Goal: Information Seeking & Learning: Compare options

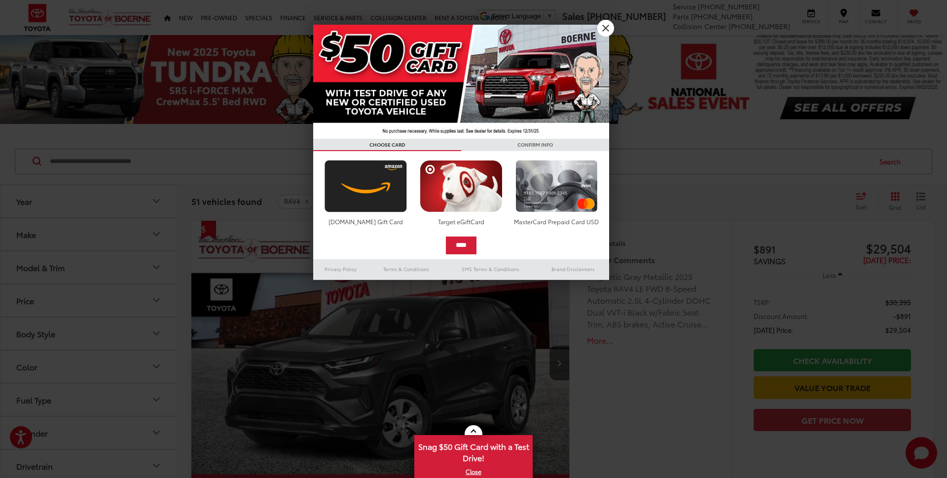
scroll to position [7, 0]
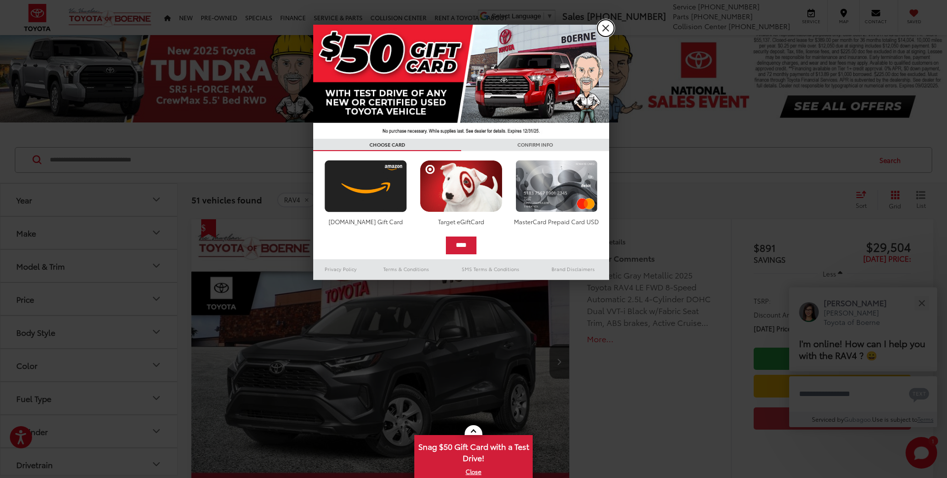
drag, startPoint x: 605, startPoint y: 27, endPoint x: 602, endPoint y: 31, distance: 5.6
click at [605, 27] on link "X" at bounding box center [606, 28] width 17 height 17
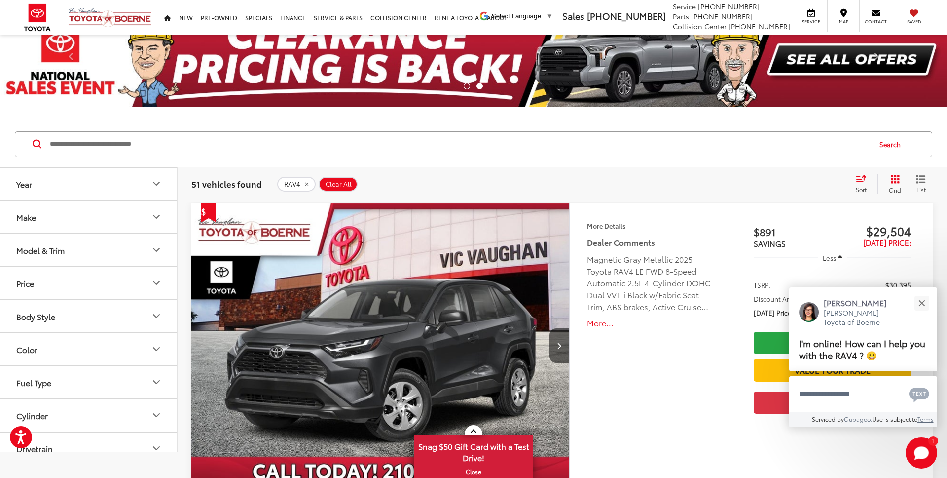
scroll to position [0, 0]
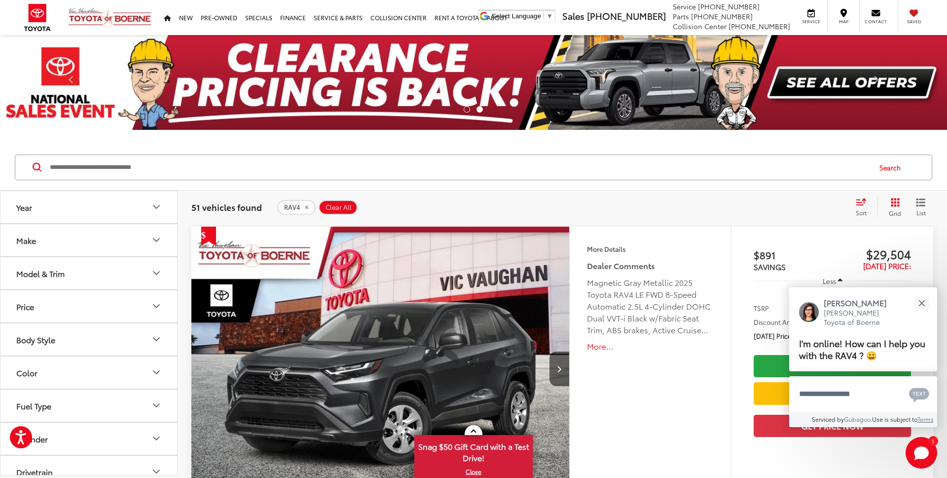
click at [160, 376] on icon "Color" at bounding box center [156, 372] width 12 height 12
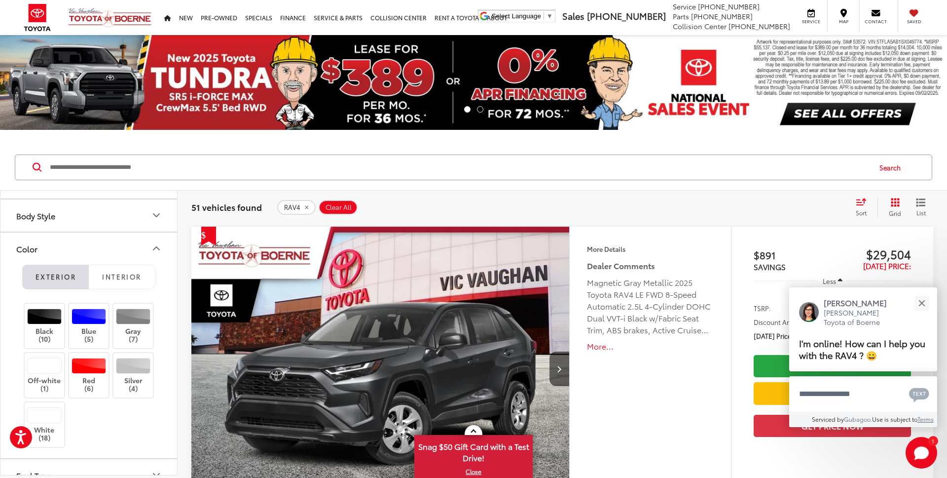
scroll to position [126, 0]
click at [158, 216] on icon "Body Style" at bounding box center [156, 213] width 12 height 12
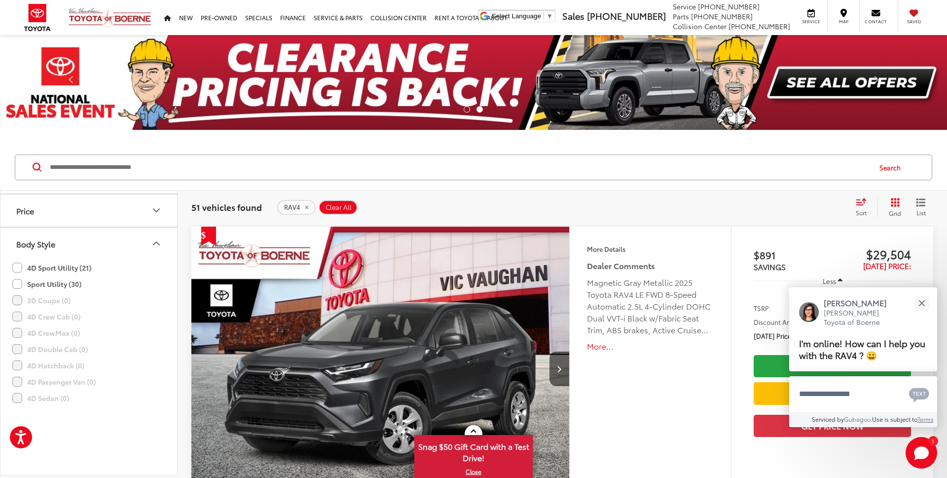
scroll to position [8, 0]
click at [17, 371] on label "Sport Utility (30)" at bounding box center [46, 372] width 69 height 16
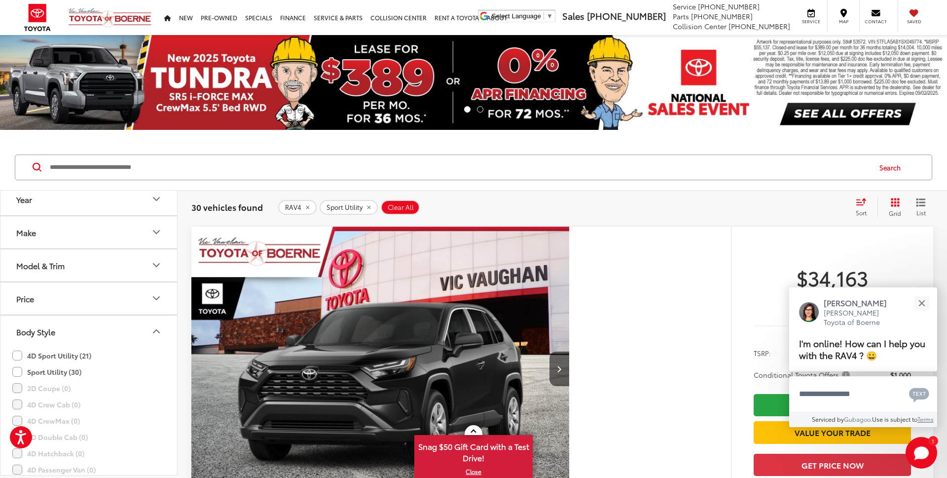
click at [20, 372] on label "Sport Utility (30)" at bounding box center [46, 372] width 69 height 16
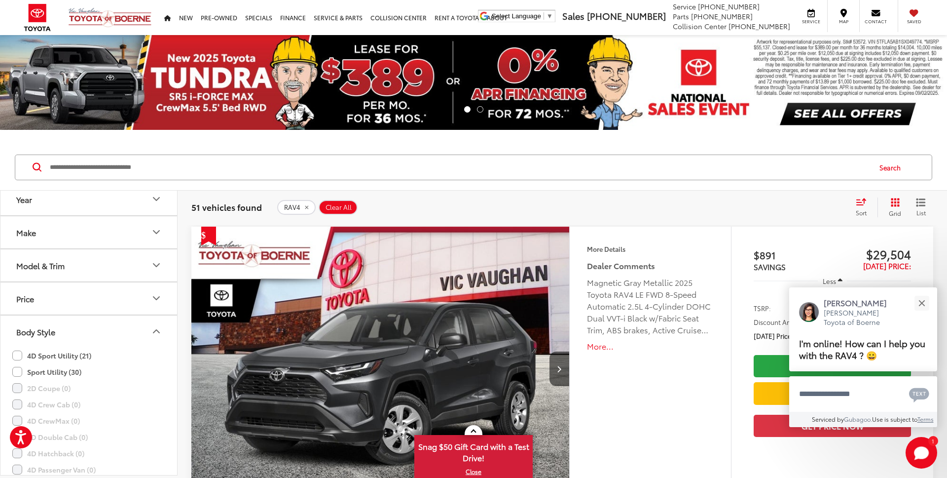
click at [20, 355] on label "4D Sport Utility (21)" at bounding box center [51, 355] width 79 height 16
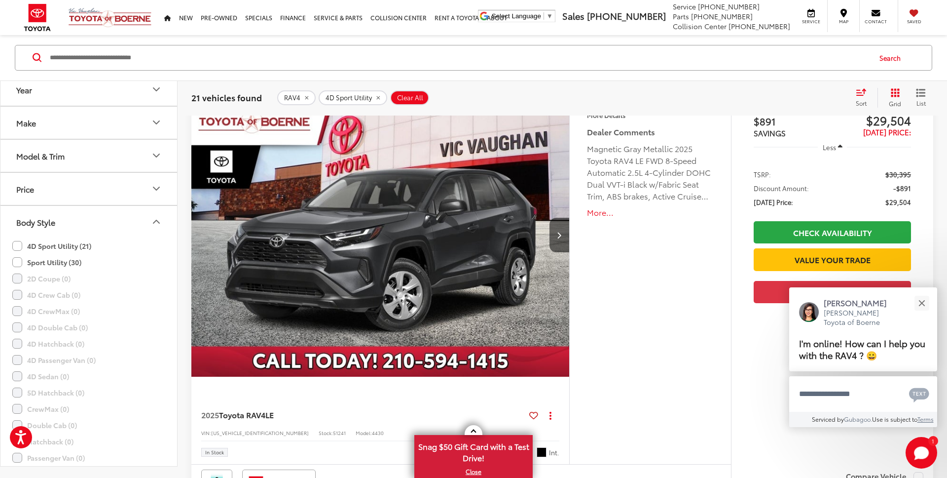
scroll to position [100, 0]
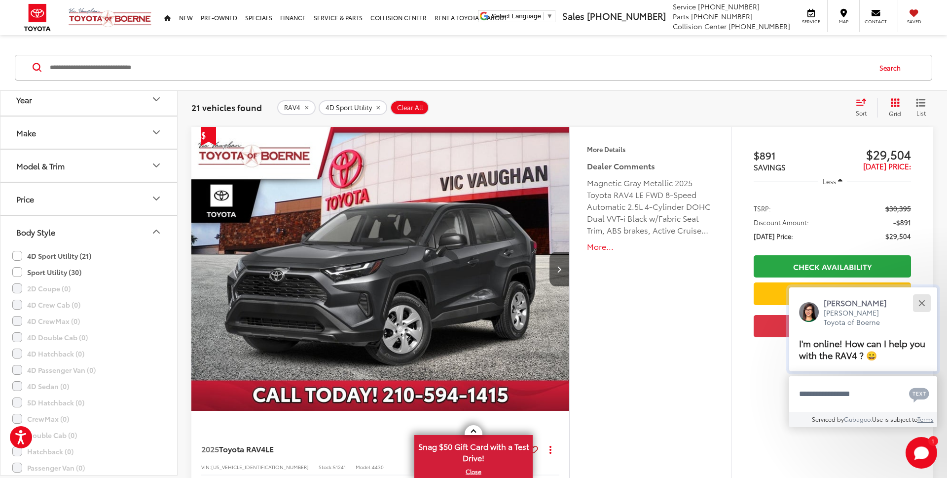
click at [926, 307] on button "Close" at bounding box center [921, 302] width 21 height 21
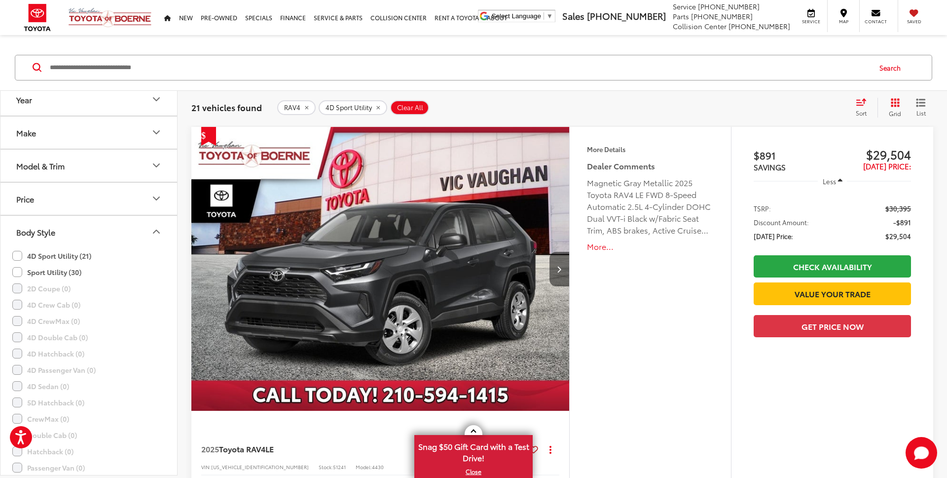
click at [557, 272] on icon "Next image" at bounding box center [559, 268] width 4 height 7
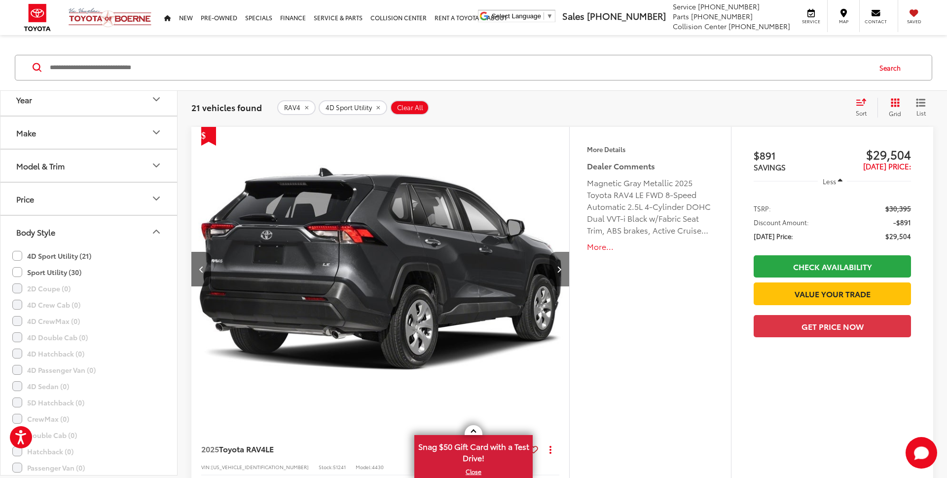
click at [565, 271] on button "Next image" at bounding box center [560, 269] width 20 height 35
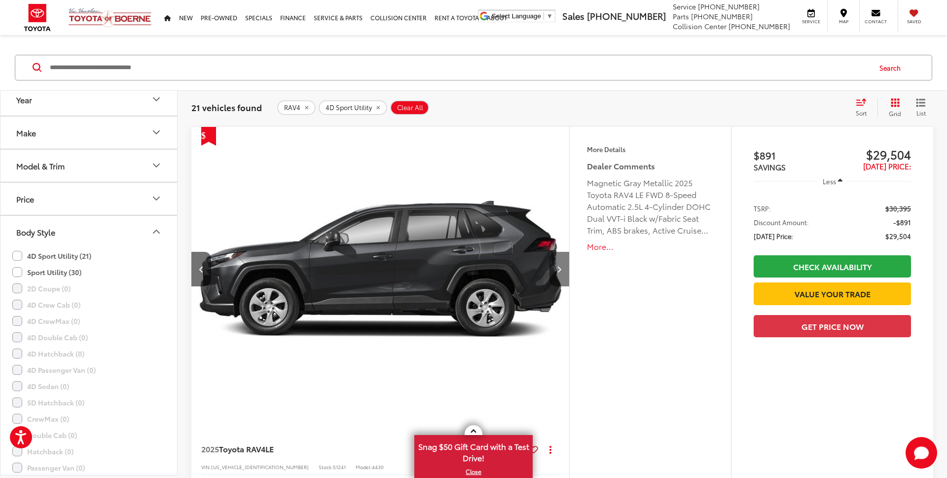
click at [565, 271] on button "Next image" at bounding box center [560, 269] width 20 height 35
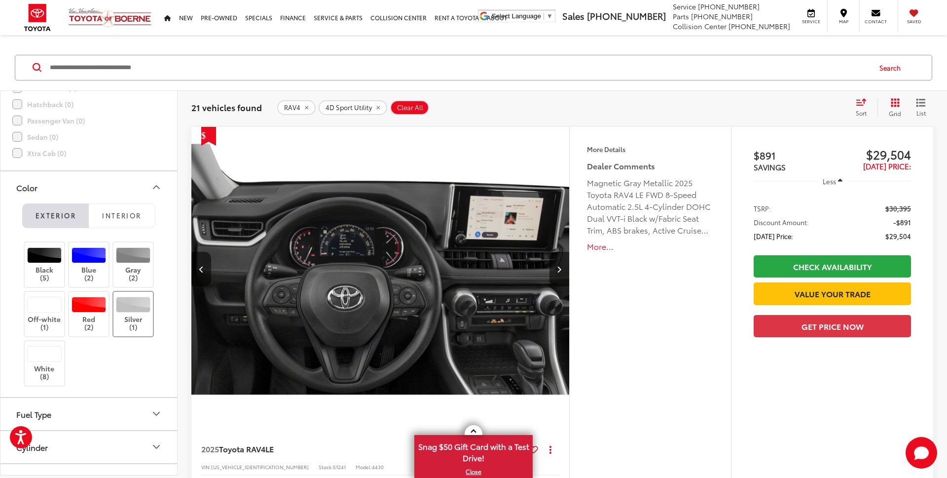
scroll to position [355, 0]
click at [117, 228] on div "Exterior Interior Black (5) Blue (2) Gray (2) Off-white (1) Red (2) Silver (1) …" at bounding box center [88, 299] width 177 height 193
click at [132, 214] on span "Interior" at bounding box center [121, 214] width 39 height 9
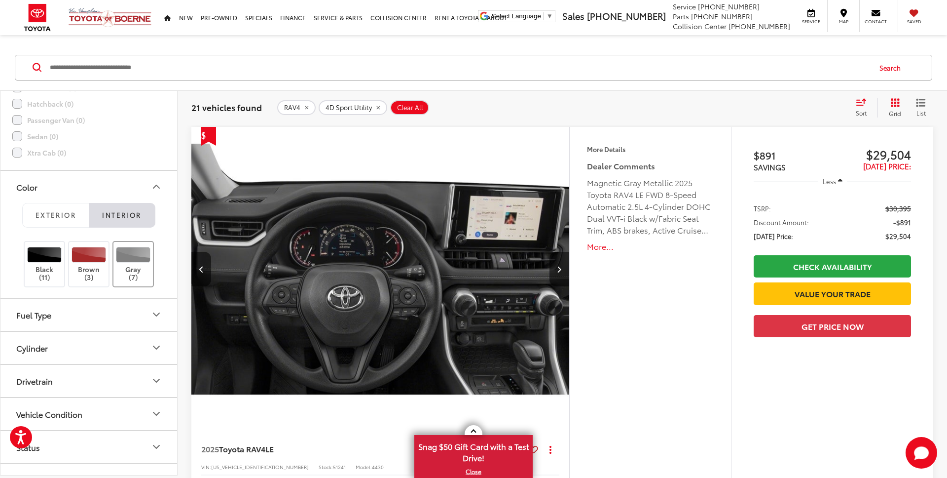
click at [137, 265] on label "Gray (7)" at bounding box center [133, 264] width 40 height 35
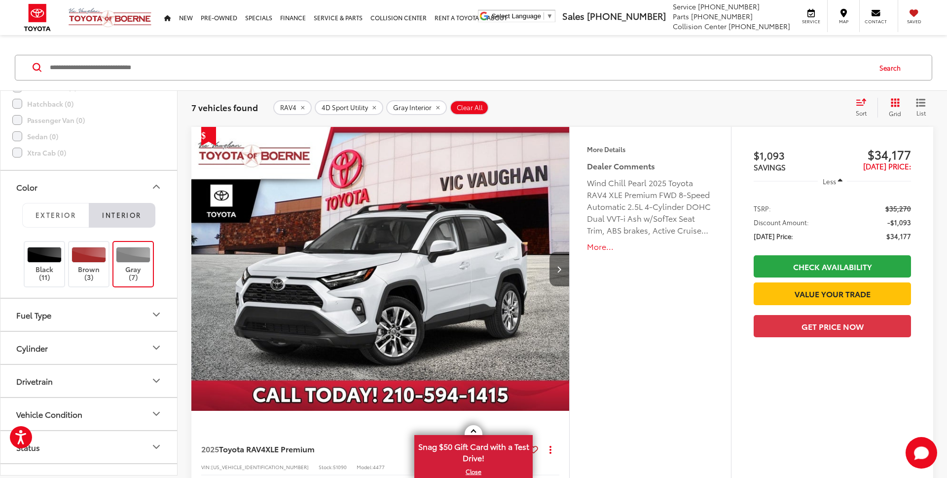
click at [564, 266] on button "Next image" at bounding box center [560, 269] width 20 height 35
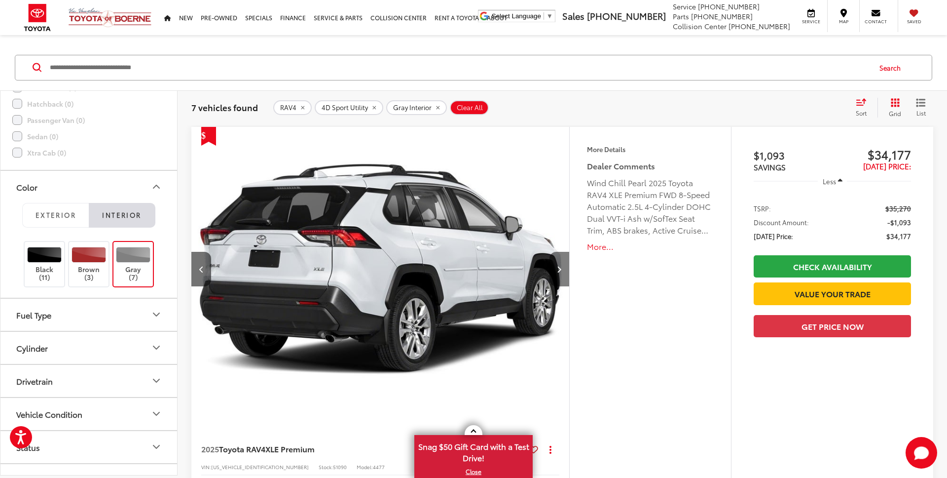
click at [562, 267] on button "Next image" at bounding box center [560, 269] width 20 height 35
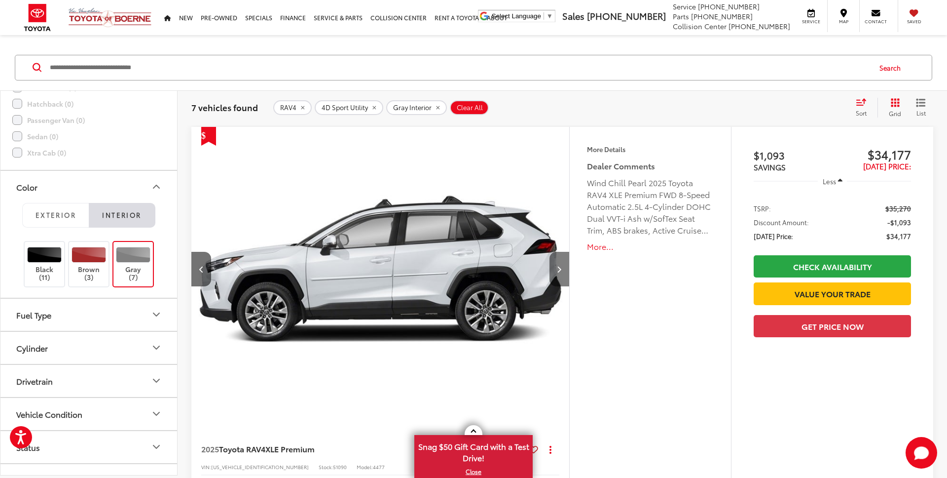
click at [562, 267] on button "Next image" at bounding box center [560, 269] width 20 height 35
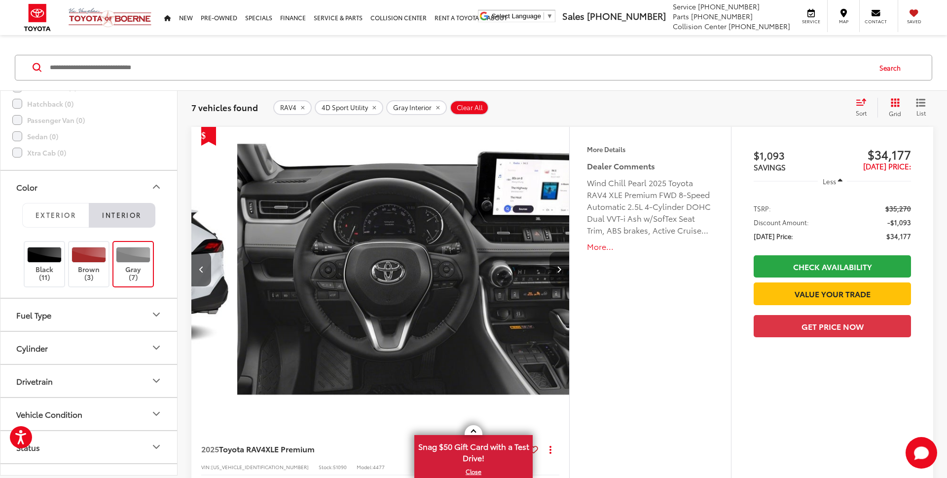
scroll to position [0, 1138]
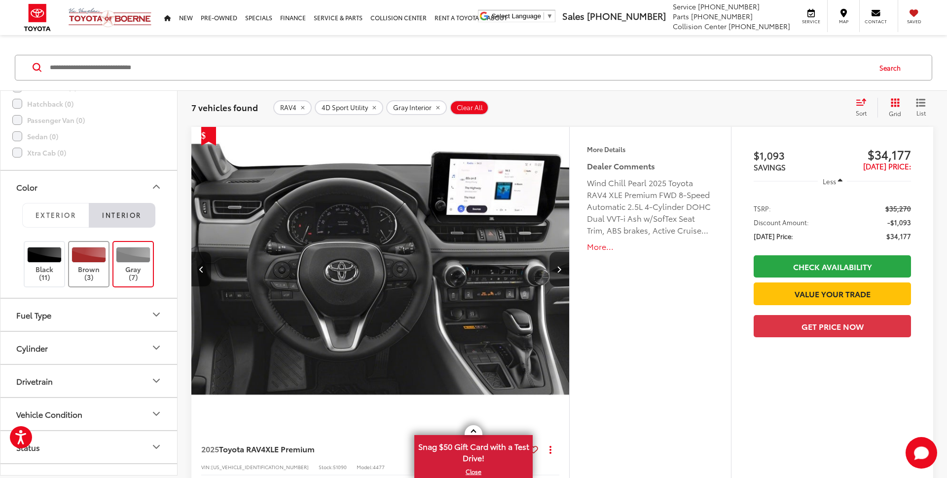
click at [95, 270] on label "Brown (3)" at bounding box center [89, 264] width 40 height 35
click at [135, 271] on label "Gray (7)" at bounding box center [133, 264] width 40 height 35
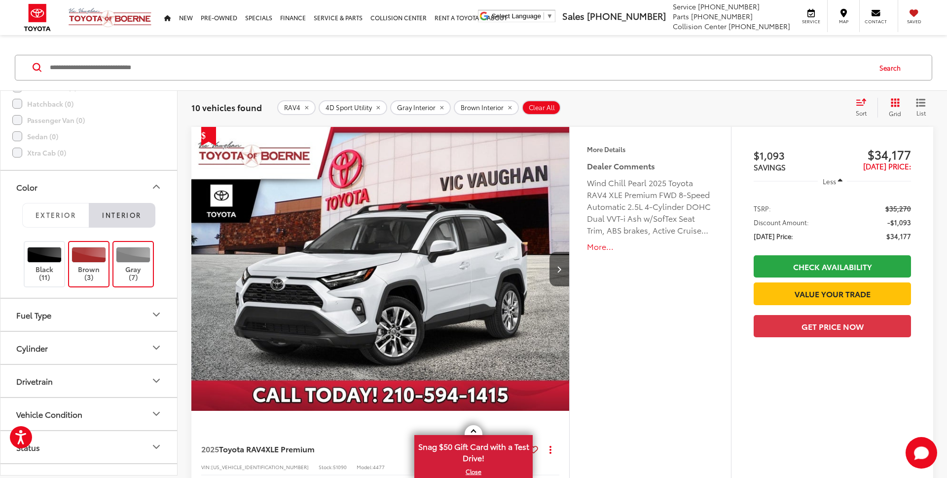
click at [147, 260] on div at bounding box center [133, 255] width 35 height 16
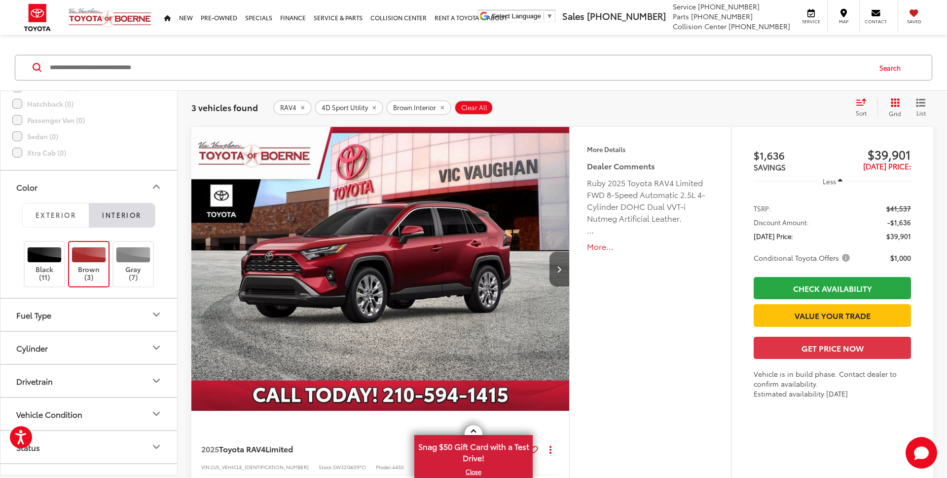
click at [565, 271] on button "Next image" at bounding box center [560, 269] width 20 height 35
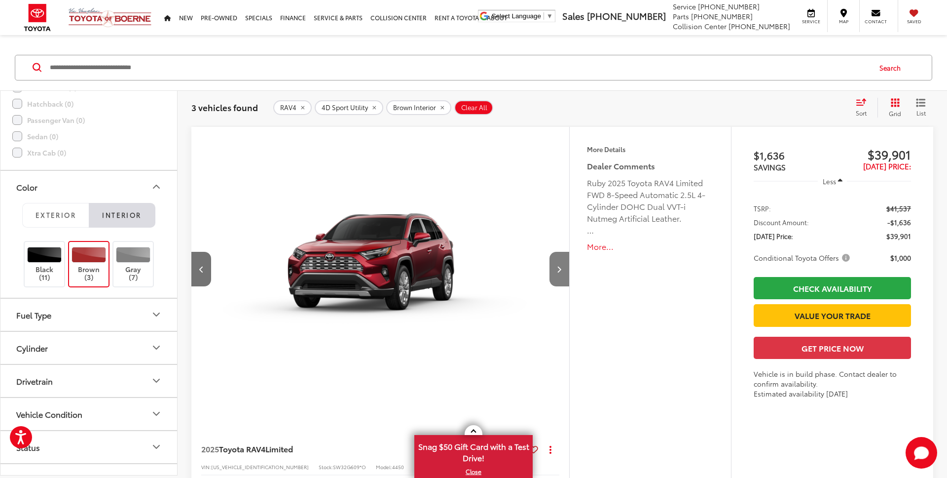
click at [565, 271] on button "Next image" at bounding box center [560, 269] width 20 height 35
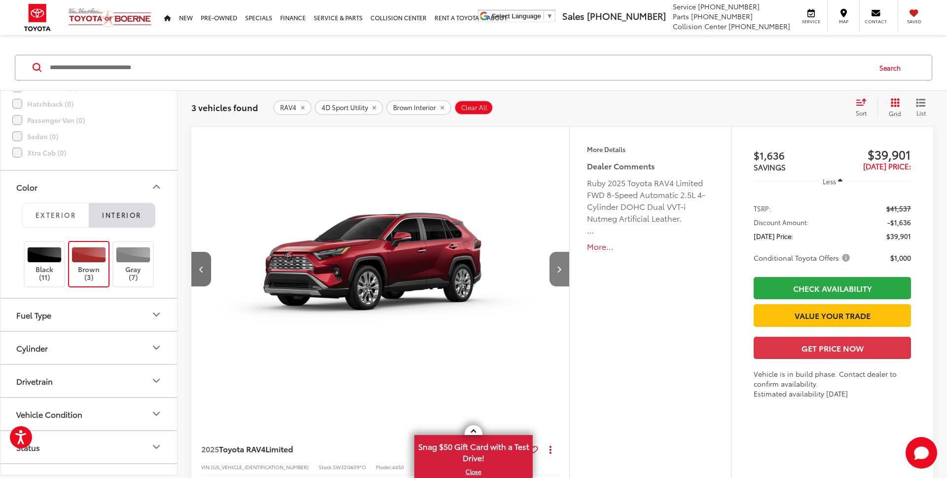
click at [565, 271] on button "Next image" at bounding box center [560, 269] width 20 height 35
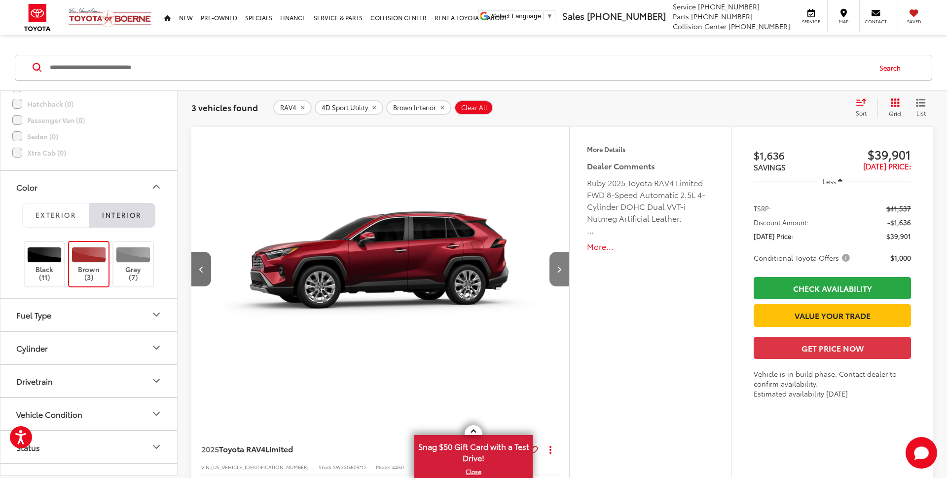
click at [565, 271] on button "Next image" at bounding box center [560, 269] width 20 height 35
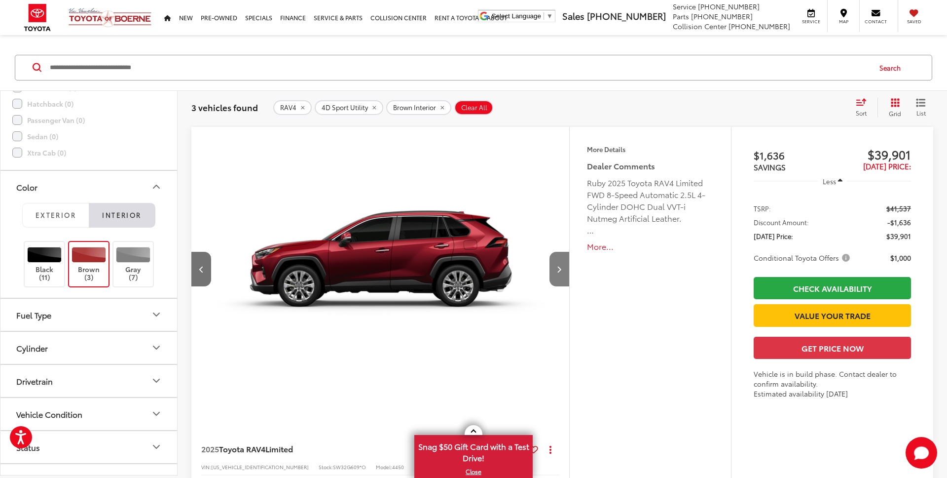
click at [565, 271] on button "Next image" at bounding box center [560, 269] width 20 height 35
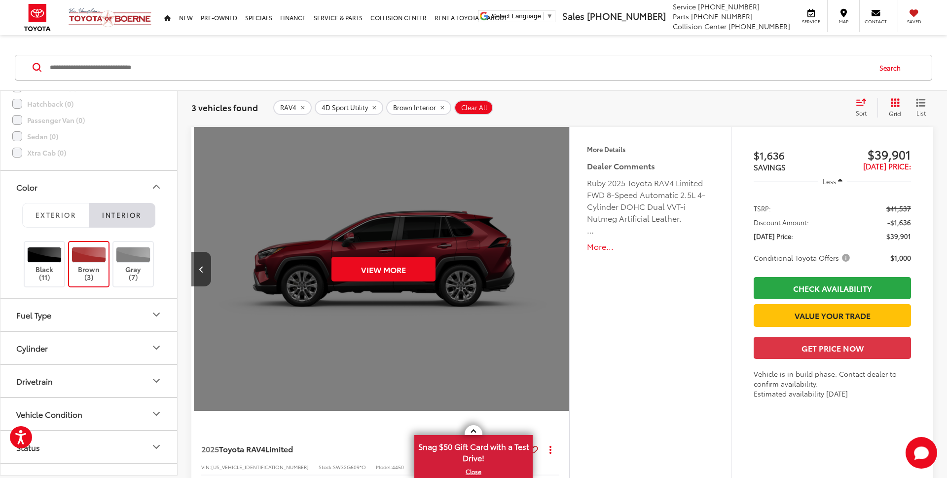
scroll to position [0, 1897]
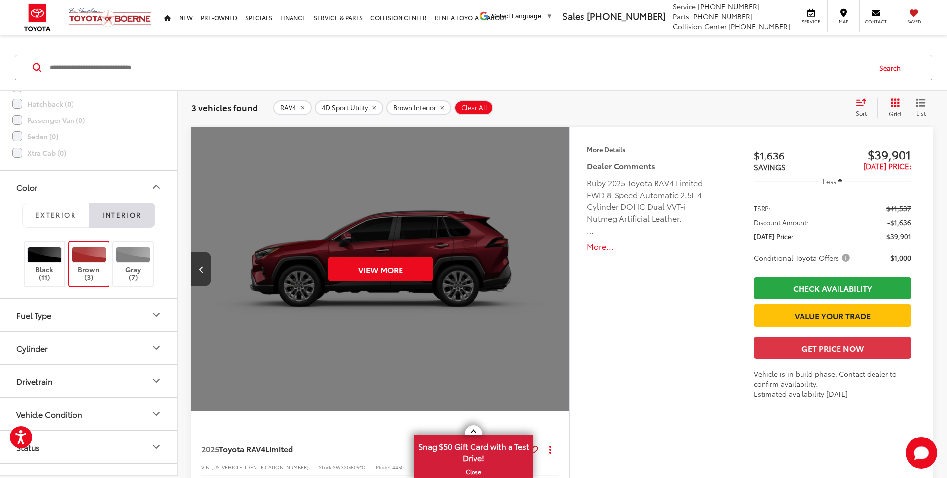
click at [112, 212] on li "Interior" at bounding box center [122, 215] width 67 height 25
click at [130, 218] on li "Interior" at bounding box center [122, 215] width 67 height 25
click at [411, 275] on button "View More" at bounding box center [381, 269] width 104 height 25
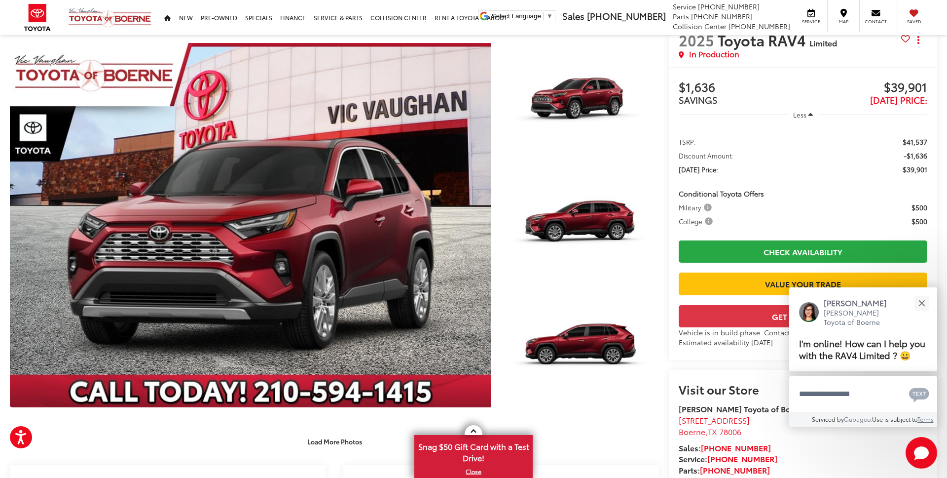
scroll to position [5, 0]
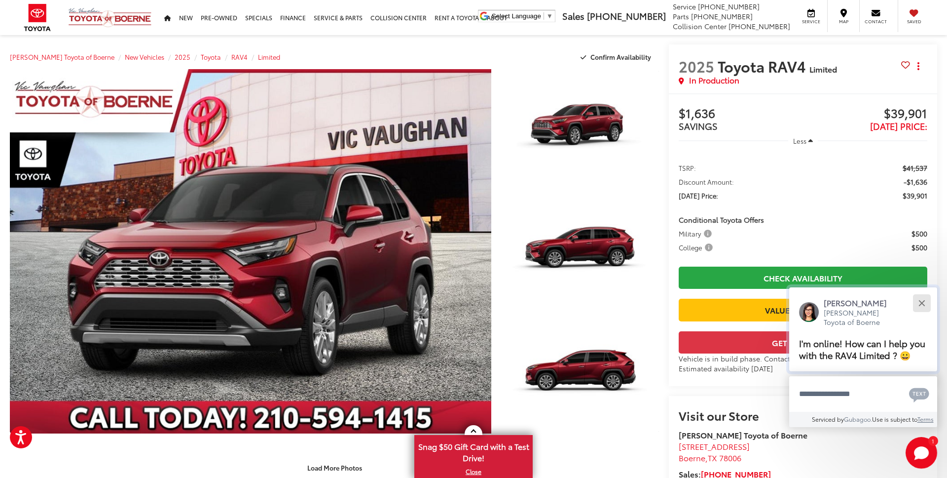
click at [924, 302] on button "Close" at bounding box center [921, 302] width 21 height 21
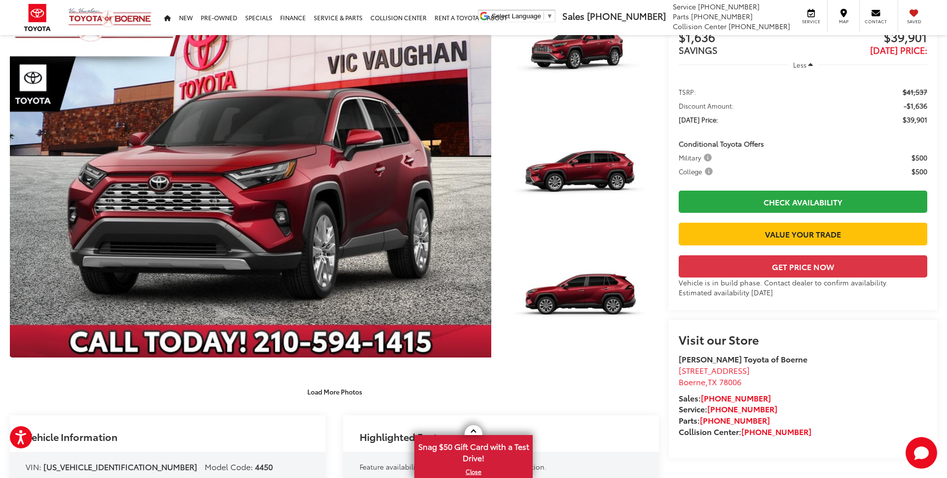
scroll to position [0, 0]
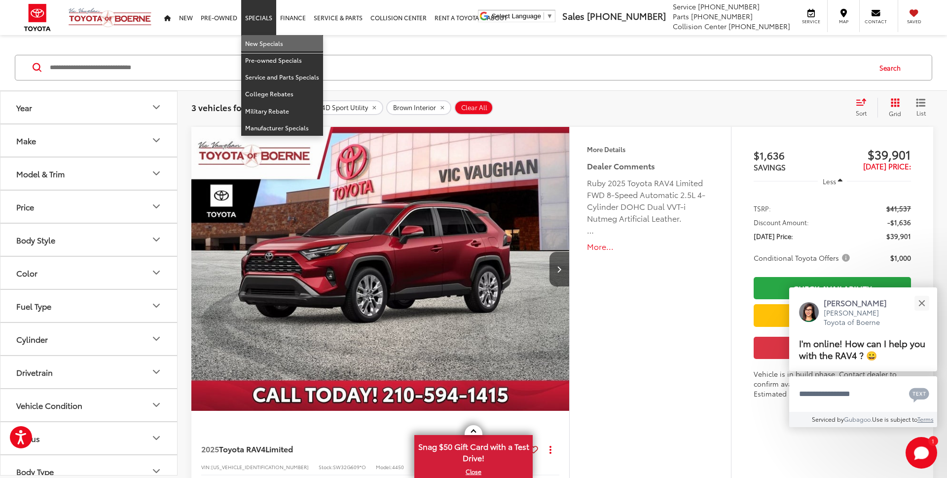
click at [257, 41] on link "New Specials" at bounding box center [282, 43] width 82 height 17
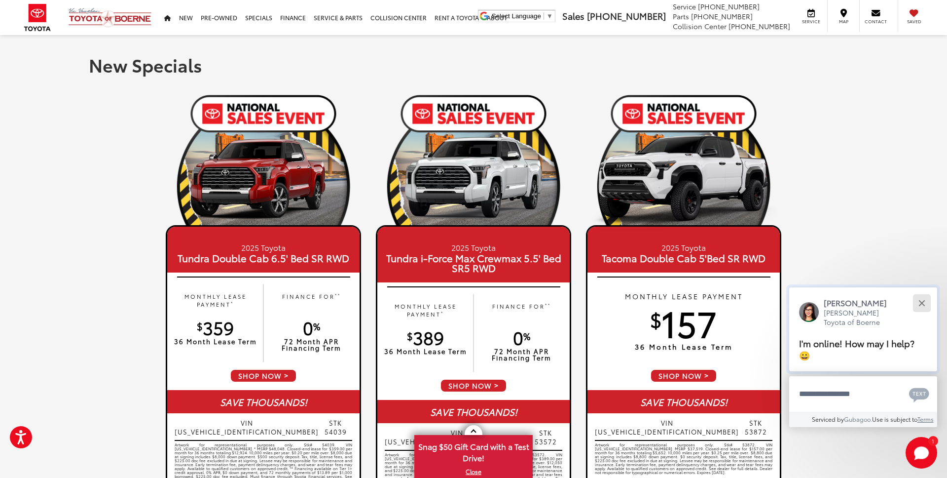
click at [927, 313] on button "Close" at bounding box center [921, 302] width 21 height 21
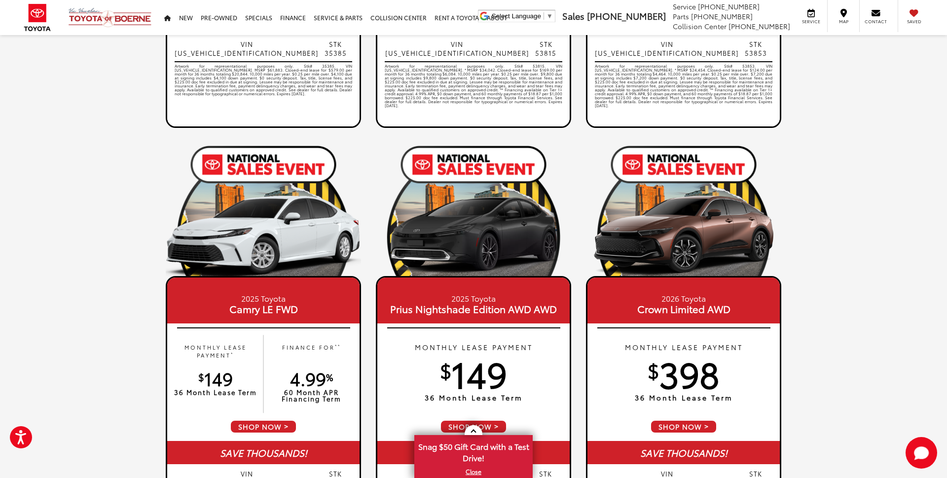
scroll to position [1215, 0]
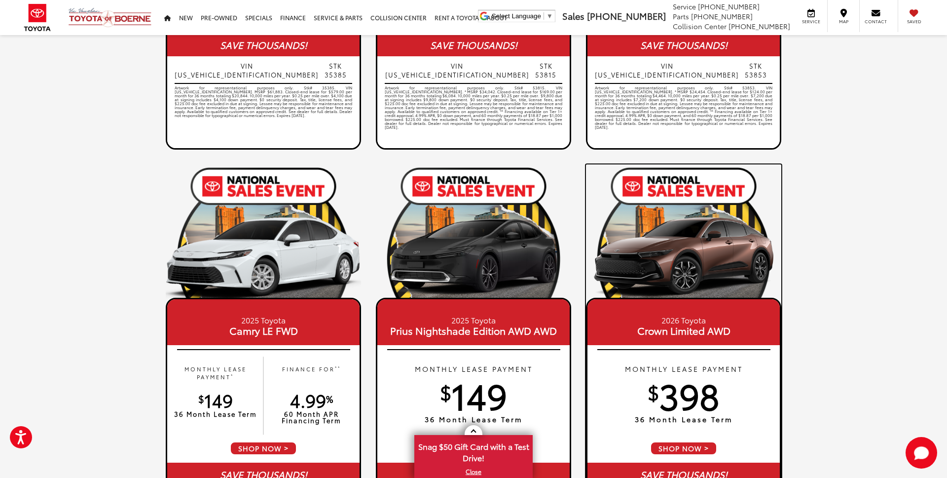
click at [710, 263] on img at bounding box center [683, 255] width 195 height 98
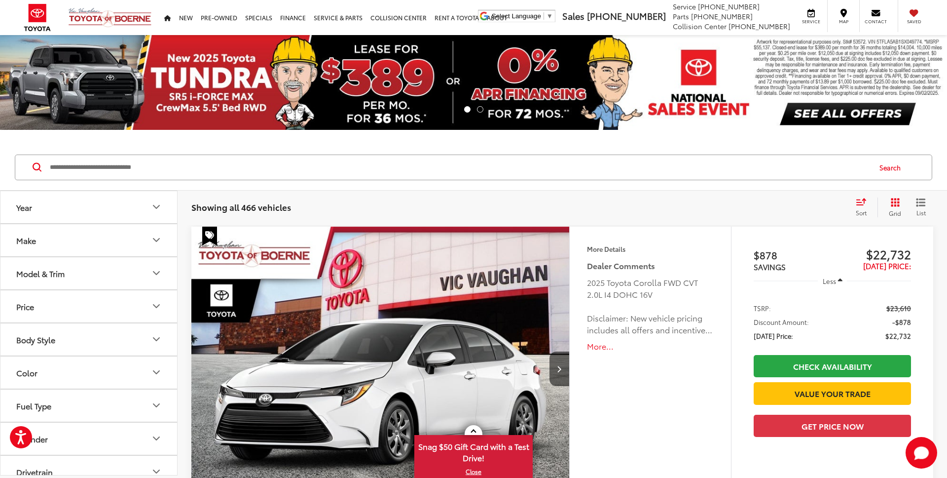
click at [160, 237] on icon "Make" at bounding box center [156, 240] width 12 height 12
click at [155, 237] on icon "Make" at bounding box center [156, 240] width 12 height 12
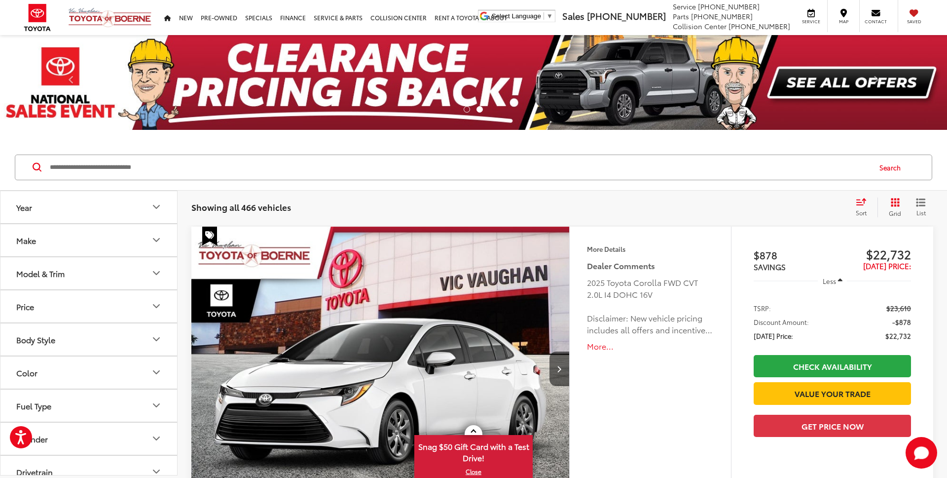
drag, startPoint x: 154, startPoint y: 267, endPoint x: 147, endPoint y: 263, distance: 8.0
click at [154, 268] on icon "Model & Trim" at bounding box center [156, 273] width 12 height 12
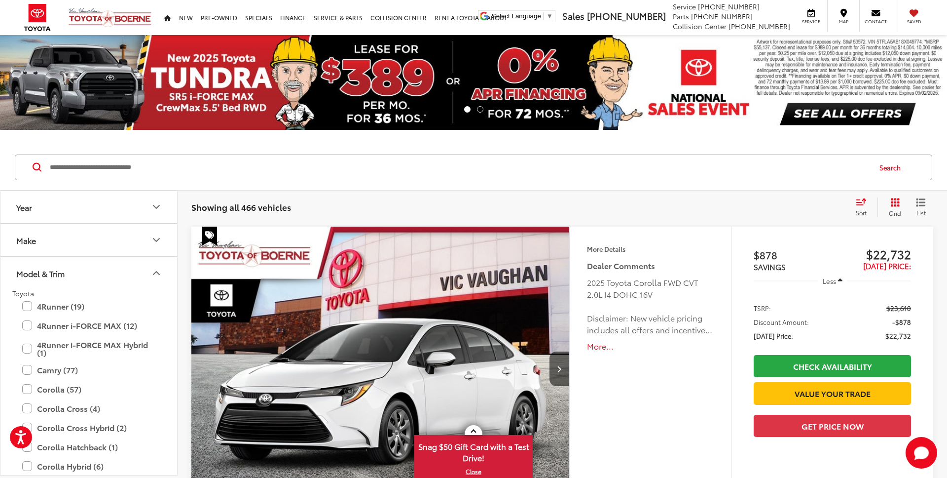
click at [246, 176] on input "Search by Make, Model, or Keyword" at bounding box center [460, 167] width 822 height 24
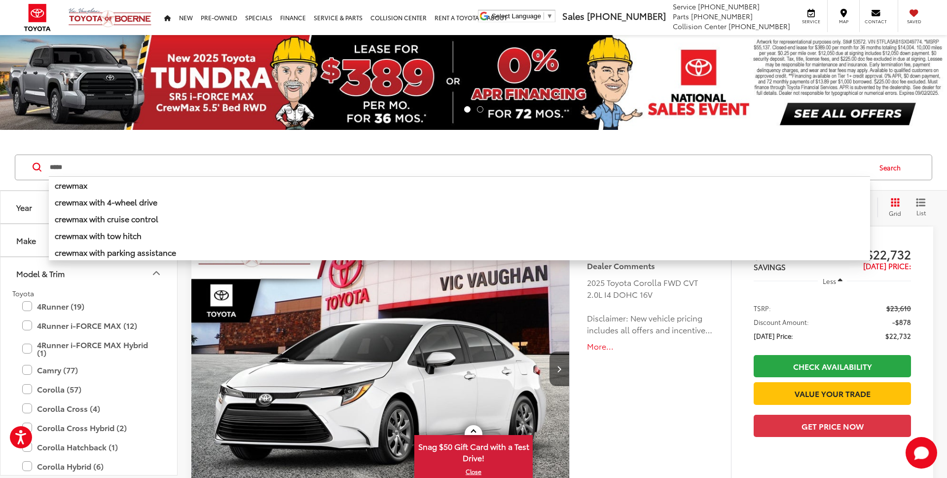
type input "*****"
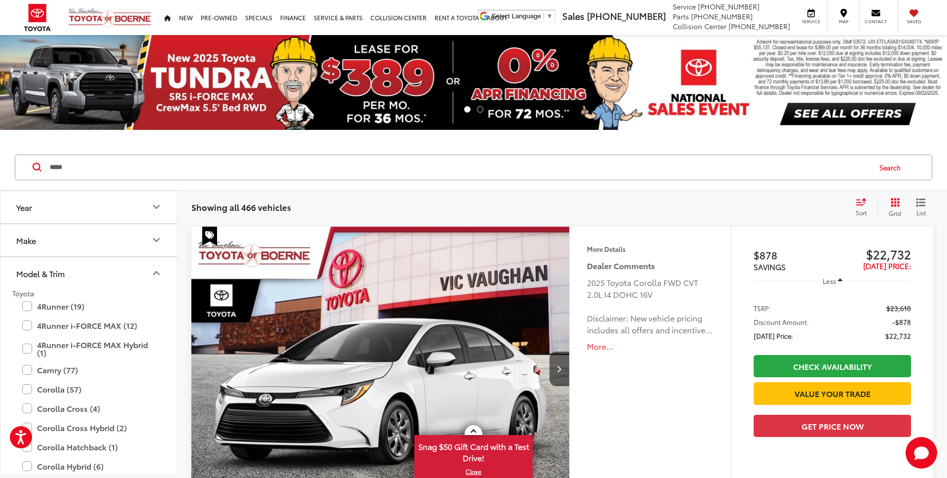
click at [890, 166] on button "Search" at bounding box center [892, 167] width 45 height 25
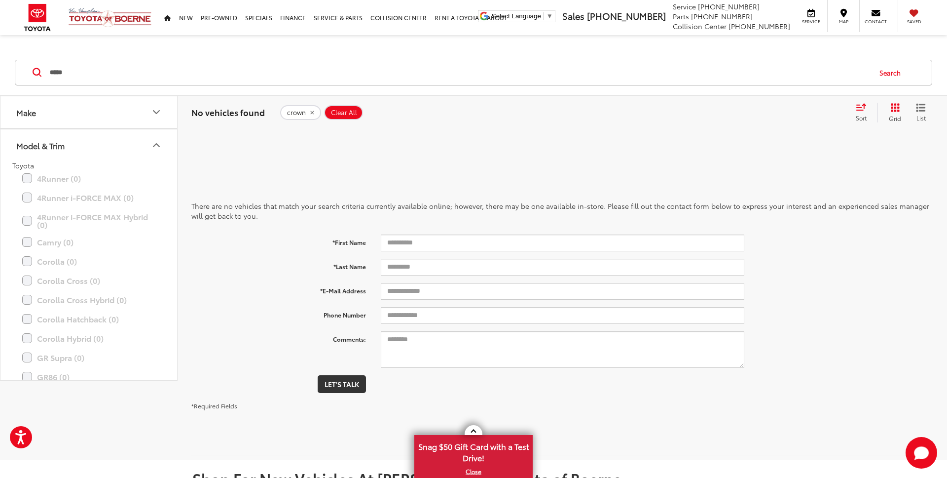
click at [313, 111] on icon "remove crown" at bounding box center [312, 113] width 6 height 6
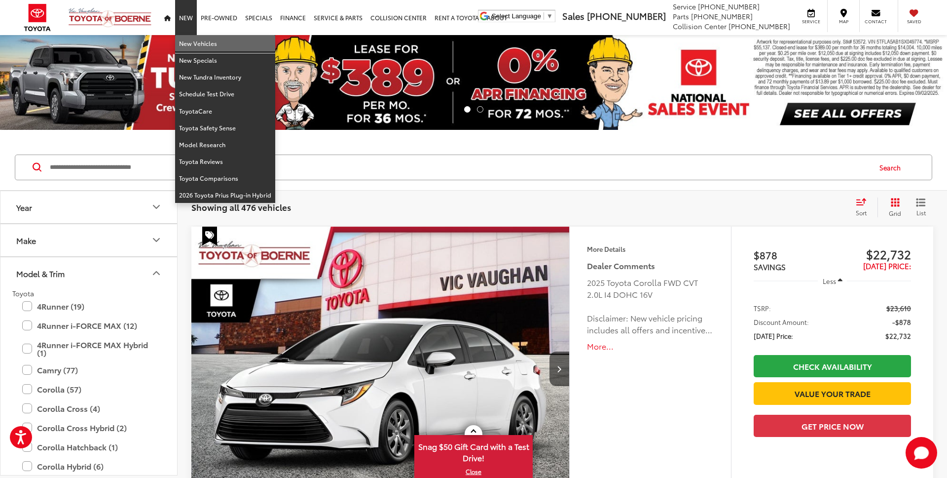
click at [184, 40] on link "New Vehicles" at bounding box center [225, 43] width 100 height 17
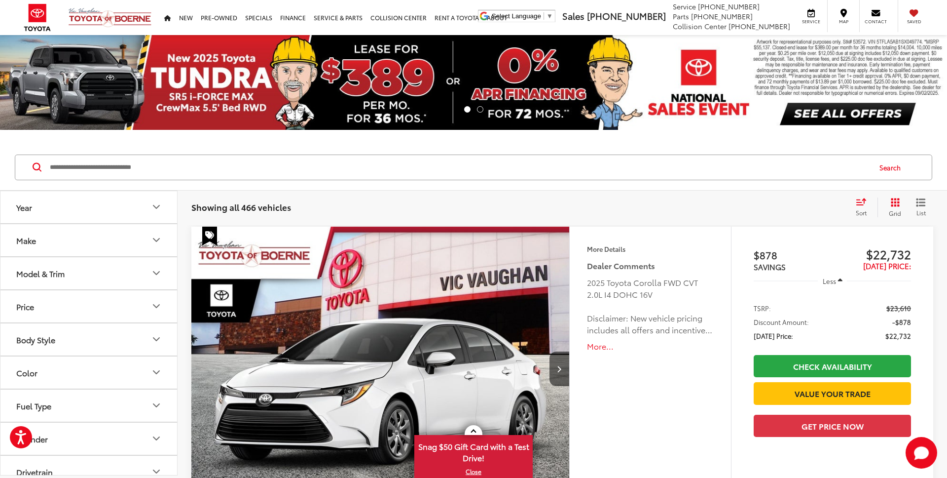
click at [158, 236] on icon "Make" at bounding box center [156, 240] width 12 height 12
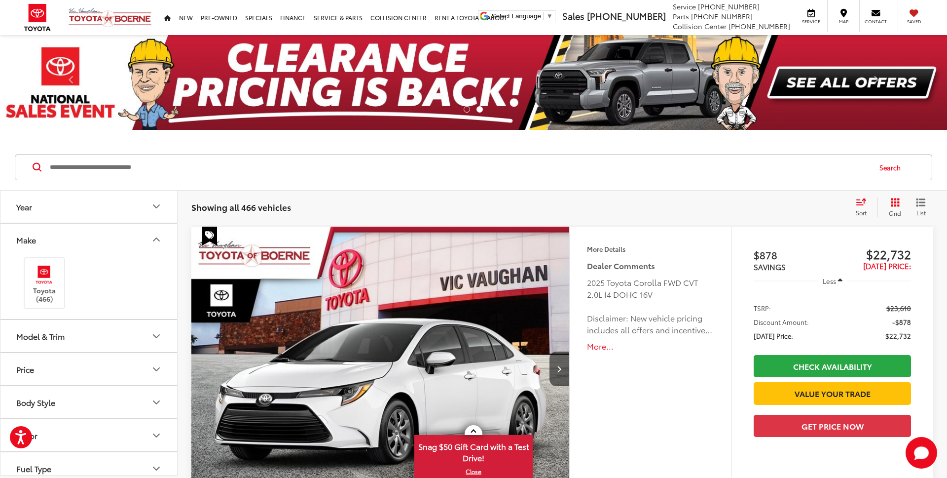
click at [155, 237] on icon "Make" at bounding box center [156, 239] width 12 height 12
click at [157, 273] on icon "Model & Trim" at bounding box center [156, 272] width 6 height 3
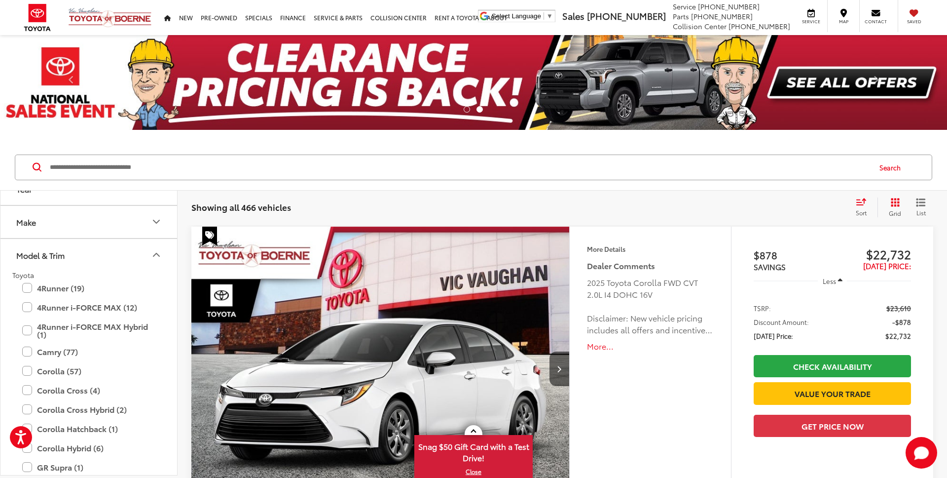
scroll to position [0, 0]
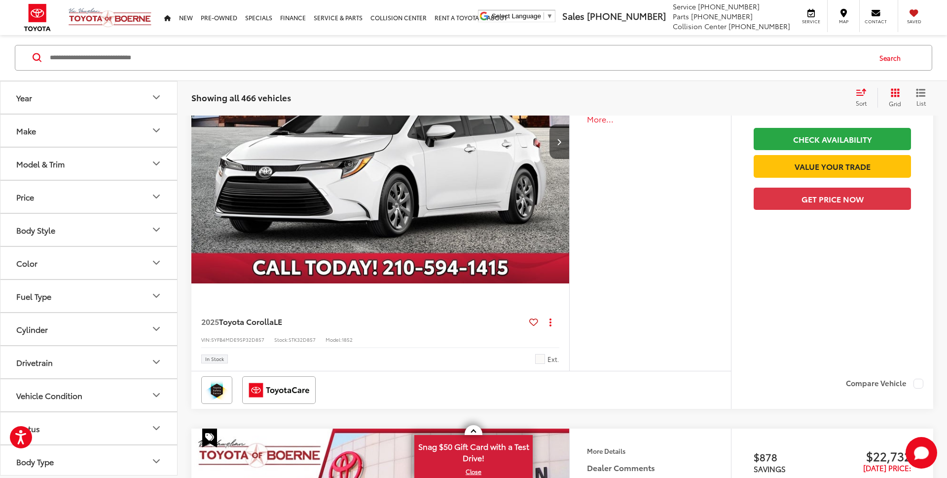
scroll to position [241, 0]
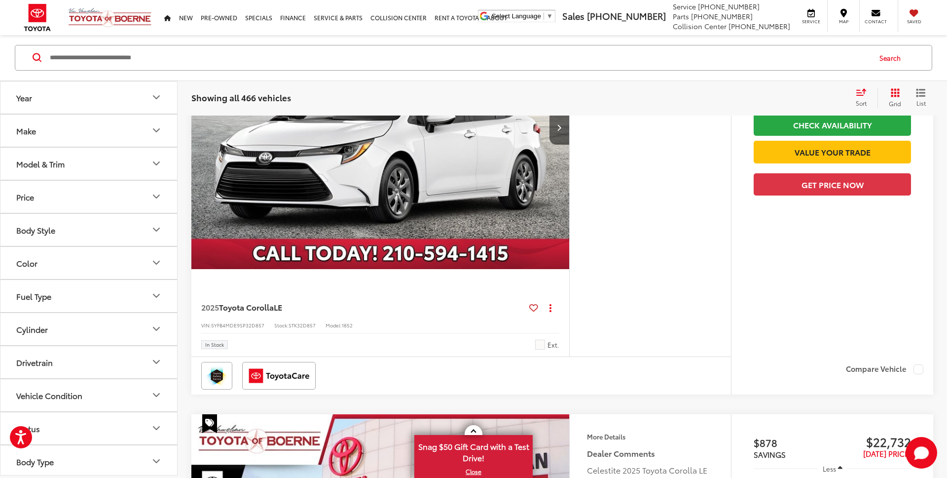
click at [152, 130] on icon "Make" at bounding box center [156, 131] width 12 height 12
click at [154, 156] on button "Model & Trim" at bounding box center [89, 164] width 178 height 32
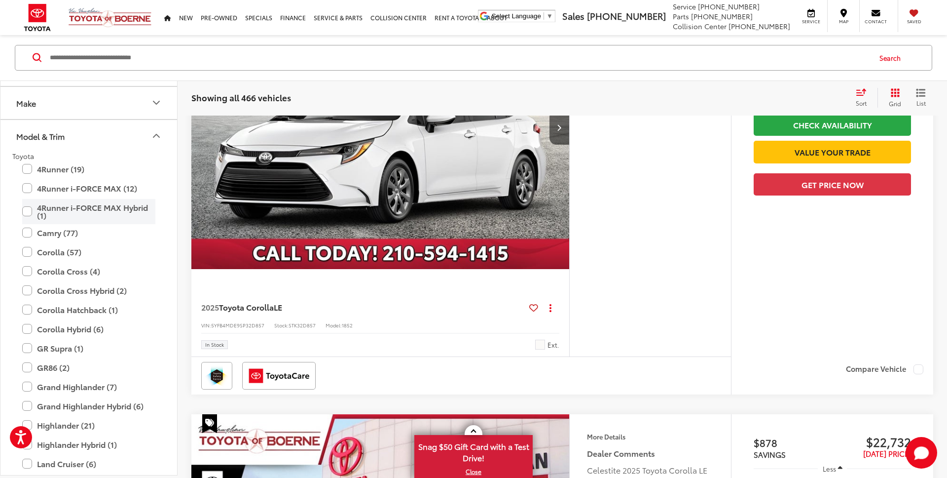
scroll to position [61, 0]
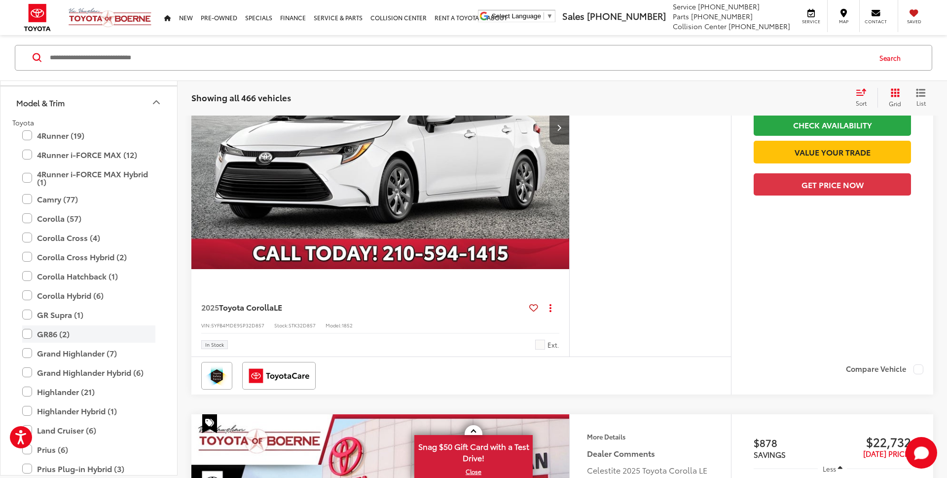
click at [57, 331] on label "GR86 (2)" at bounding box center [88, 333] width 133 height 17
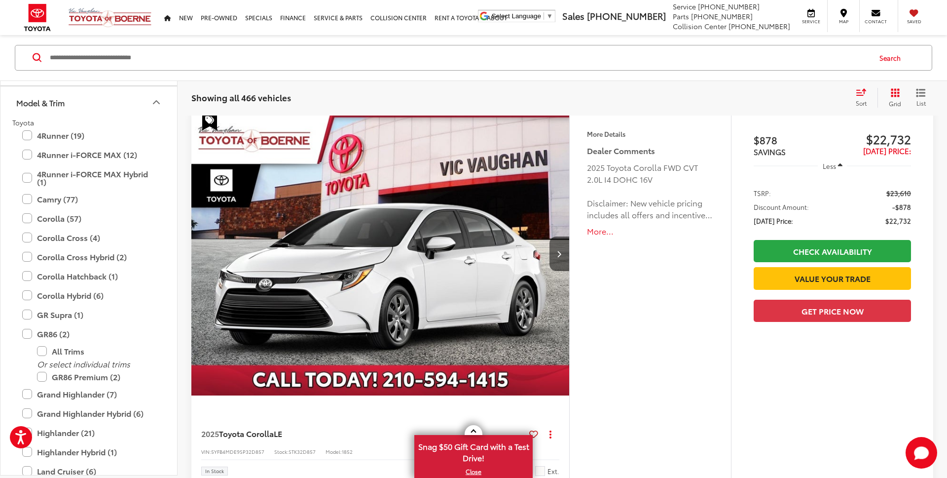
scroll to position [110, 0]
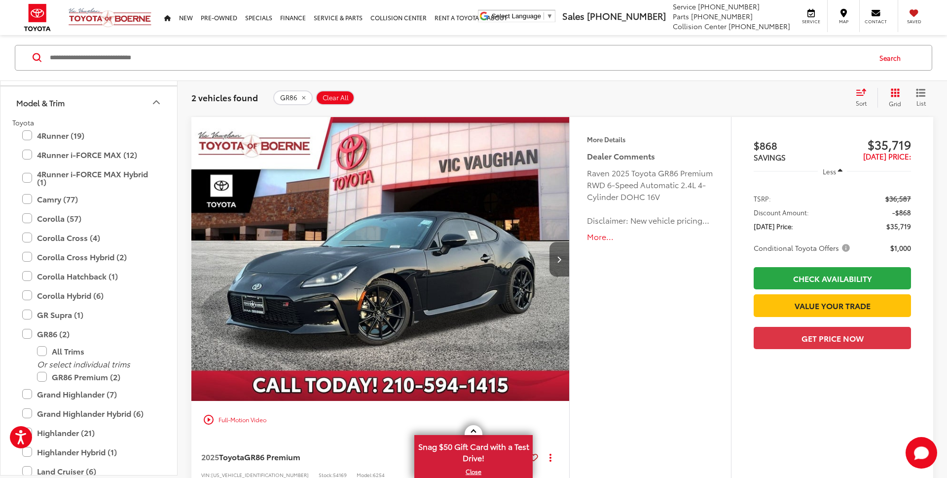
click at [563, 260] on button "Next image" at bounding box center [560, 259] width 20 height 35
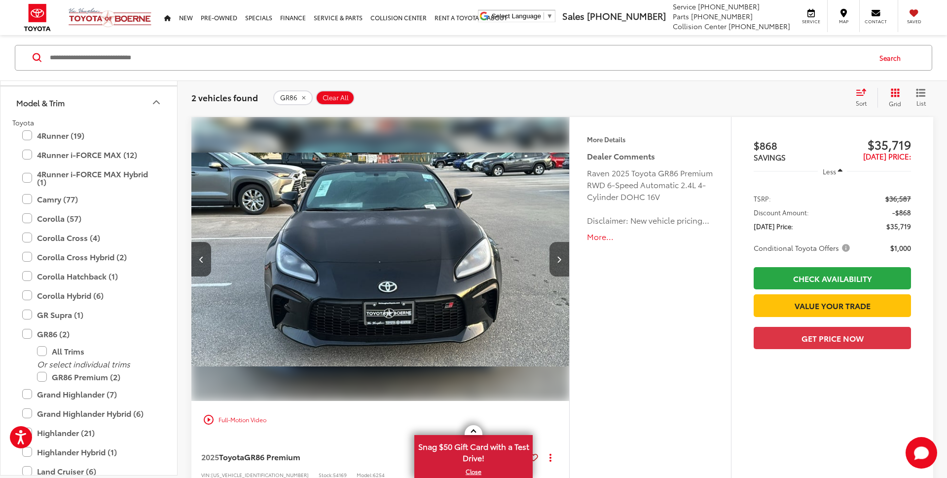
scroll to position [112, 0]
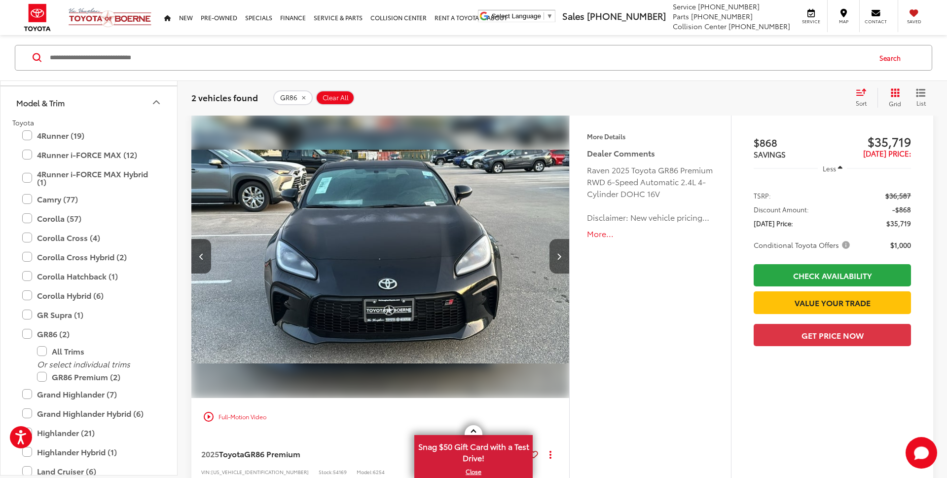
click at [563, 260] on button "Next image" at bounding box center [560, 256] width 20 height 35
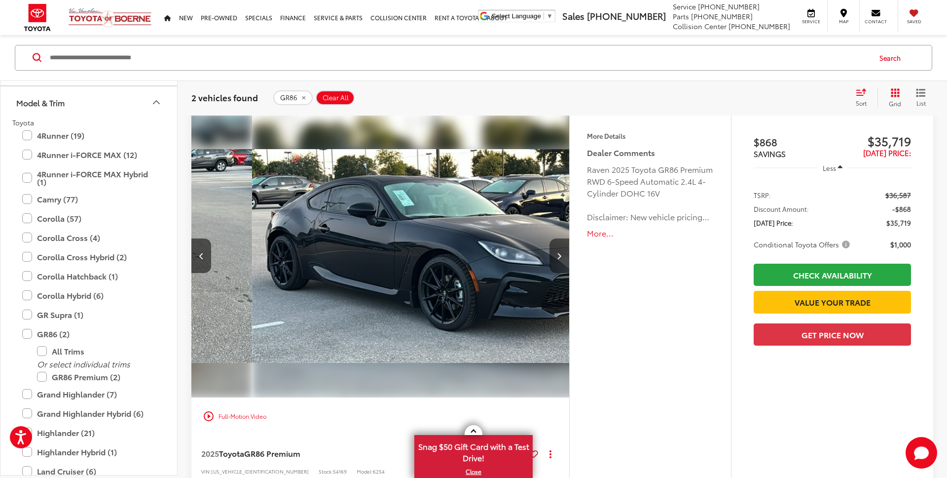
scroll to position [0, 759]
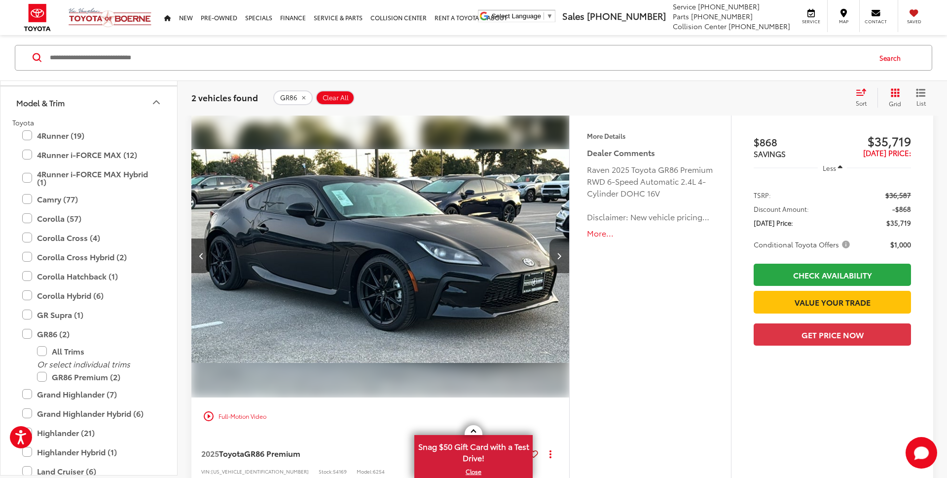
click at [563, 258] on button "Next image" at bounding box center [560, 255] width 20 height 35
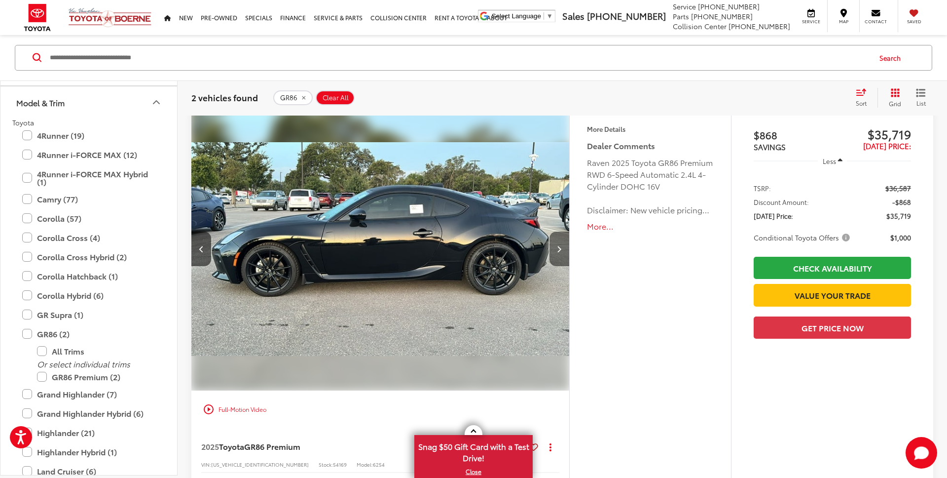
scroll to position [117, 0]
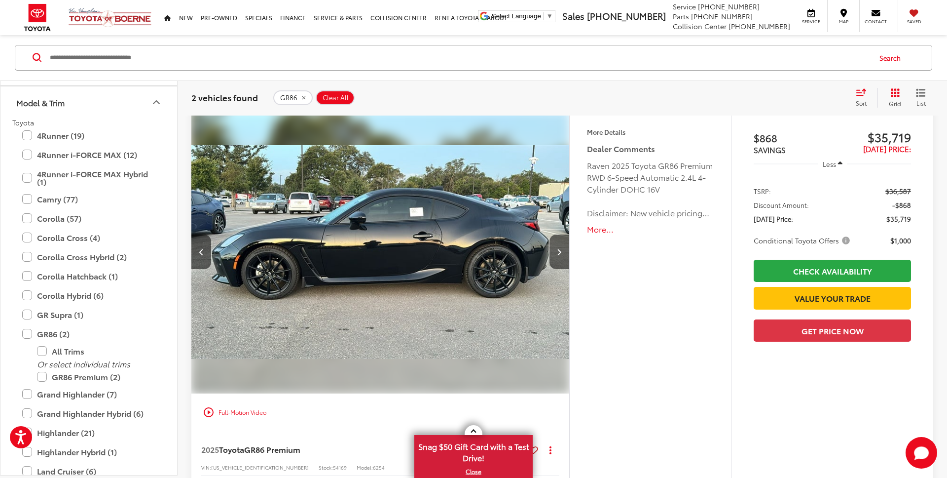
click at [595, 230] on button "More..." at bounding box center [650, 229] width 127 height 11
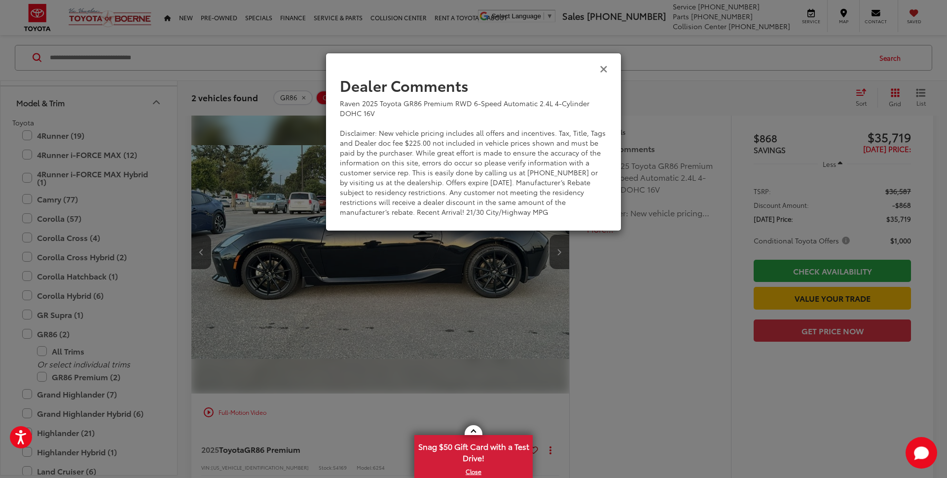
click at [607, 68] on icon "Close" at bounding box center [604, 68] width 8 height 10
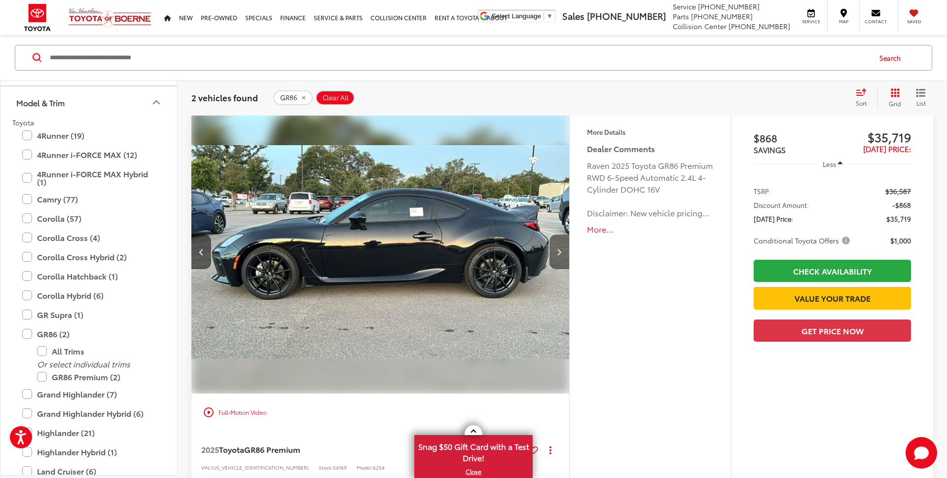
click at [562, 248] on button "Next image" at bounding box center [560, 251] width 20 height 35
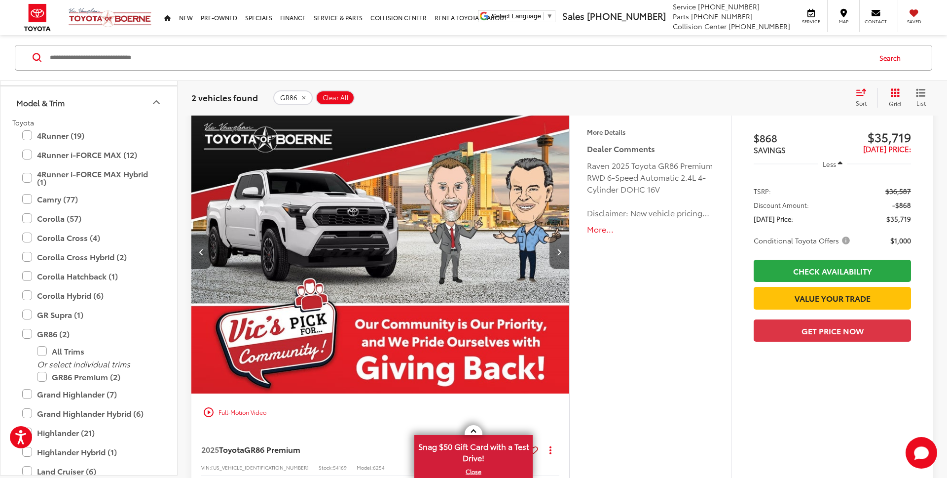
click at [562, 246] on button "Next image" at bounding box center [560, 251] width 20 height 35
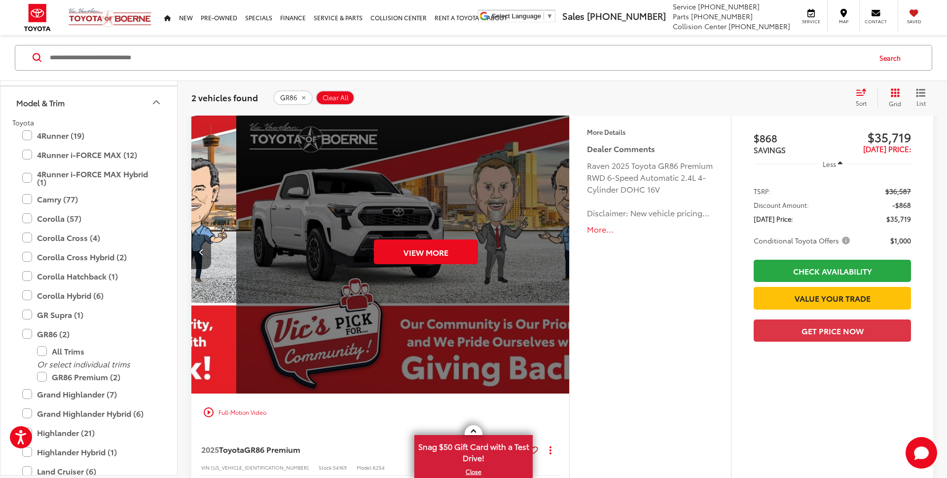
scroll to position [0, 1897]
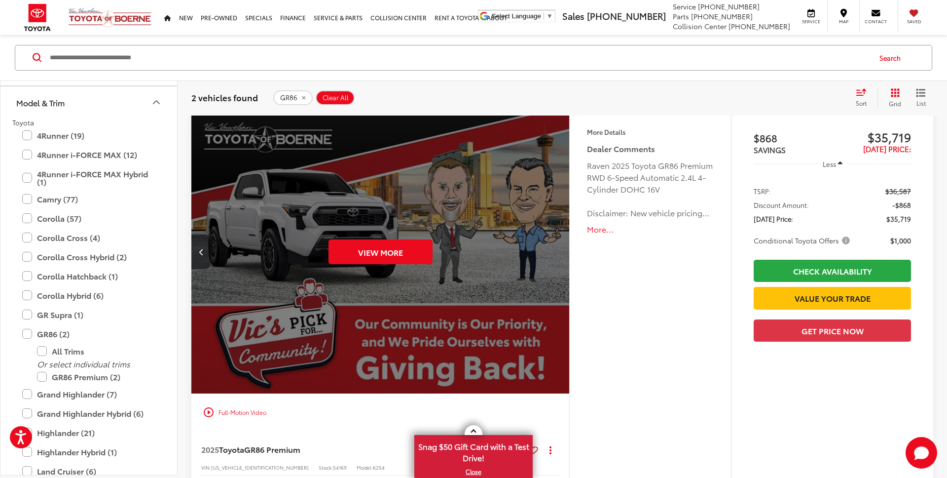
click at [197, 251] on button "Previous image" at bounding box center [201, 251] width 20 height 35
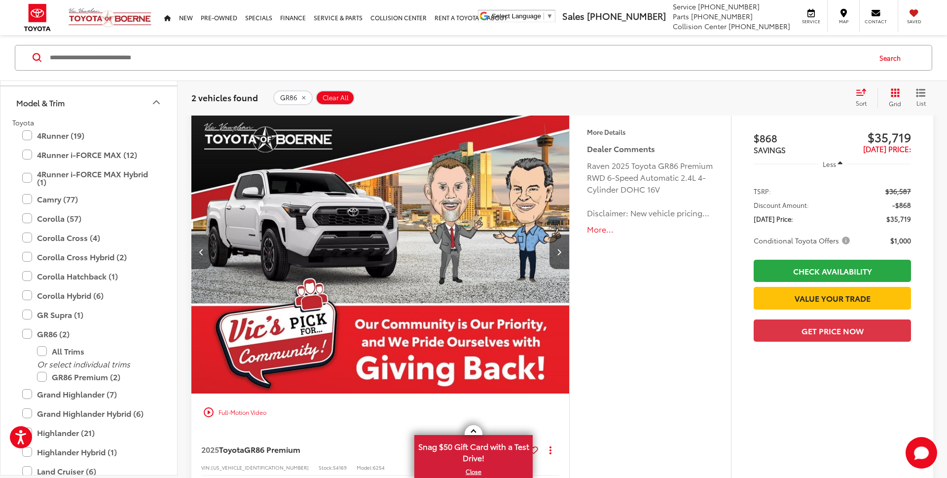
click at [202, 251] on icon "Previous image" at bounding box center [201, 251] width 4 height 7
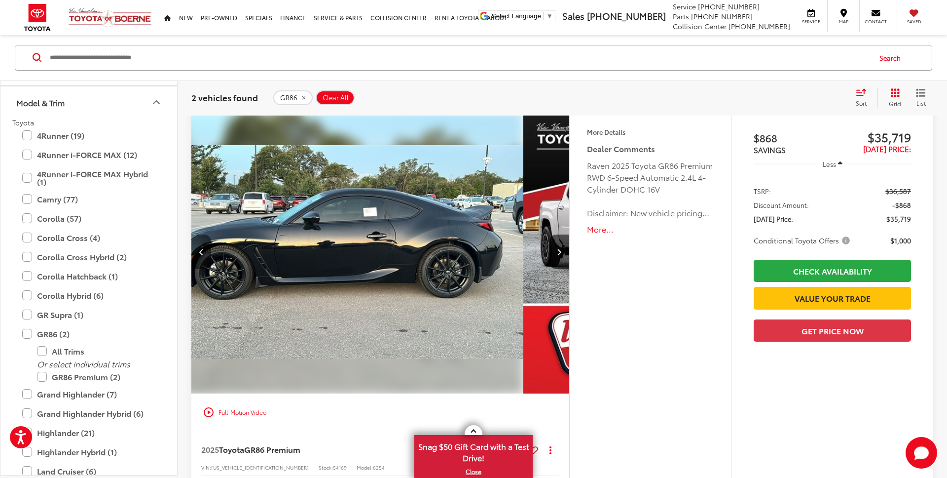
scroll to position [0, 1138]
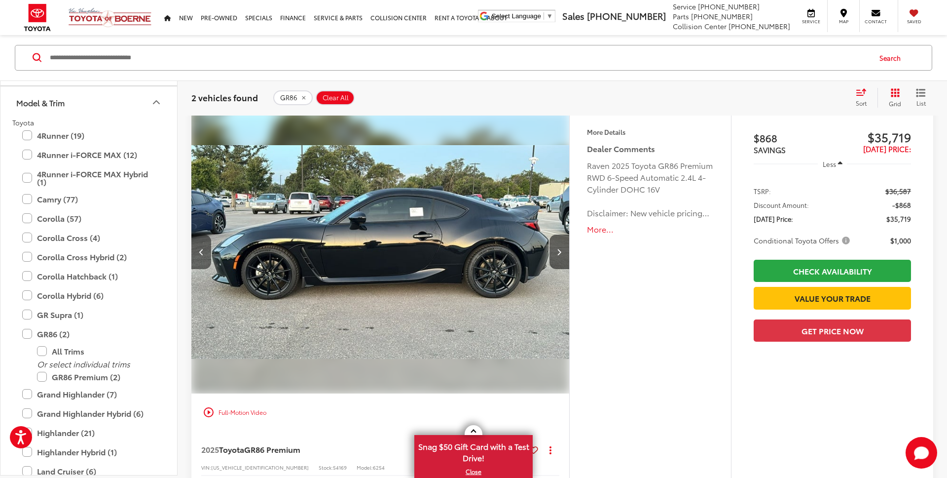
click at [202, 251] on icon "Previous image" at bounding box center [201, 251] width 4 height 7
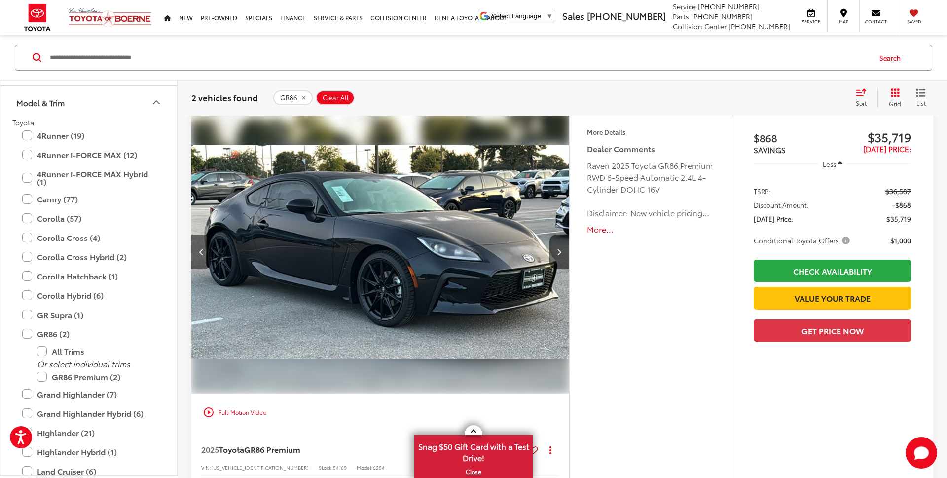
click at [202, 251] on icon "Previous image" at bounding box center [201, 251] width 4 height 7
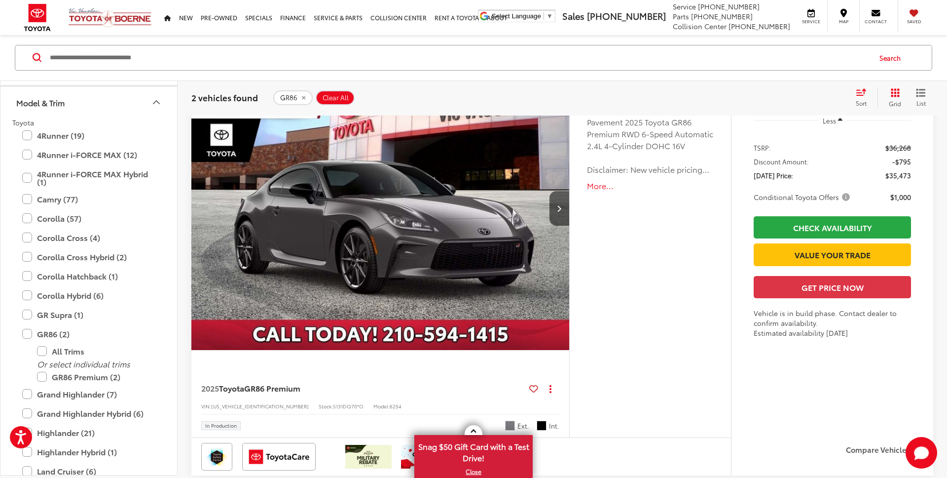
scroll to position [513, 0]
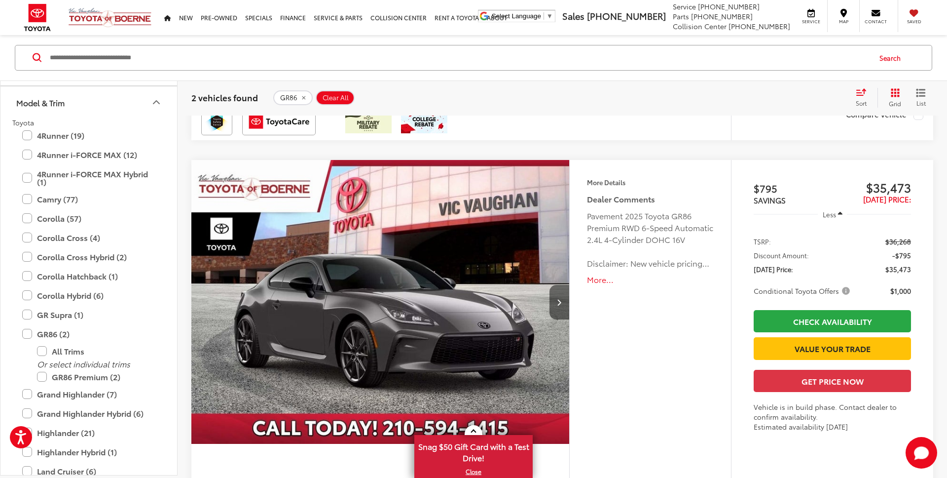
click at [563, 303] on button "Next image" at bounding box center [560, 302] width 20 height 35
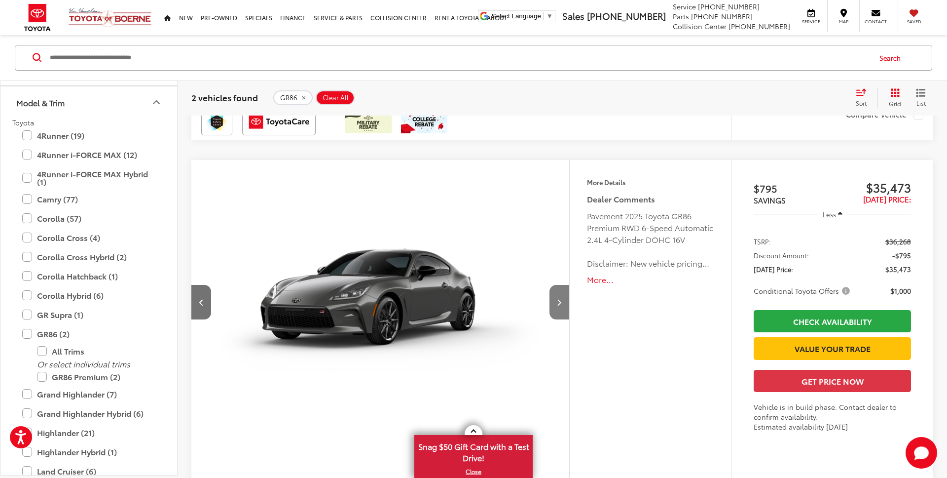
click at [562, 303] on button "Next image" at bounding box center [560, 302] width 20 height 35
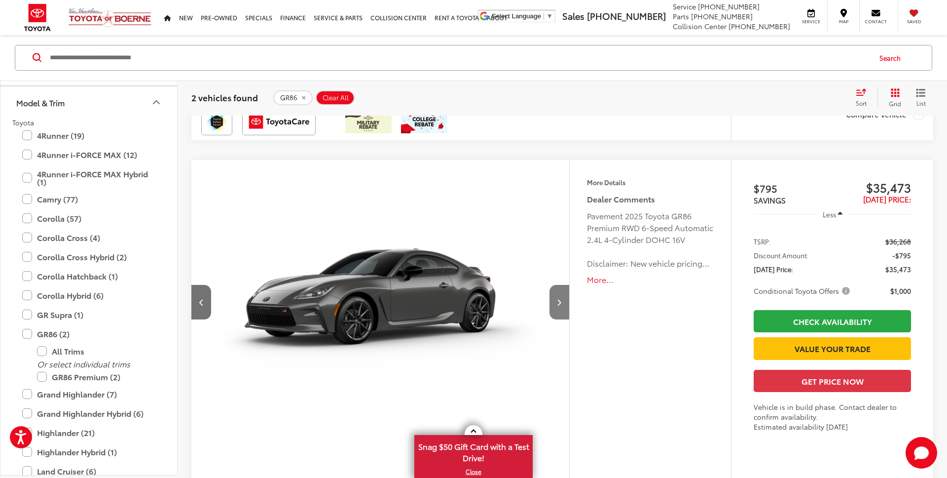
click at [562, 303] on button "Next image" at bounding box center [560, 302] width 20 height 35
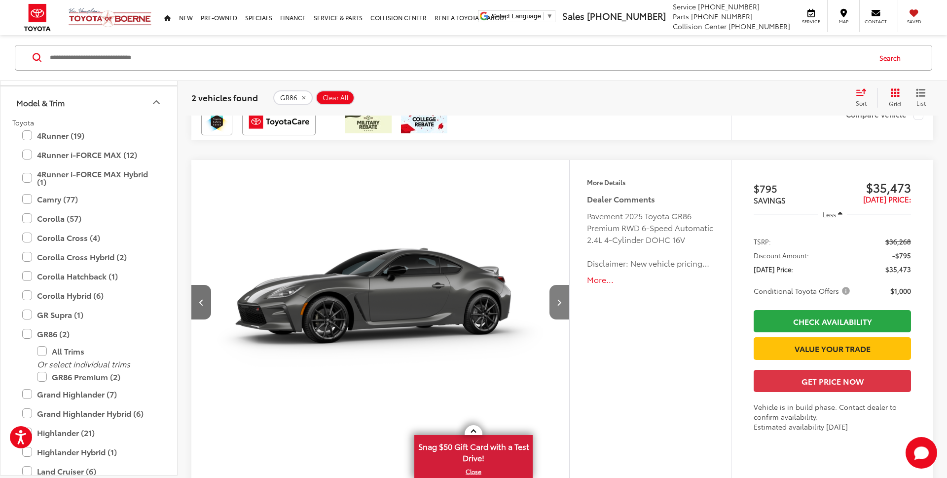
click at [562, 303] on button "Next image" at bounding box center [560, 302] width 20 height 35
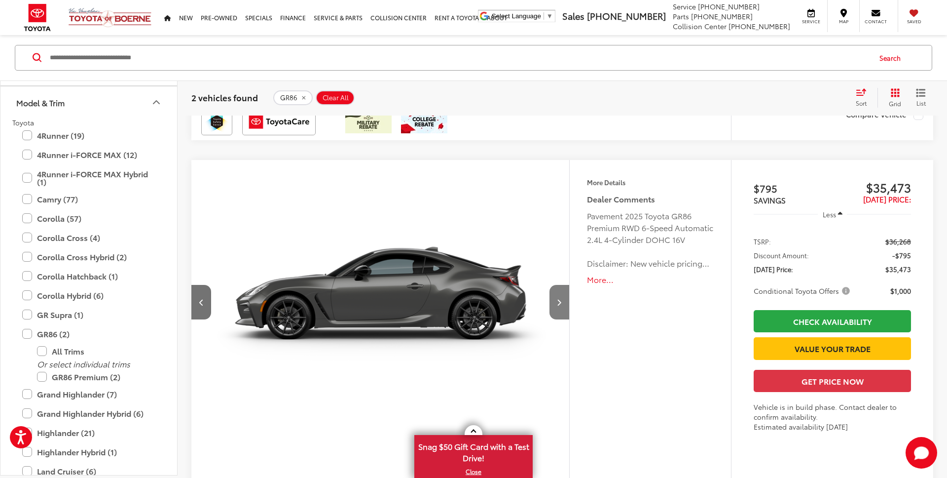
click at [562, 303] on button "Next image" at bounding box center [560, 302] width 20 height 35
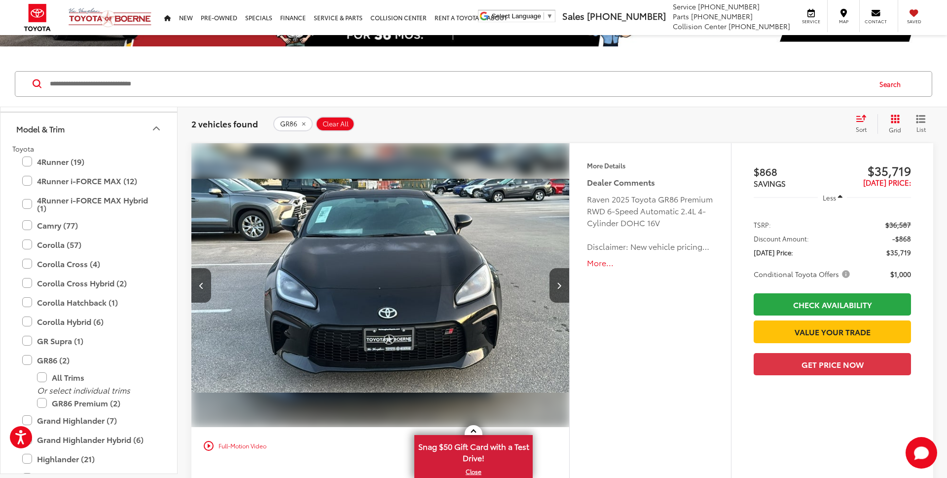
scroll to position [79, 0]
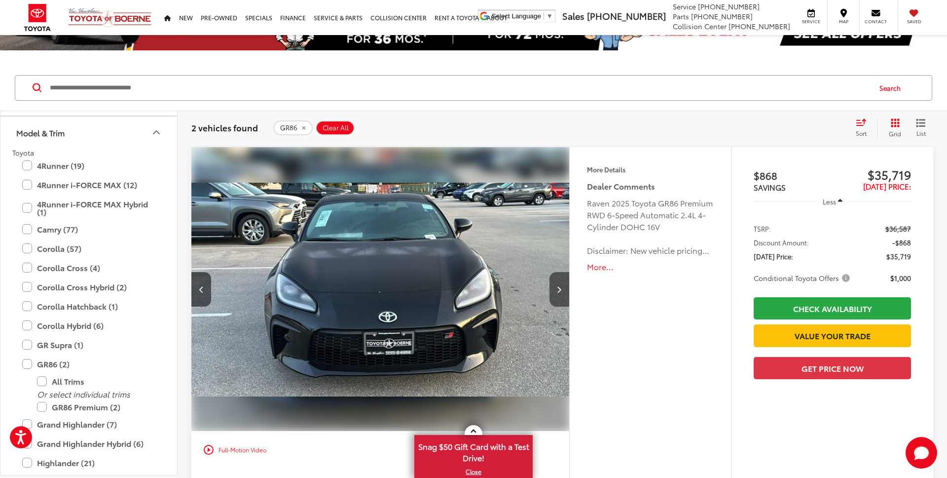
click at [561, 286] on icon "Next image" at bounding box center [559, 289] width 4 height 7
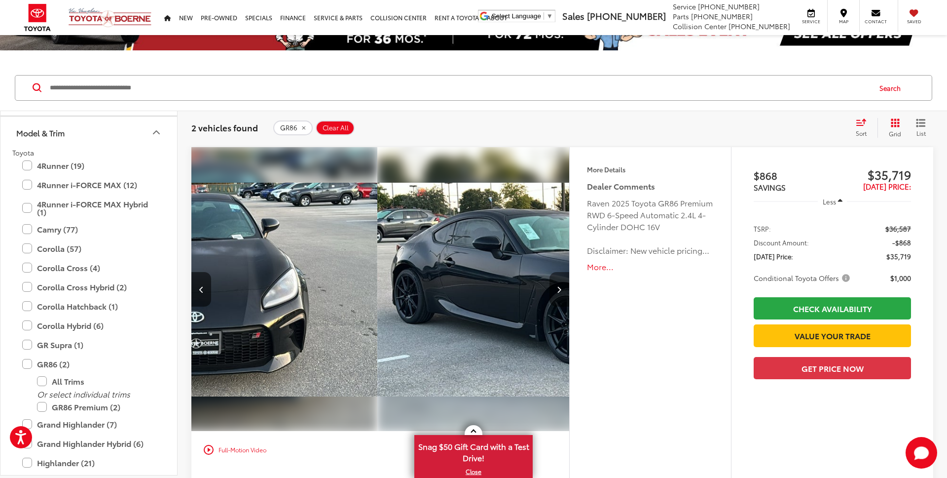
scroll to position [0, 759]
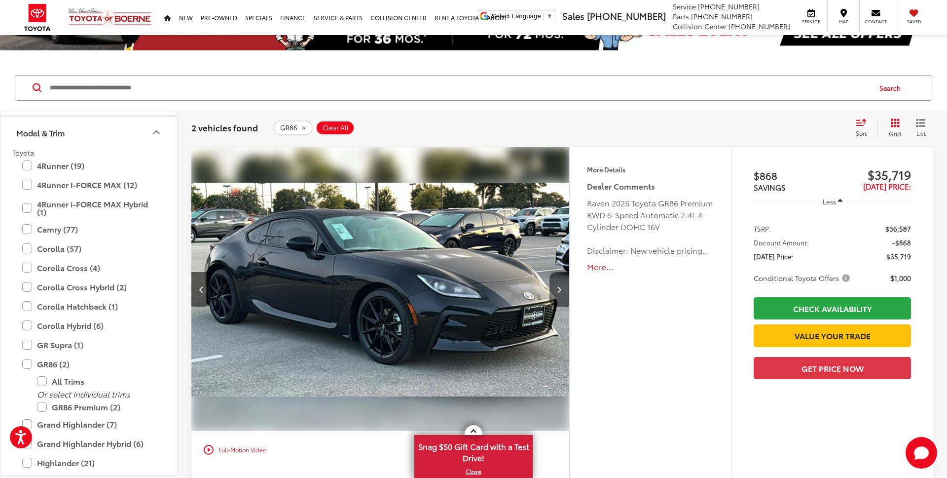
click at [562, 286] on button "Next image" at bounding box center [560, 289] width 20 height 35
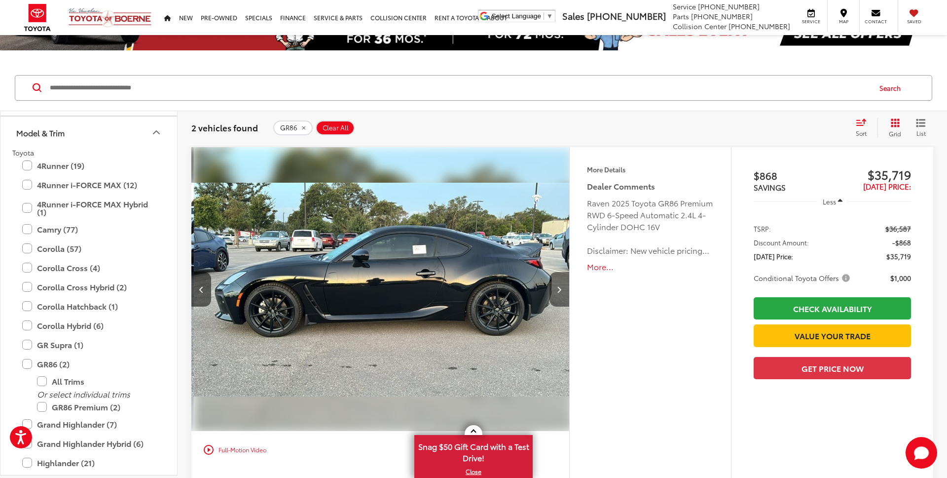
scroll to position [0, 1138]
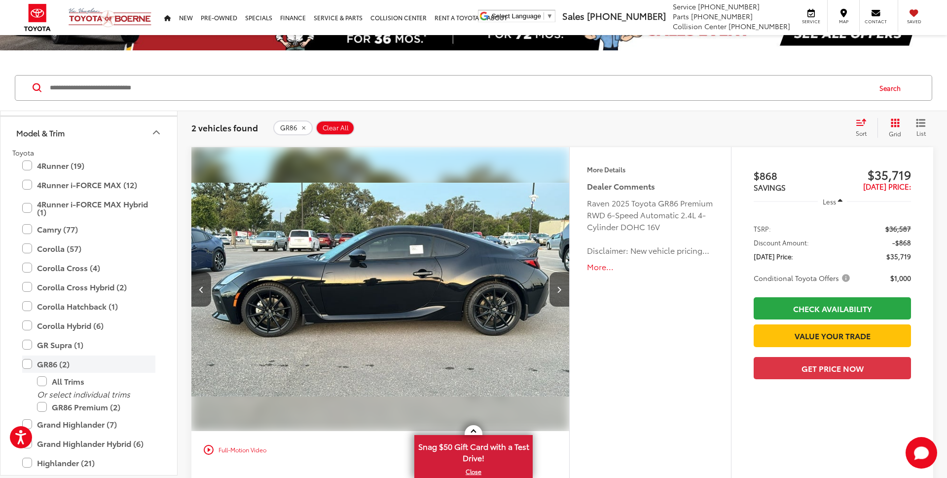
click at [30, 367] on label "GR86 (2)" at bounding box center [88, 363] width 133 height 17
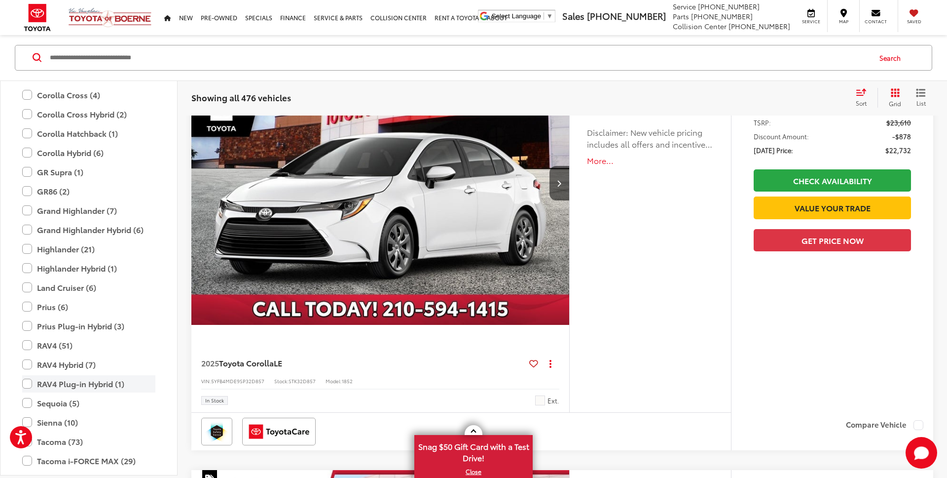
scroll to position [208, 0]
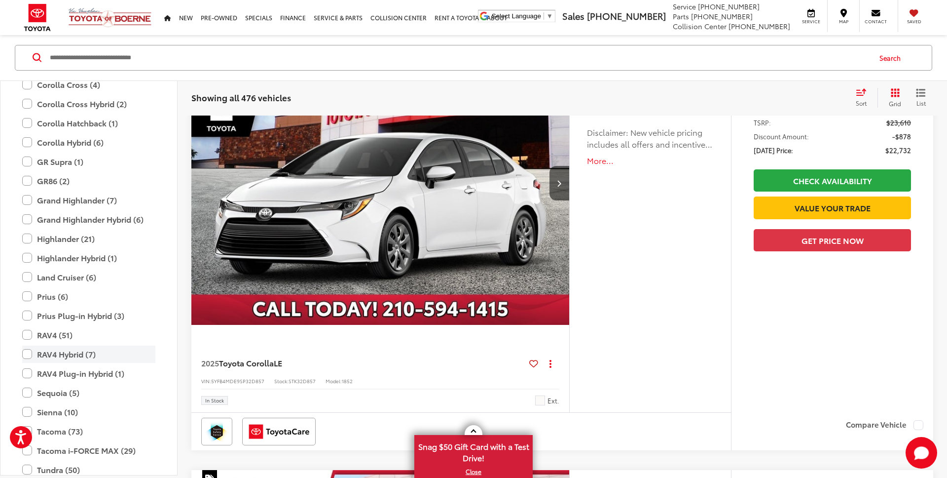
click at [31, 352] on label "RAV4 Hybrid (7)" at bounding box center [88, 353] width 133 height 17
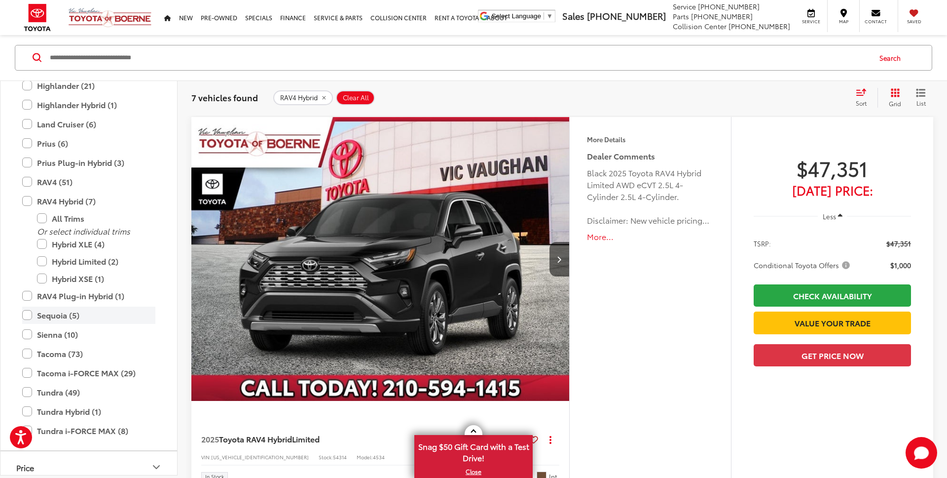
scroll to position [381, 0]
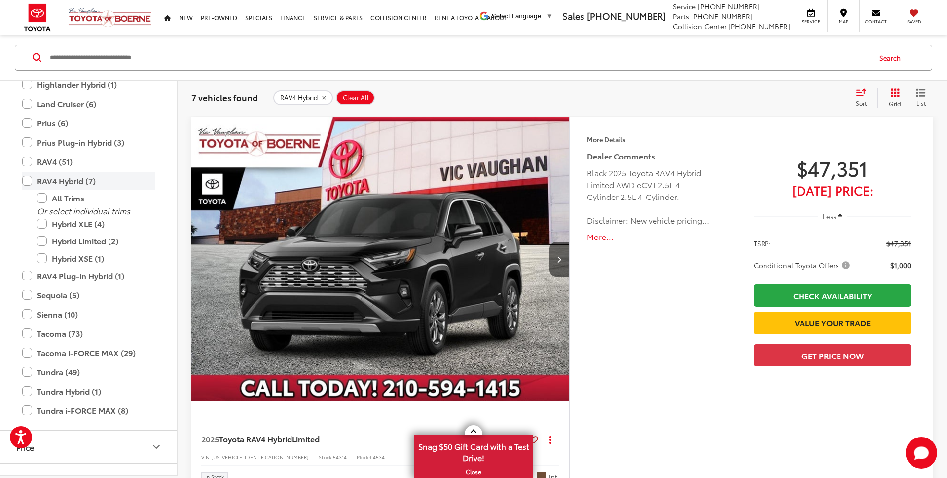
click at [27, 182] on label "RAV4 Hybrid (7)" at bounding box center [88, 180] width 133 height 17
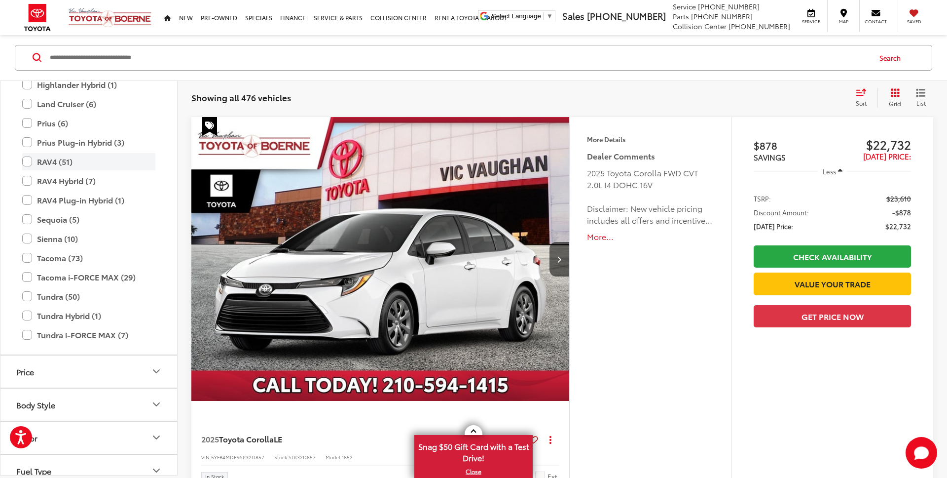
click at [27, 164] on label "RAV4 (51)" at bounding box center [88, 161] width 133 height 17
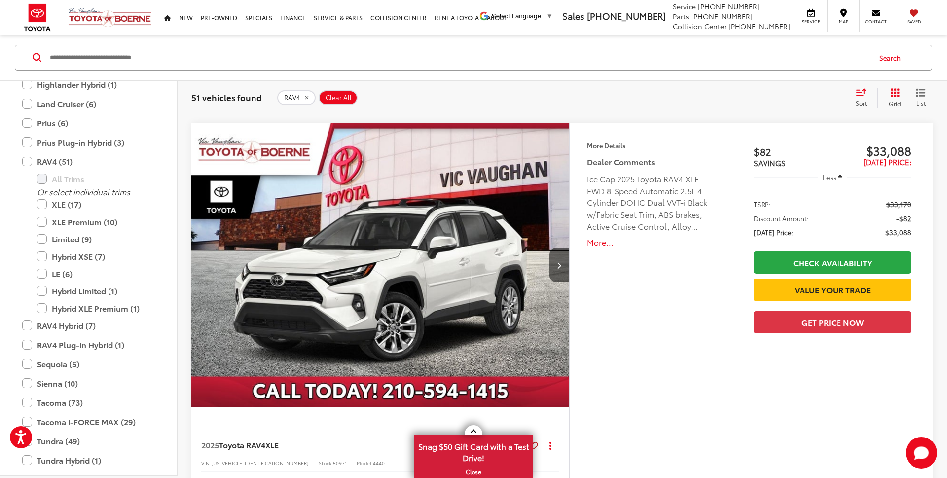
scroll to position [533, 0]
click at [600, 244] on button "More..." at bounding box center [650, 241] width 127 height 11
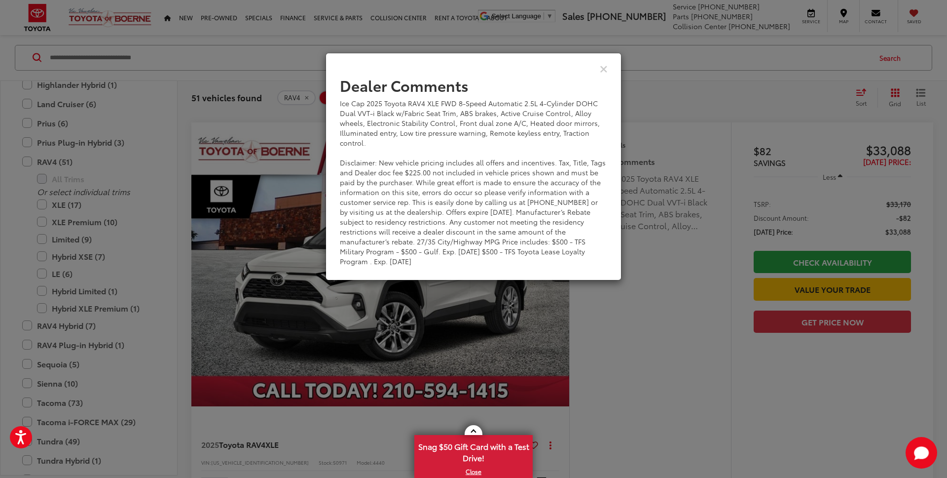
click at [599, 70] on div "View Comments" at bounding box center [474, 68] width 296 height 38
click at [603, 69] on icon "Close" at bounding box center [604, 68] width 8 height 10
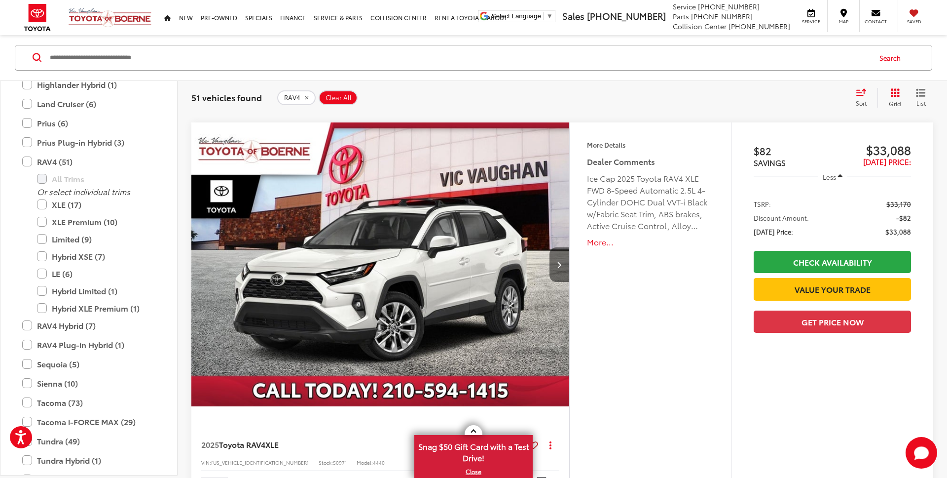
click at [561, 267] on button "Next image" at bounding box center [560, 264] width 20 height 35
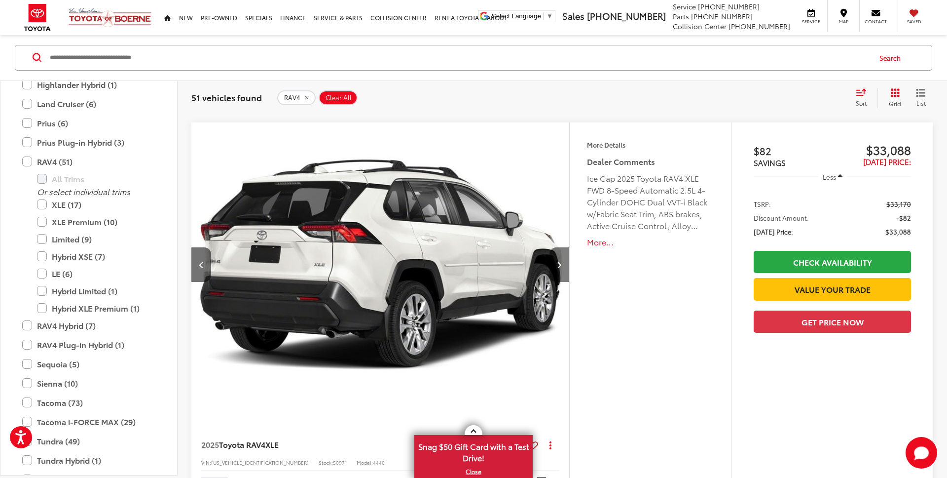
scroll to position [0, 379]
click at [561, 267] on button "Next image" at bounding box center [560, 264] width 20 height 35
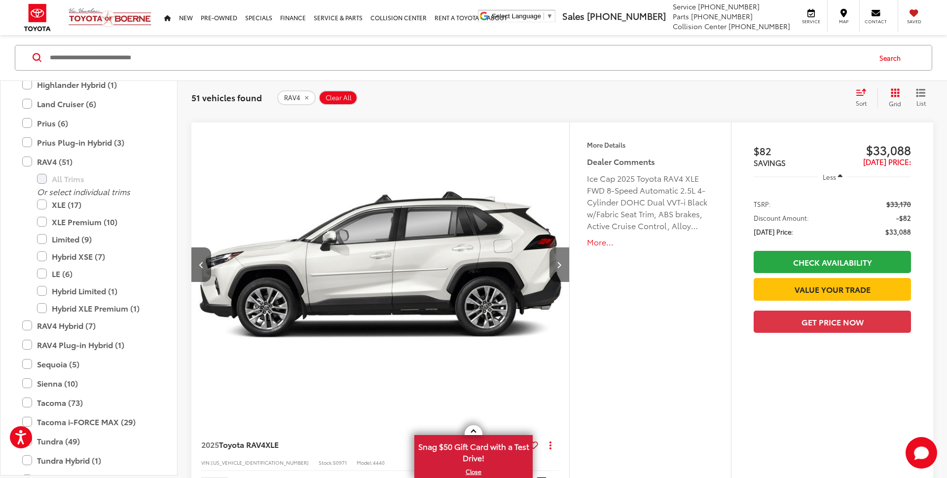
click at [561, 267] on button "Next image" at bounding box center [560, 264] width 20 height 35
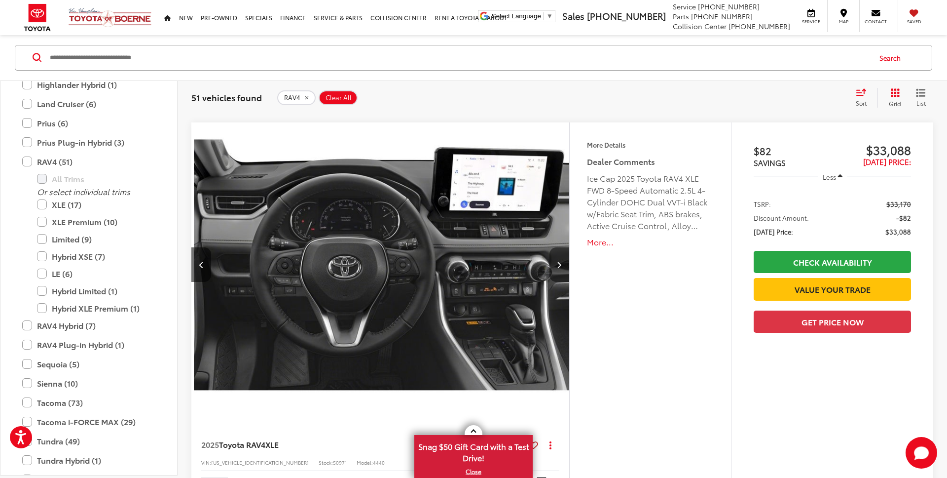
scroll to position [0, 1138]
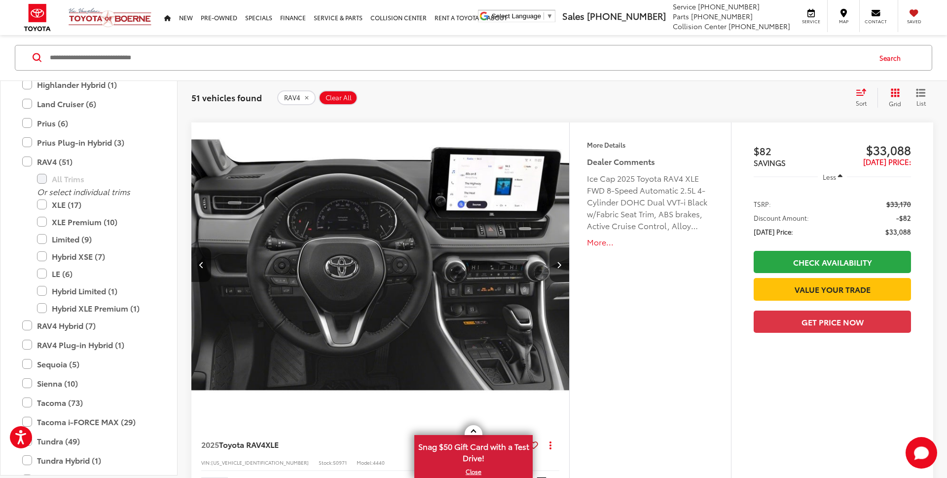
click at [561, 267] on button "Next image" at bounding box center [560, 264] width 20 height 35
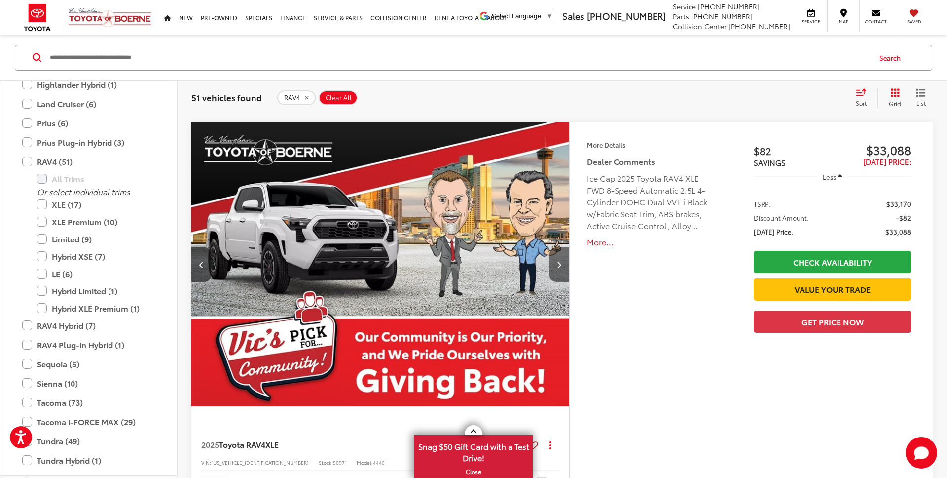
click at [561, 267] on button "Next image" at bounding box center [560, 264] width 20 height 35
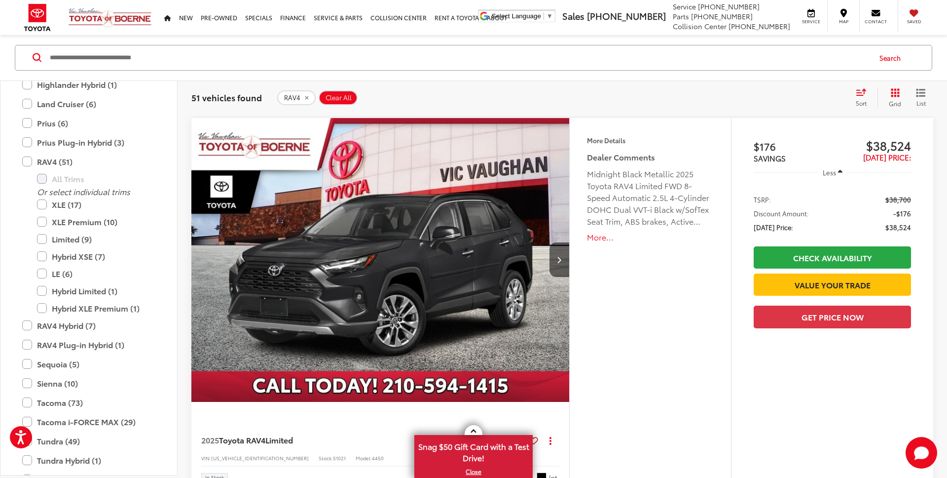
scroll to position [1390, 0]
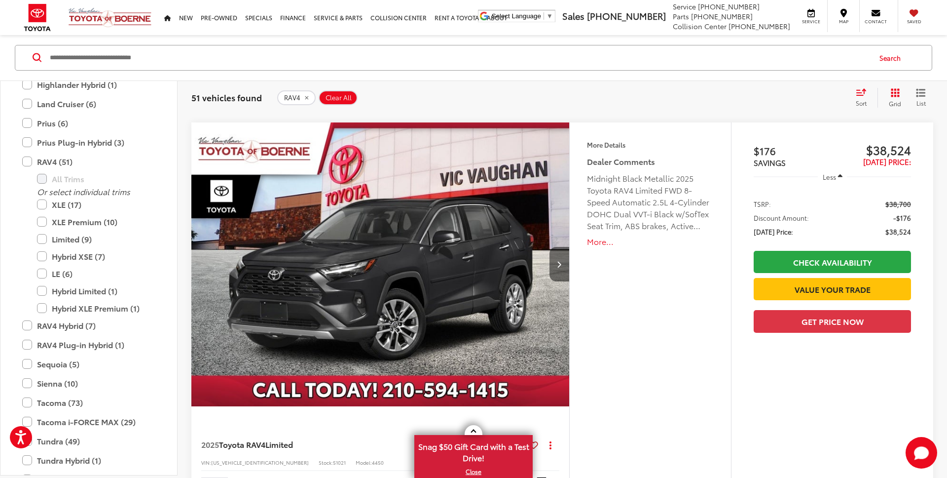
click at [554, 264] on button "Next image" at bounding box center [560, 264] width 20 height 35
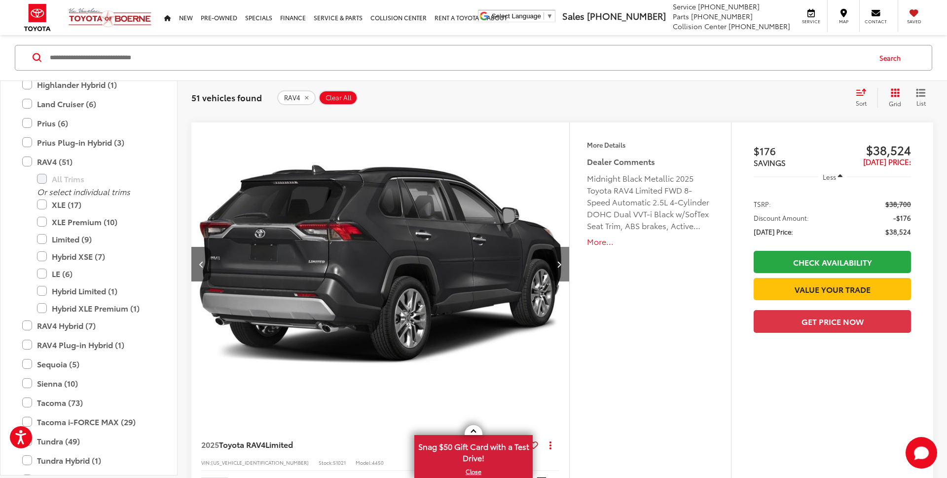
click at [559, 263] on icon "Next image" at bounding box center [559, 264] width 4 height 7
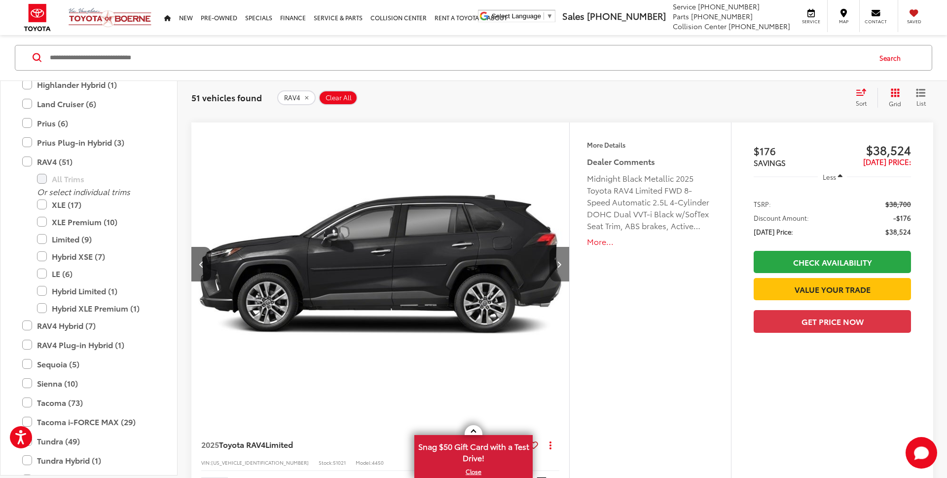
click at [559, 263] on icon "Next image" at bounding box center [559, 264] width 4 height 7
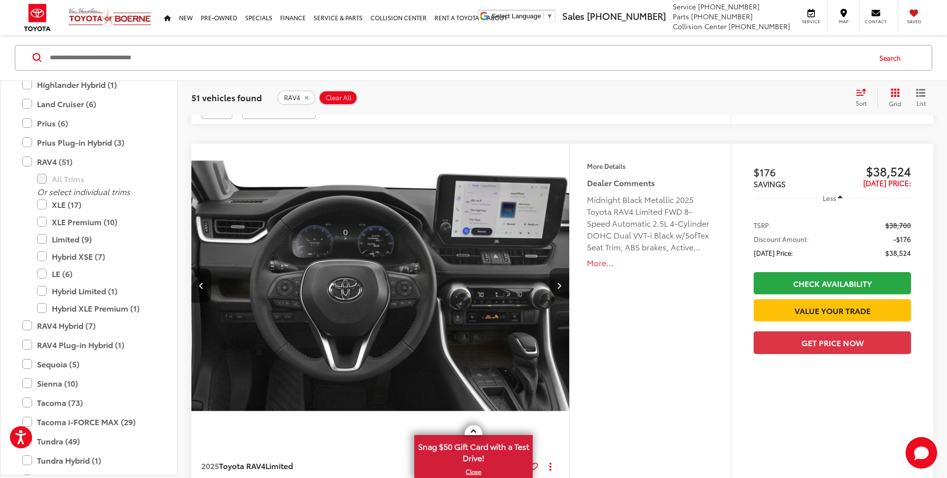
scroll to position [1380, 0]
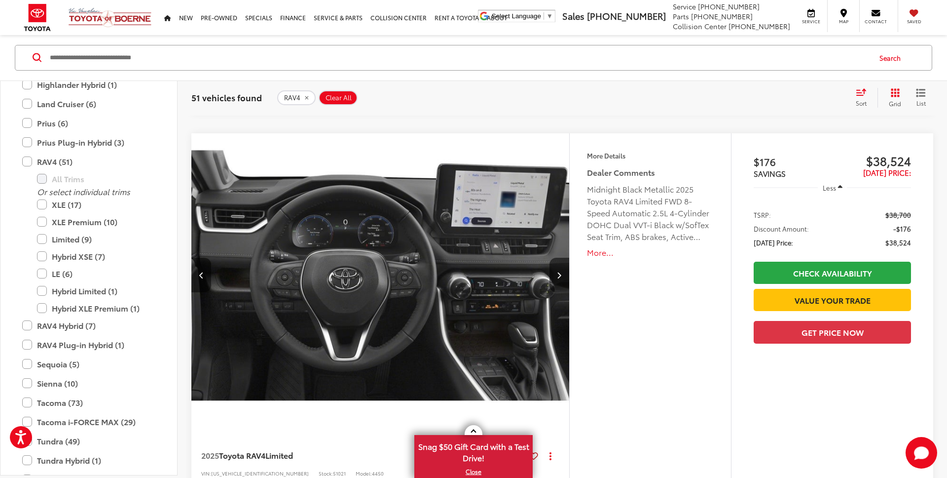
click at [202, 271] on icon "Previous image" at bounding box center [201, 274] width 4 height 7
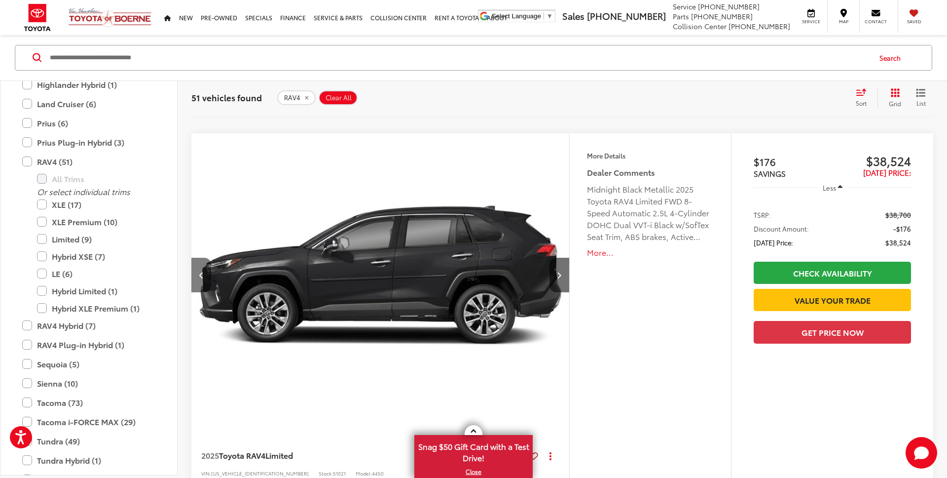
click at [202, 271] on icon "Previous image" at bounding box center [201, 274] width 4 height 7
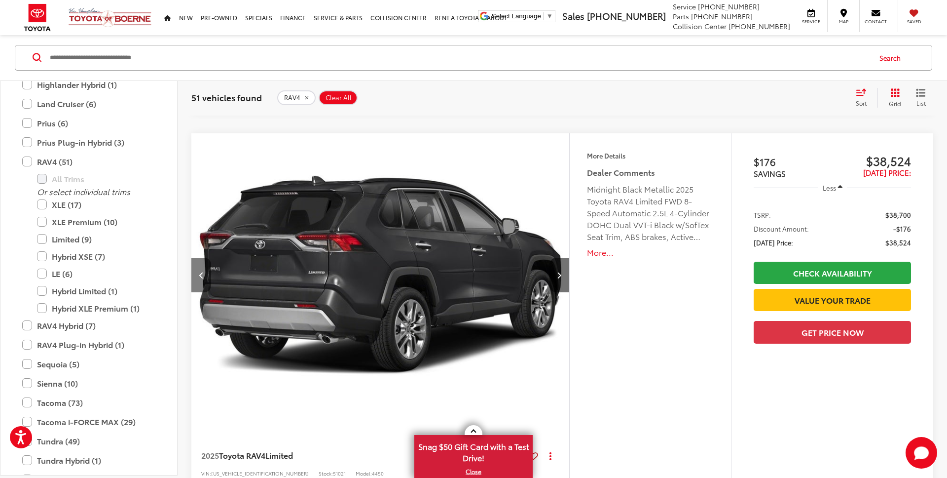
click at [202, 271] on icon "Previous image" at bounding box center [201, 274] width 4 height 7
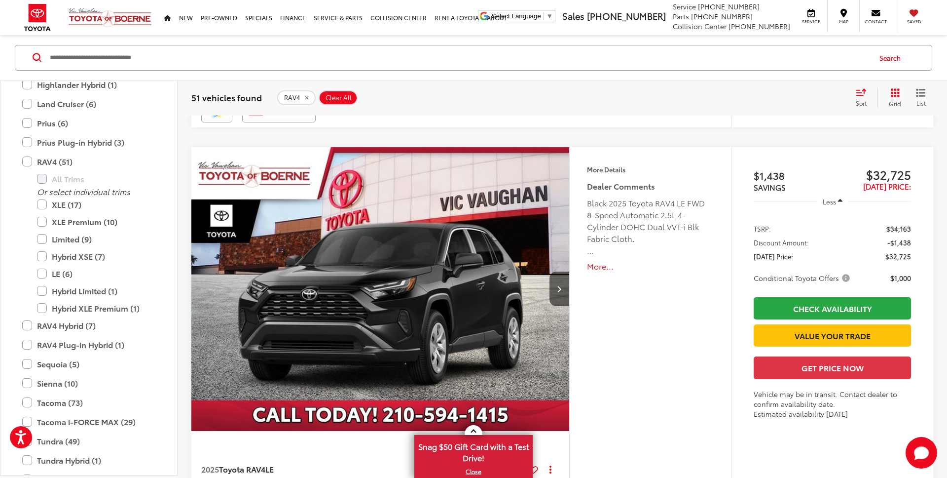
scroll to position [1798, 0]
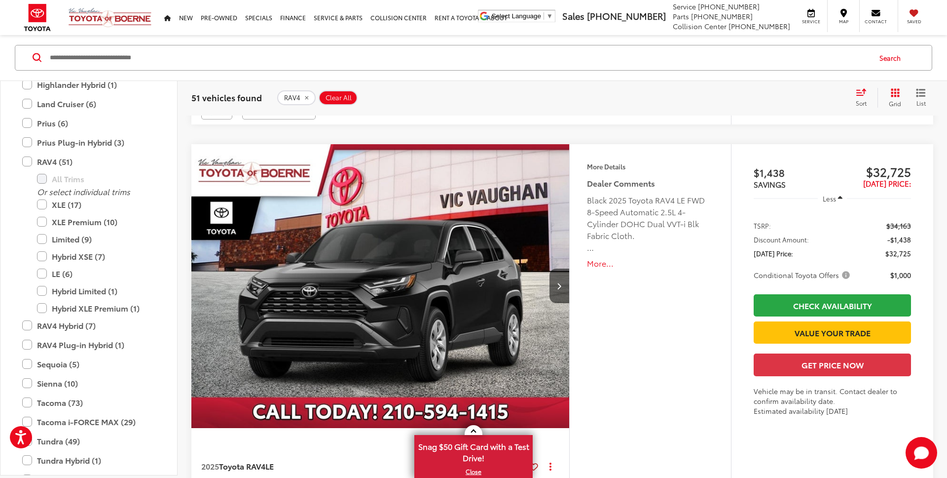
click at [601, 263] on button "More..." at bounding box center [650, 263] width 127 height 11
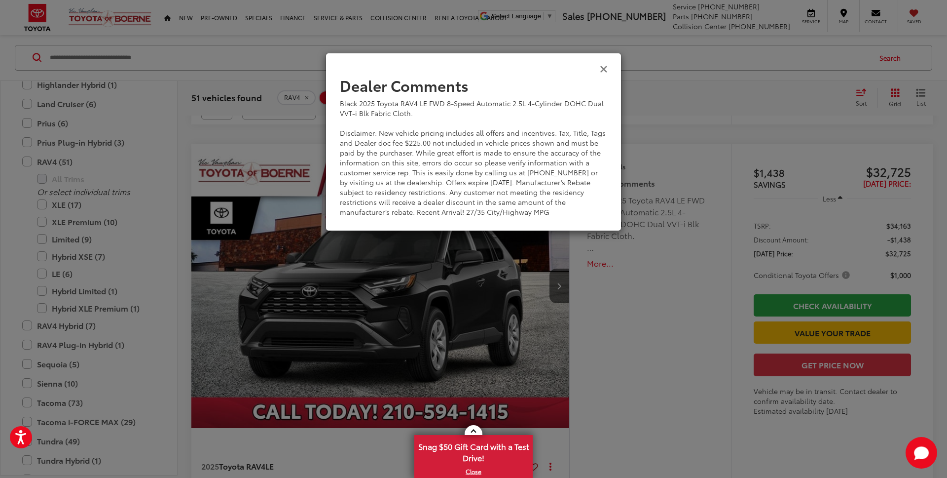
click at [603, 65] on icon "Close" at bounding box center [604, 68] width 8 height 10
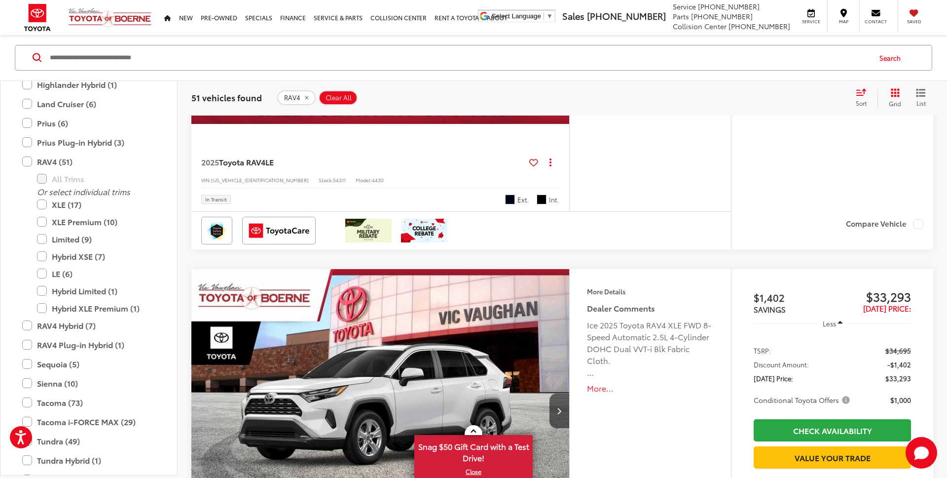
scroll to position [1994, 0]
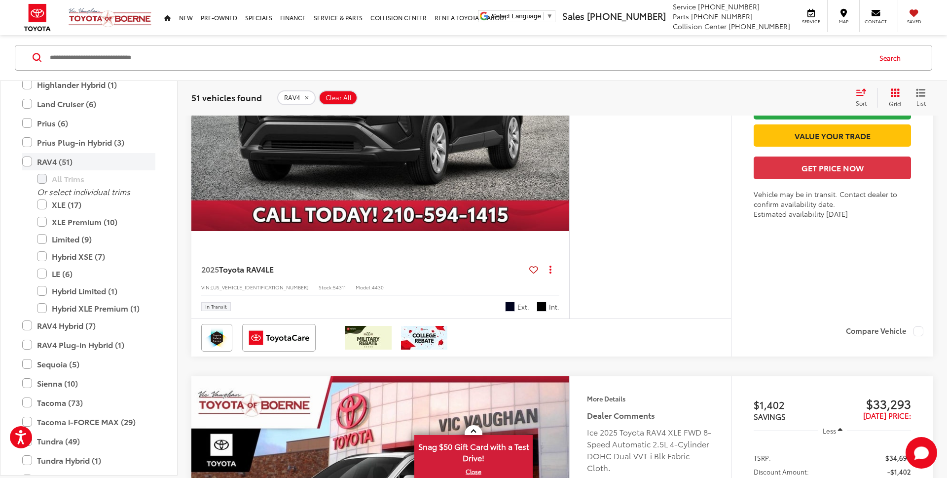
click at [25, 164] on label "RAV4 (51)" at bounding box center [88, 161] width 133 height 17
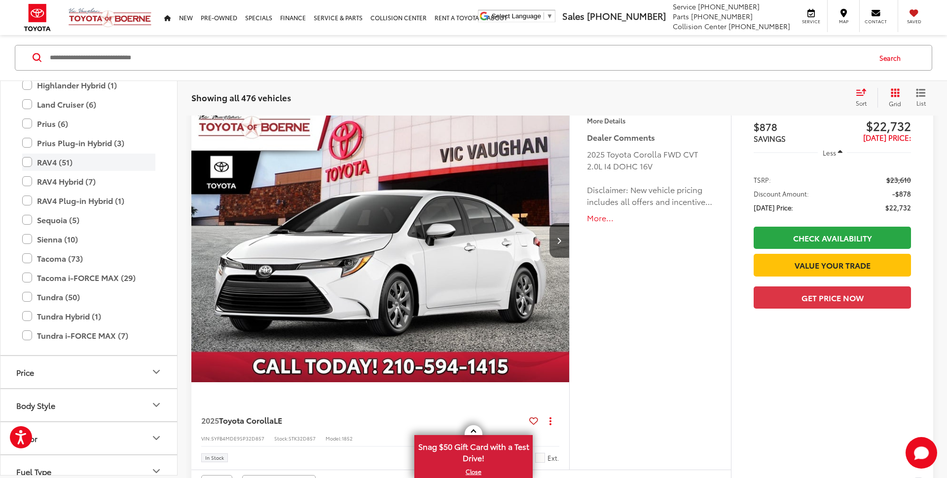
scroll to position [110, 0]
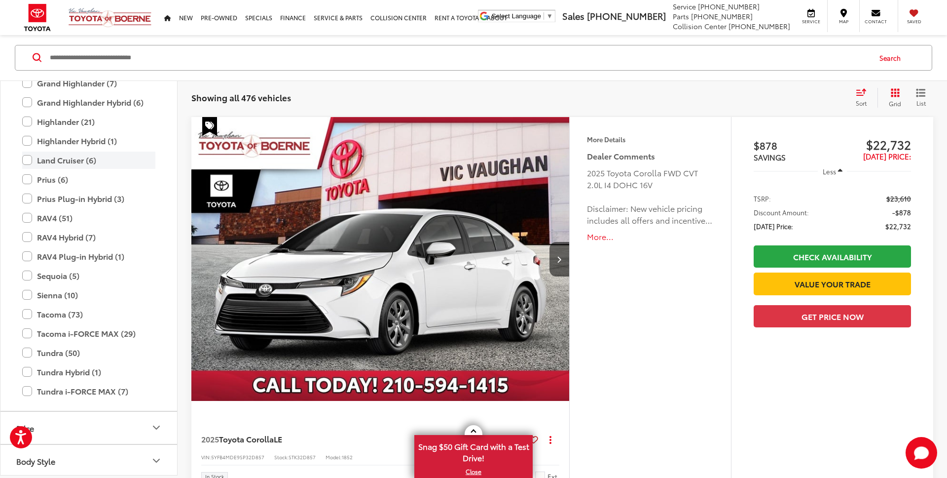
click at [26, 157] on label "Land Cruiser (6)" at bounding box center [88, 159] width 133 height 17
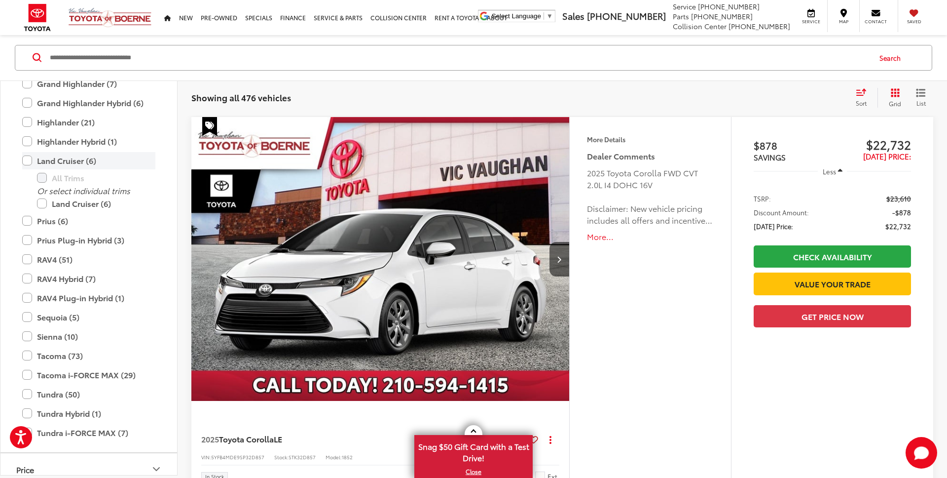
scroll to position [326, 0]
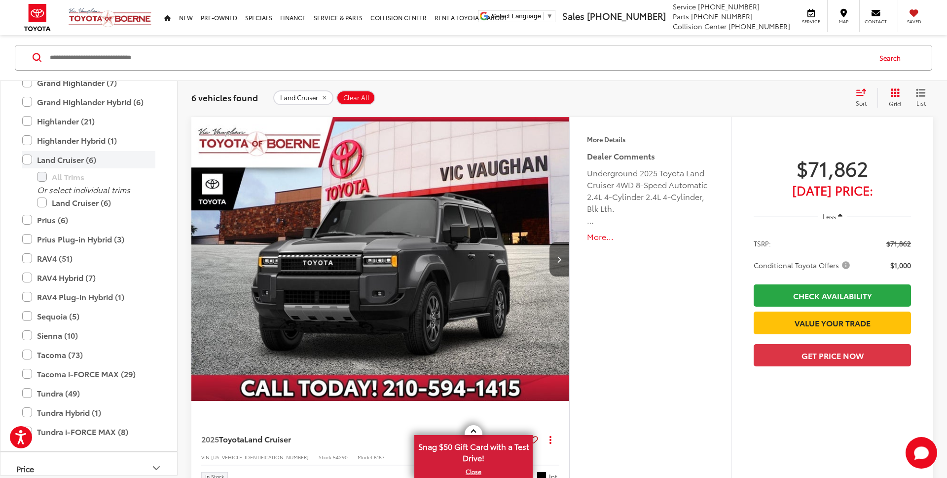
click at [30, 159] on label "Land Cruiser (6)" at bounding box center [88, 159] width 133 height 17
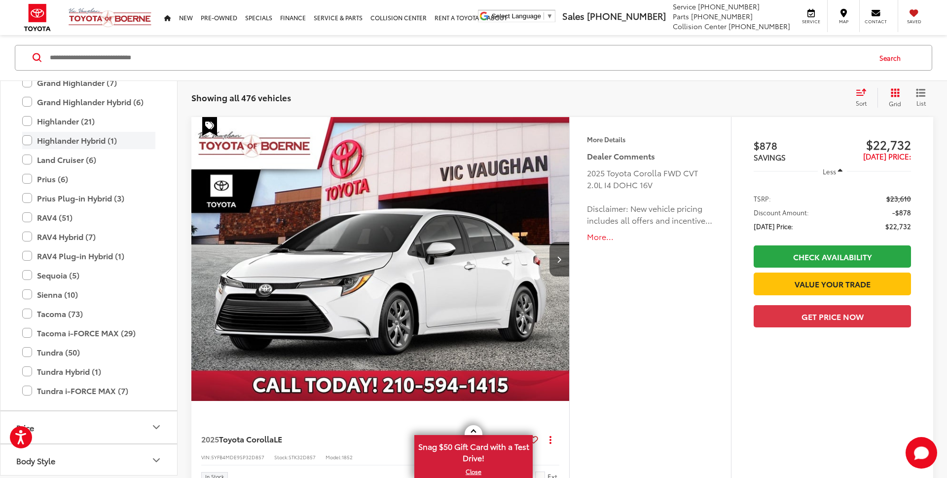
click at [24, 139] on label "Highlander Hybrid (1)" at bounding box center [88, 140] width 133 height 17
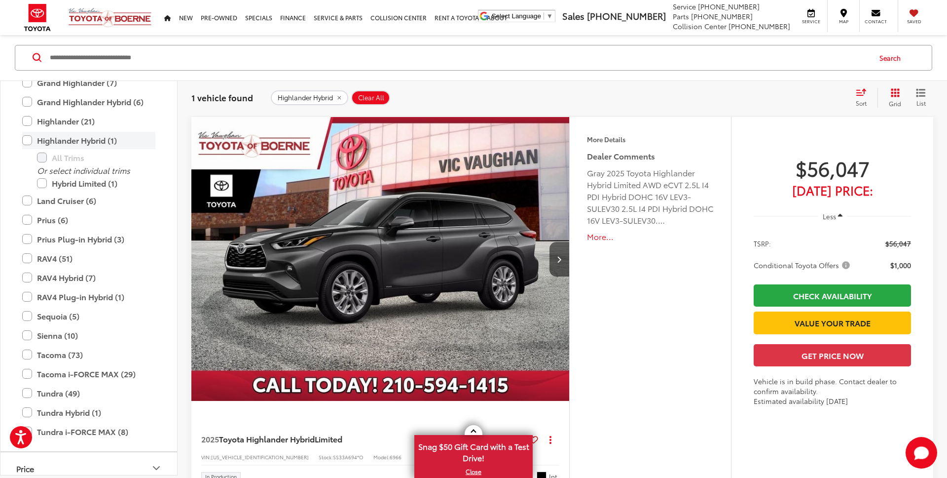
click at [24, 139] on label "Highlander Hybrid (1)" at bounding box center [88, 140] width 133 height 17
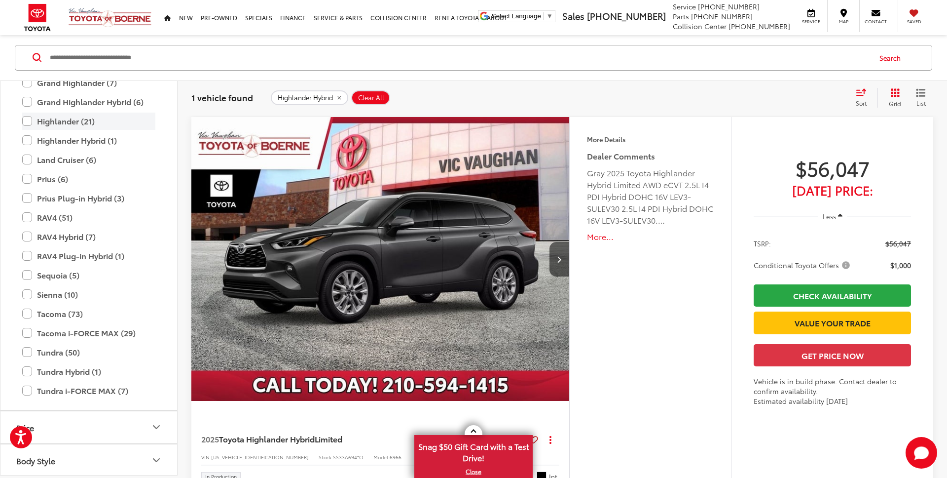
click at [27, 120] on label "Highlander (21)" at bounding box center [88, 120] width 133 height 17
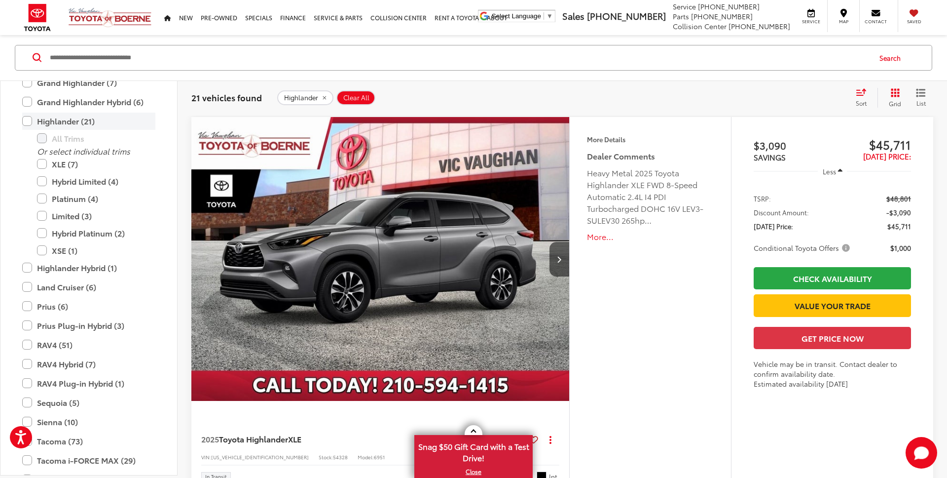
click at [27, 120] on label "Highlander (21)" at bounding box center [88, 120] width 133 height 17
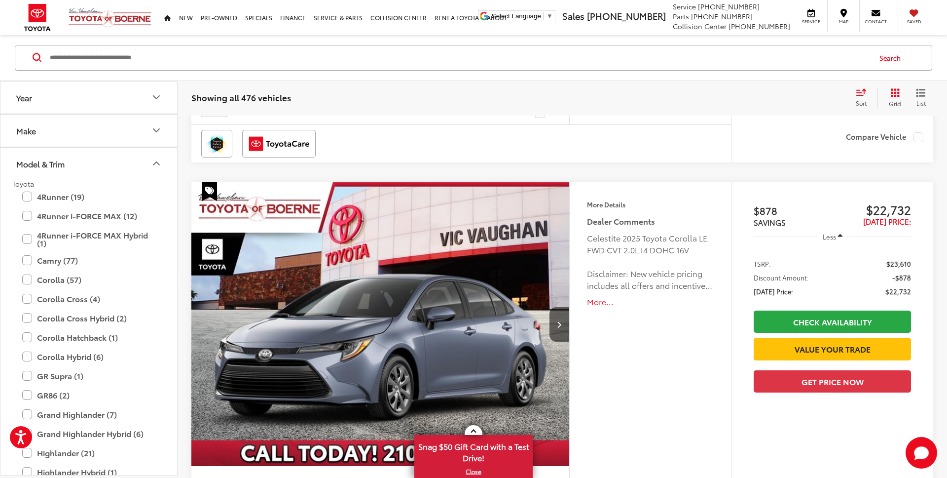
scroll to position [475, 0]
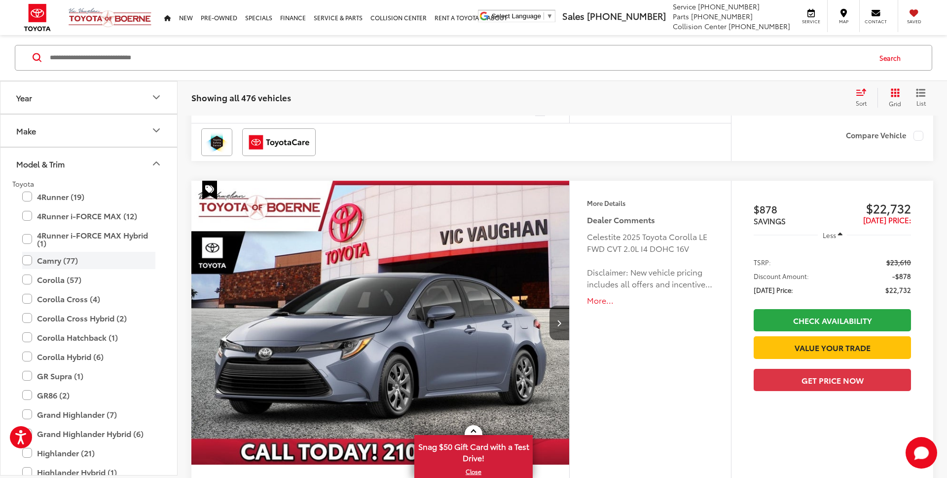
click at [26, 263] on label "Camry (77)" at bounding box center [88, 260] width 133 height 17
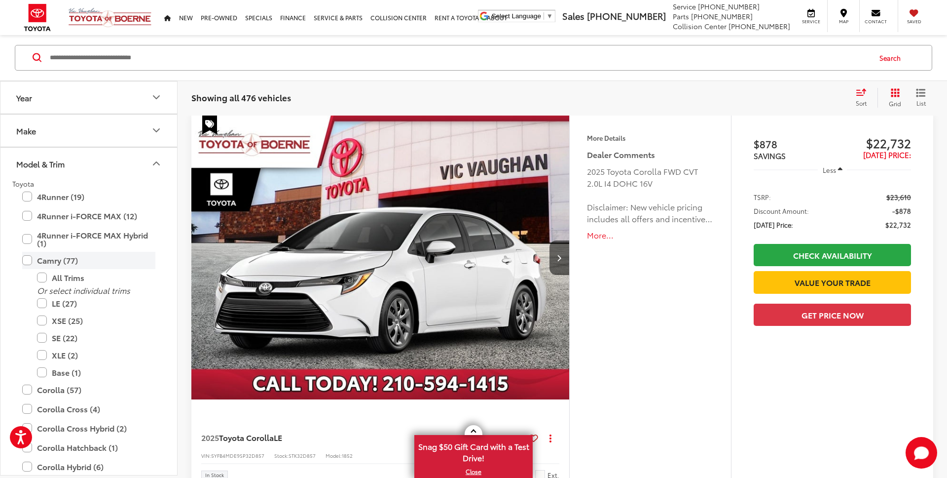
scroll to position [110, 0]
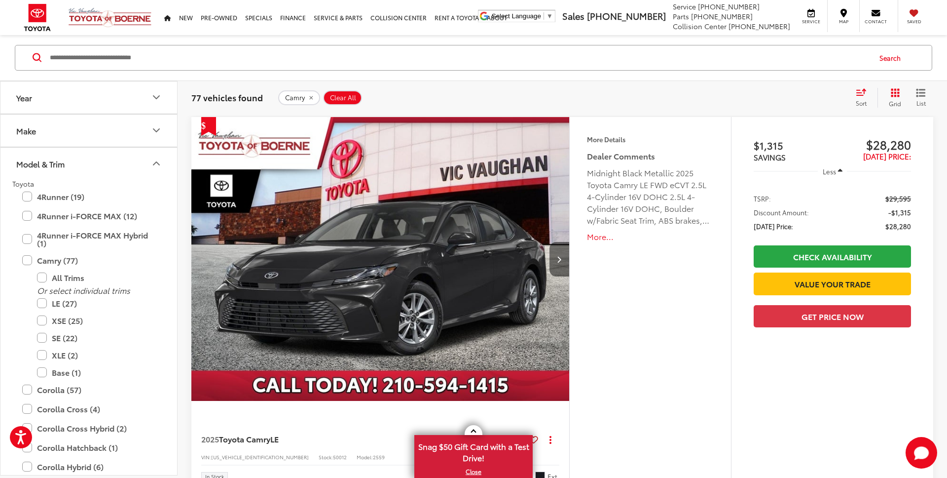
click at [555, 254] on button "Next image" at bounding box center [560, 259] width 20 height 35
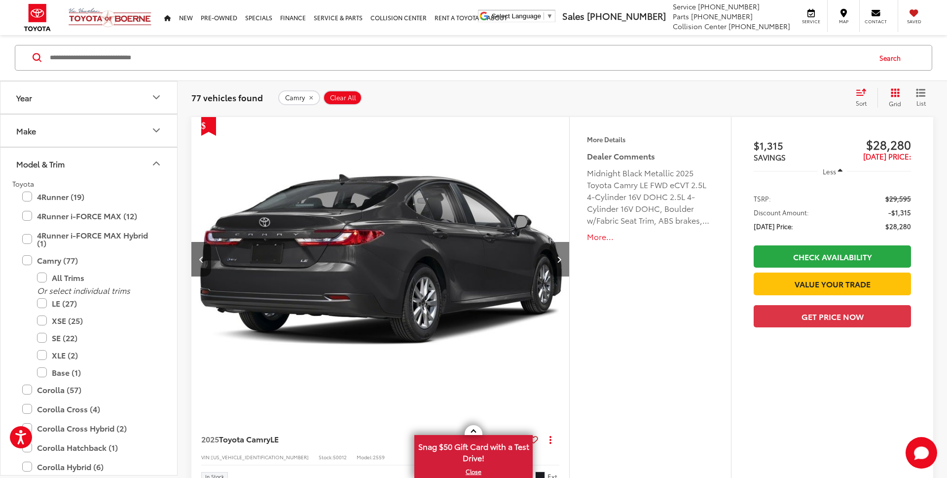
scroll to position [0, 379]
click at [555, 254] on button "Next image" at bounding box center [560, 259] width 20 height 35
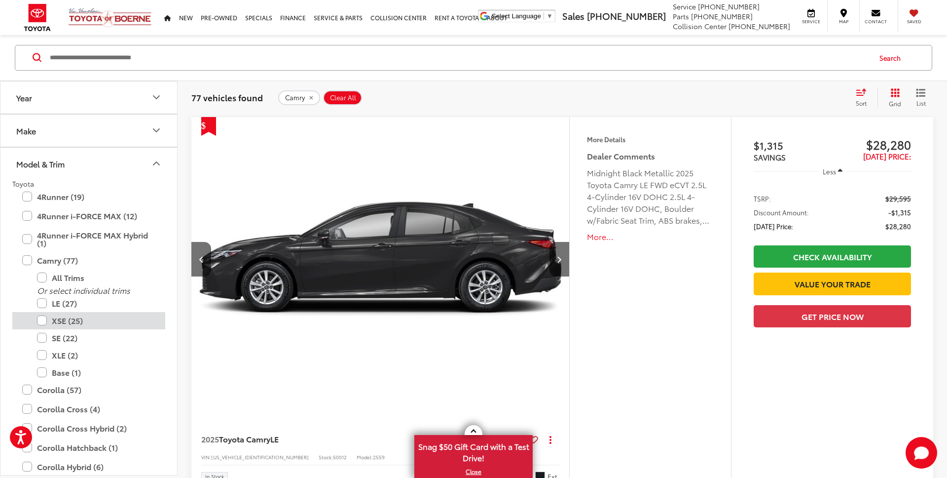
scroll to position [2, 0]
click at [39, 334] on label "SE (22)" at bounding box center [96, 335] width 118 height 17
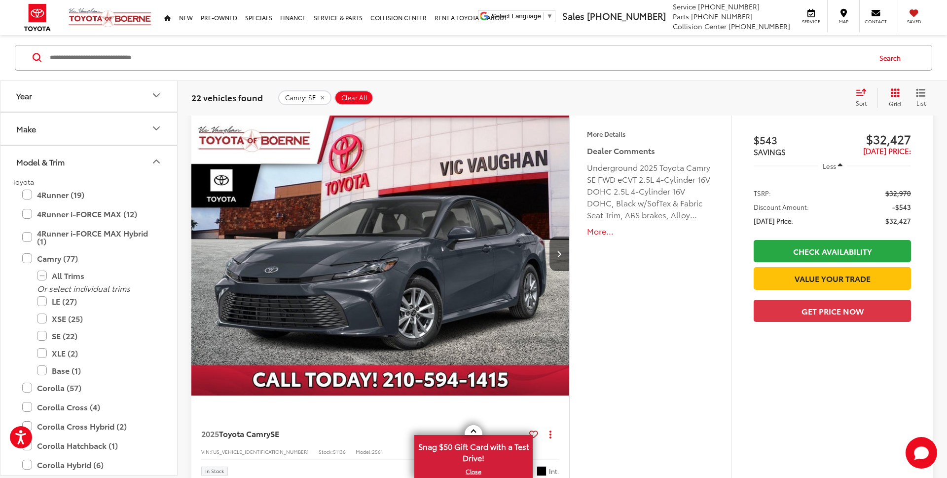
scroll to position [115, 0]
click at [592, 233] on button "More..." at bounding box center [650, 230] width 127 height 11
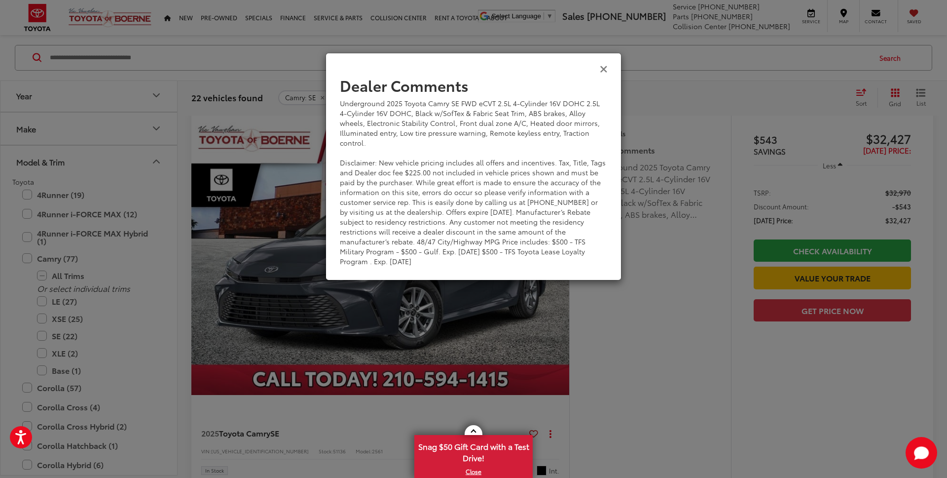
click at [603, 69] on icon "Close" at bounding box center [604, 68] width 8 height 10
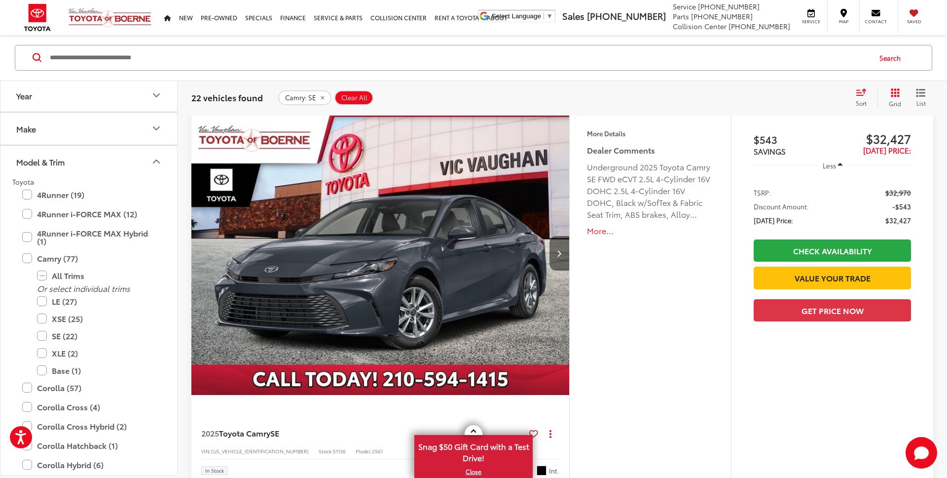
click at [556, 255] on button "Next image" at bounding box center [560, 253] width 20 height 35
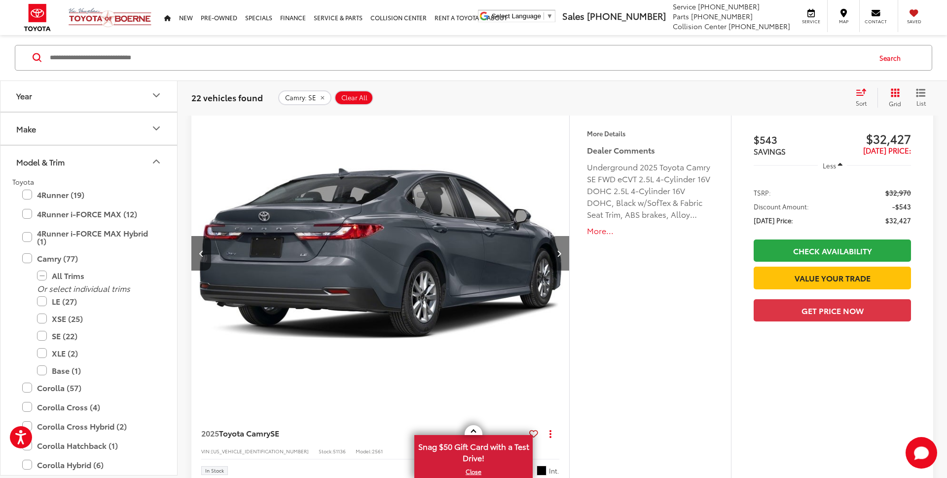
click at [560, 254] on icon "Next image" at bounding box center [559, 253] width 4 height 7
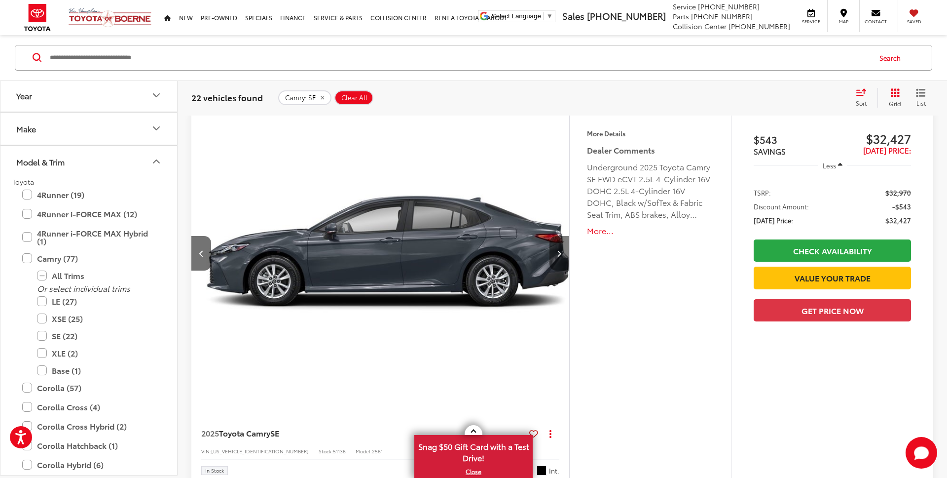
scroll to position [0, 759]
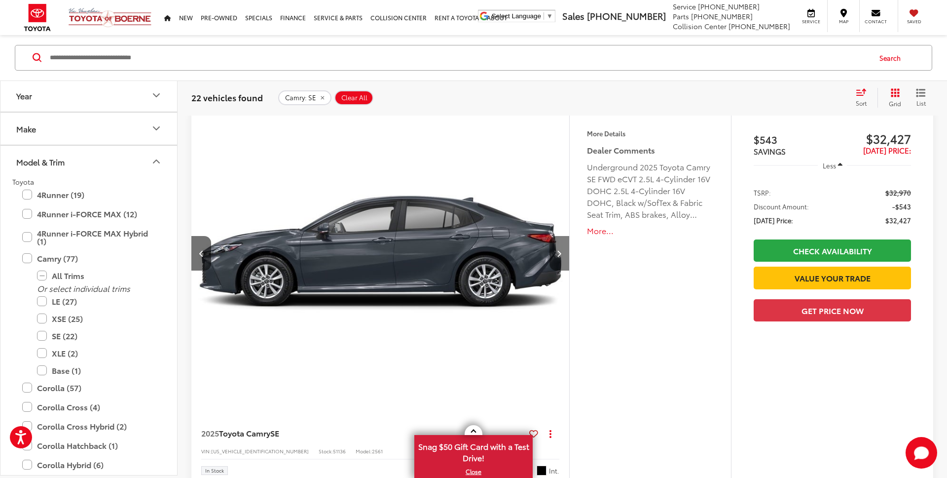
click at [562, 253] on button "Next image" at bounding box center [560, 253] width 20 height 35
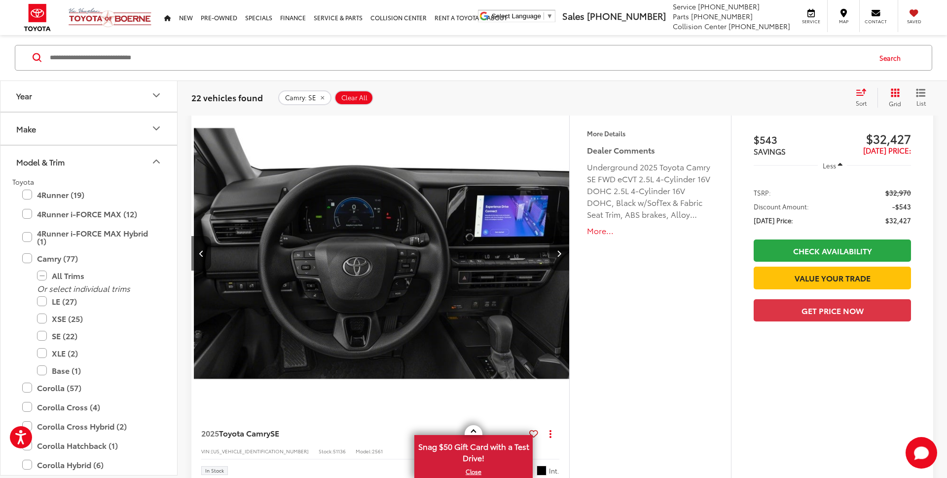
scroll to position [0, 1138]
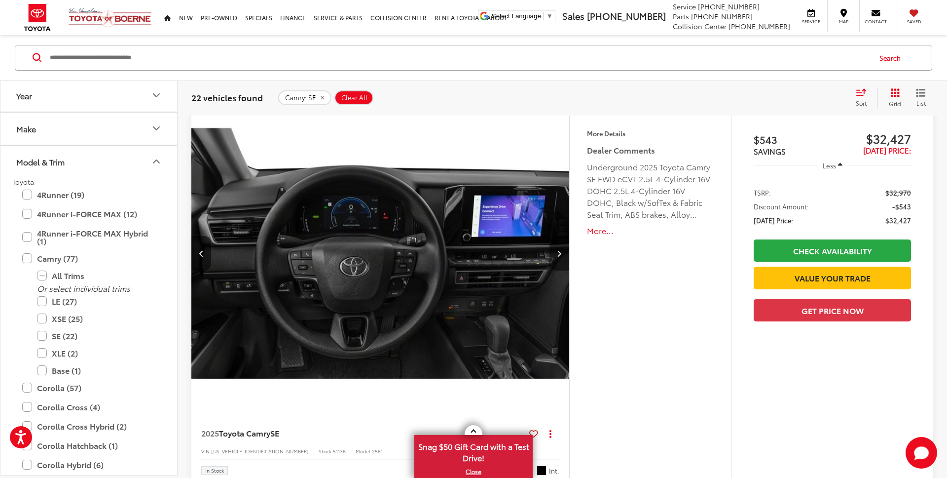
click at [562, 253] on button "Next image" at bounding box center [560, 253] width 20 height 35
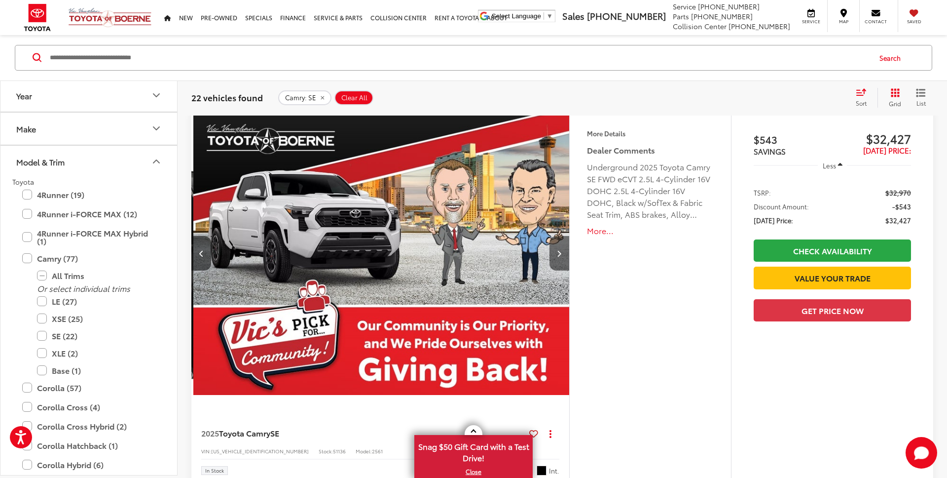
scroll to position [0, 1517]
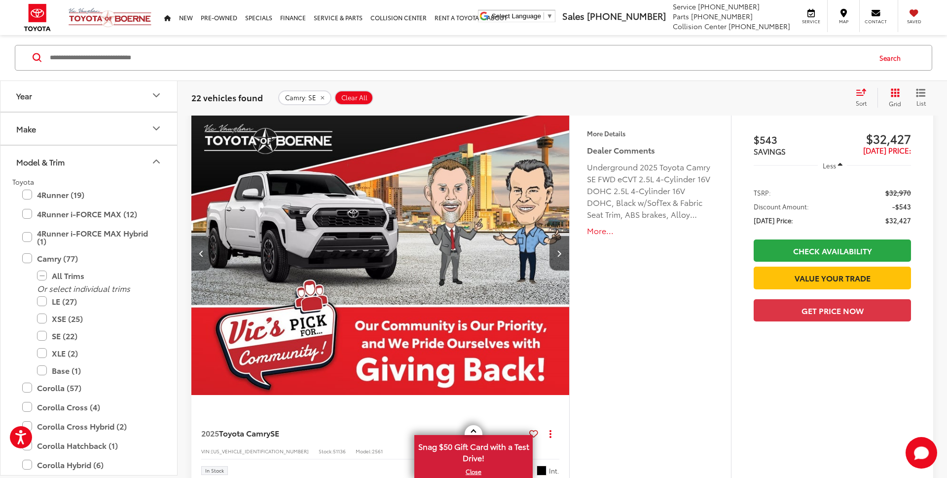
click at [197, 251] on button "Previous image" at bounding box center [201, 253] width 20 height 35
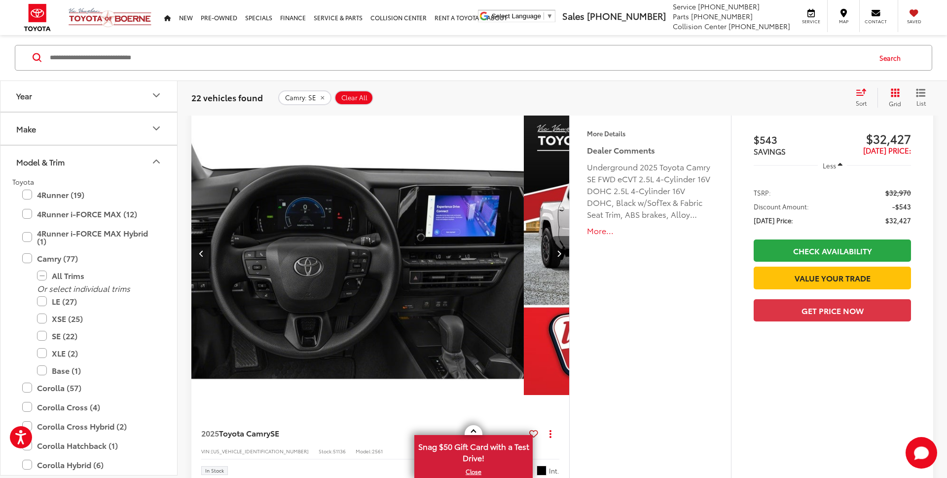
scroll to position [0, 1138]
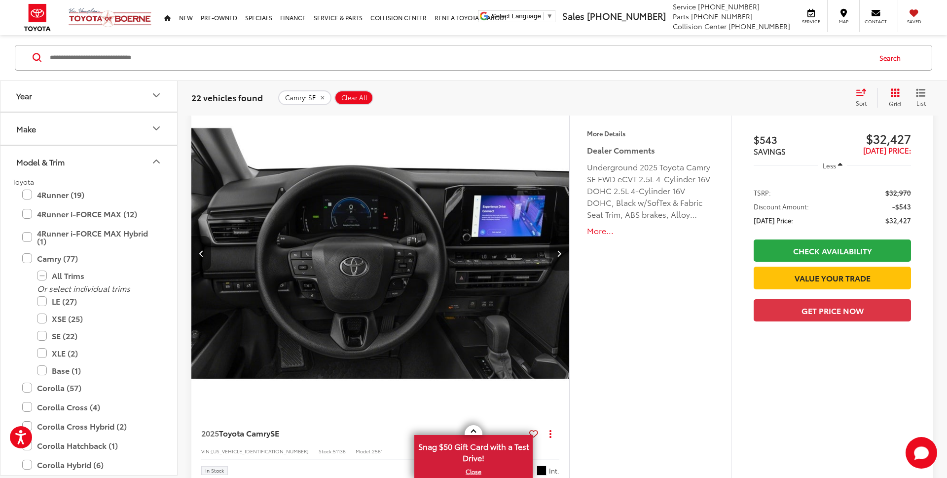
click at [559, 255] on icon "Next image" at bounding box center [559, 253] width 4 height 7
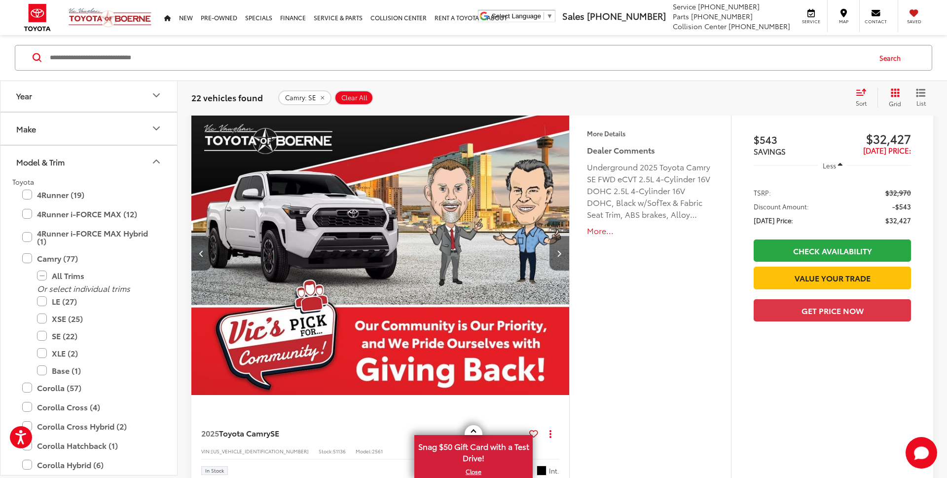
click at [559, 255] on icon "Next image" at bounding box center [559, 253] width 4 height 7
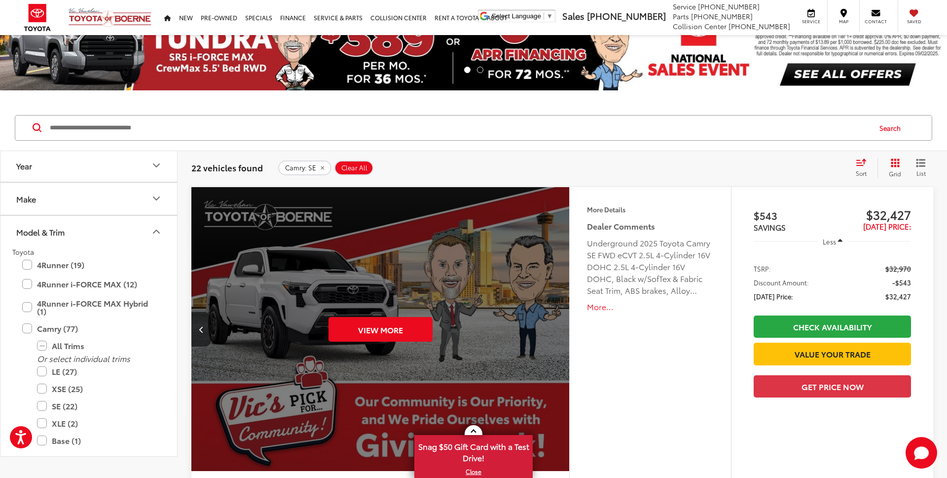
scroll to position [79, 0]
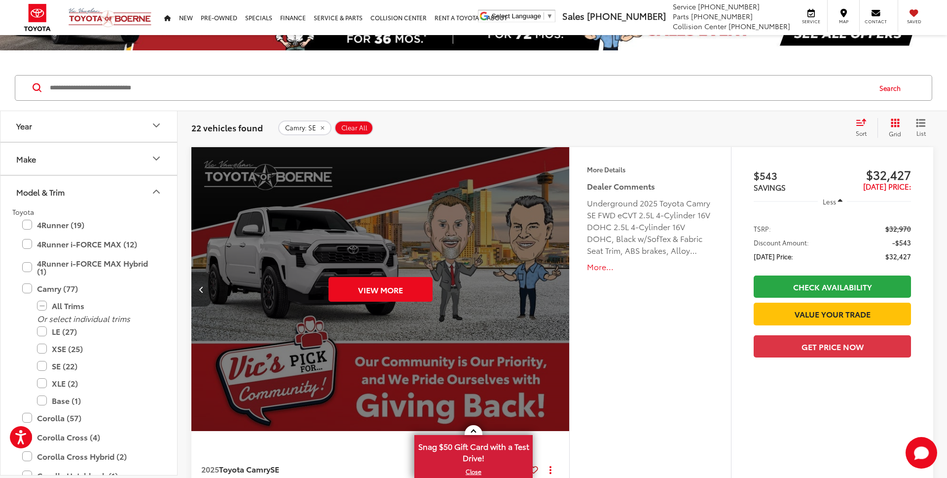
click at [201, 289] on icon "Previous image" at bounding box center [201, 289] width 4 height 7
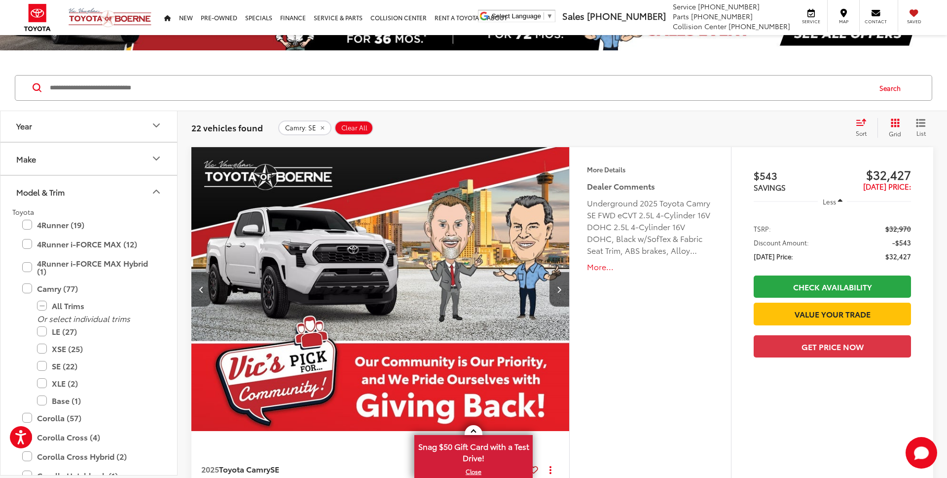
click at [201, 289] on icon "Previous image" at bounding box center [201, 289] width 4 height 7
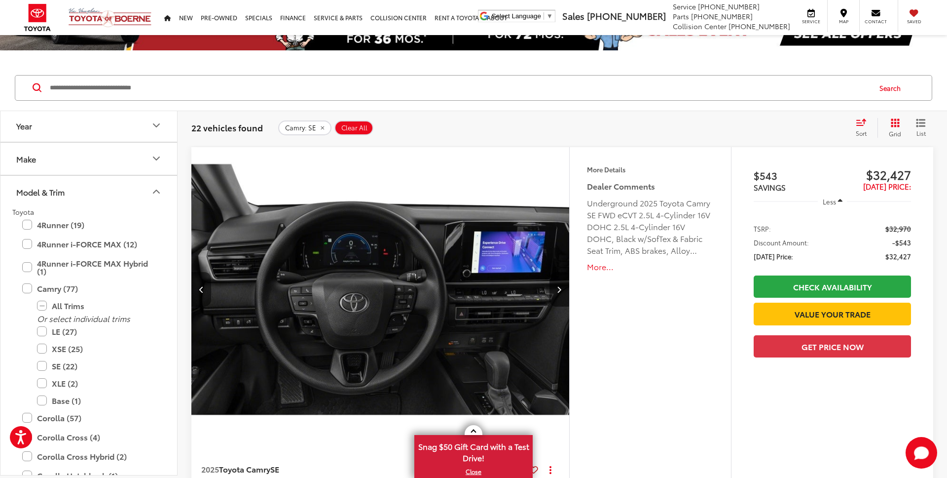
click at [201, 289] on icon "Previous image" at bounding box center [201, 289] width 4 height 7
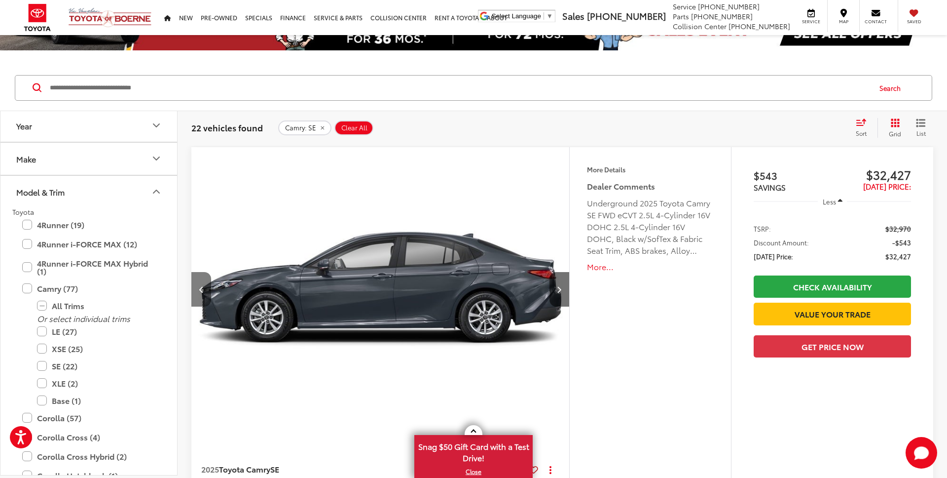
click at [201, 289] on icon "Previous image" at bounding box center [201, 289] width 4 height 7
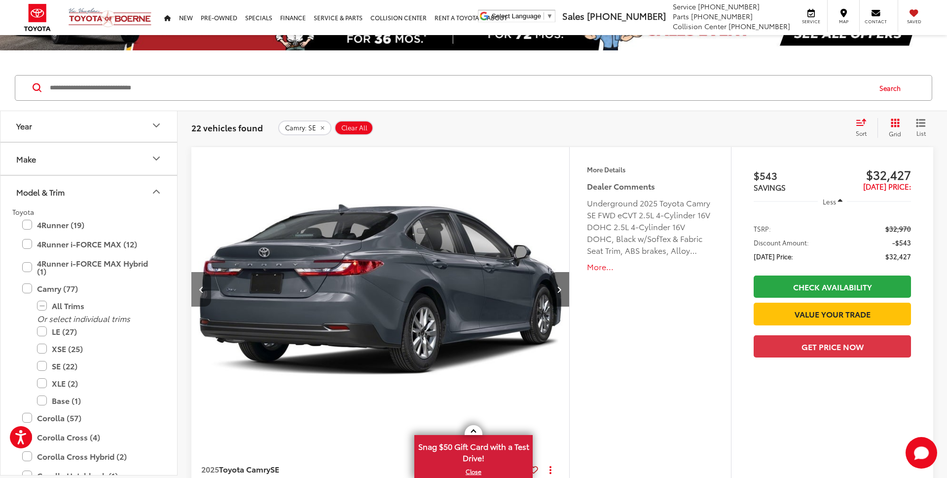
click at [201, 289] on icon "Previous image" at bounding box center [201, 289] width 4 height 7
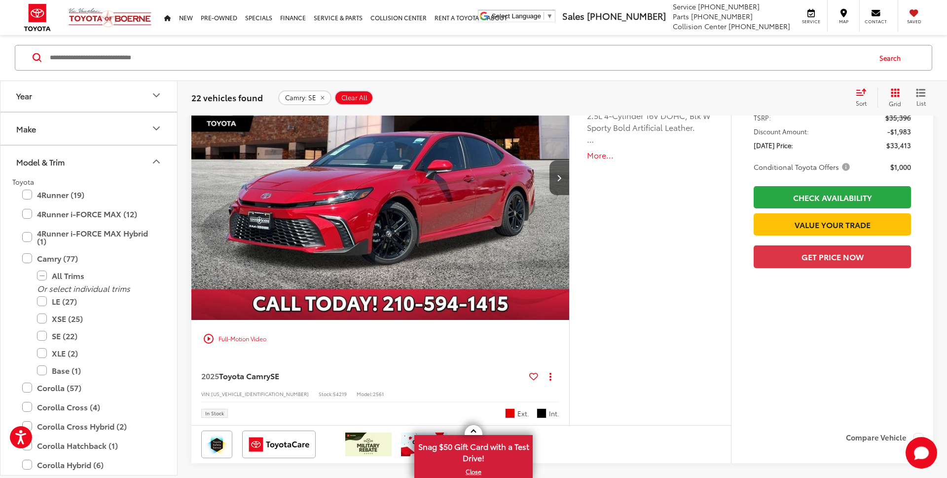
scroll to position [1352, 0]
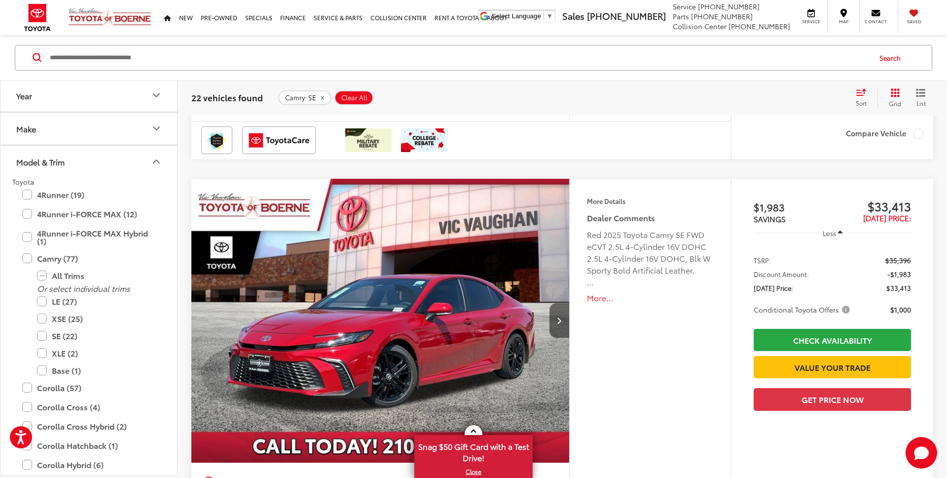
click at [559, 322] on icon "Next image" at bounding box center [559, 320] width 4 height 7
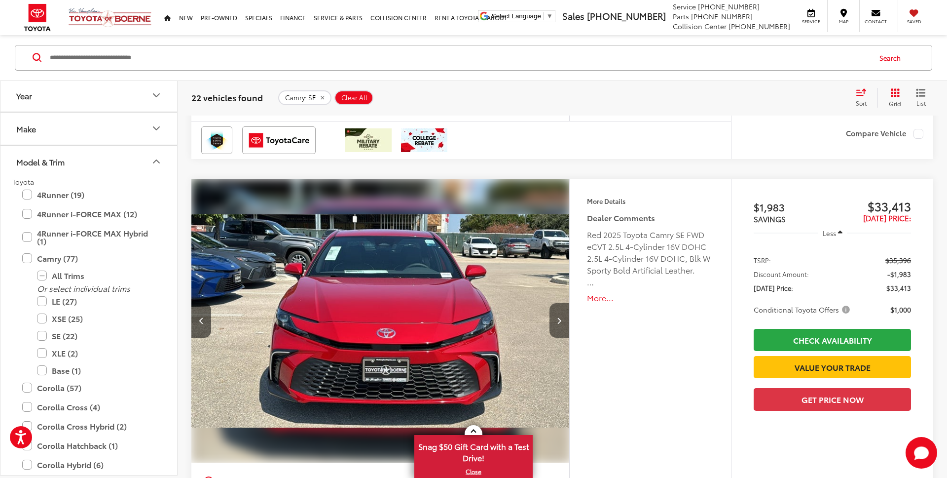
scroll to position [0, 379]
click at [556, 323] on button "Next image" at bounding box center [560, 320] width 20 height 35
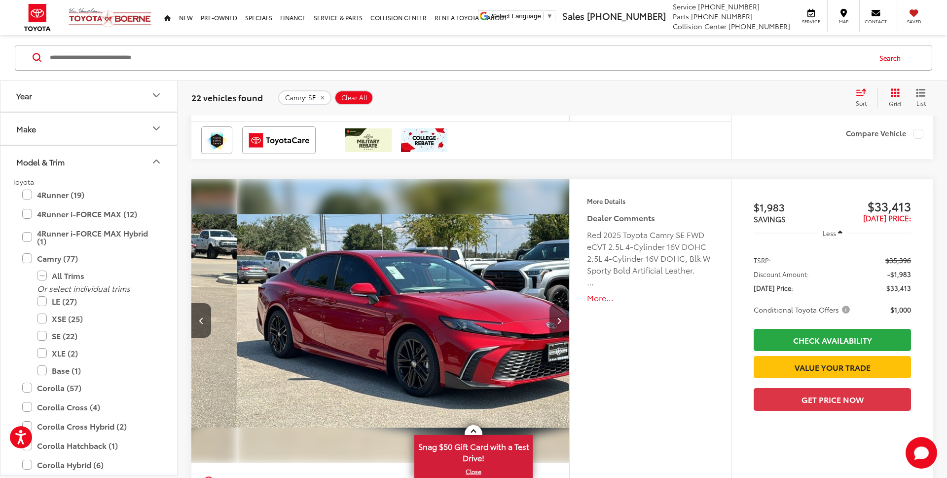
scroll to position [0, 759]
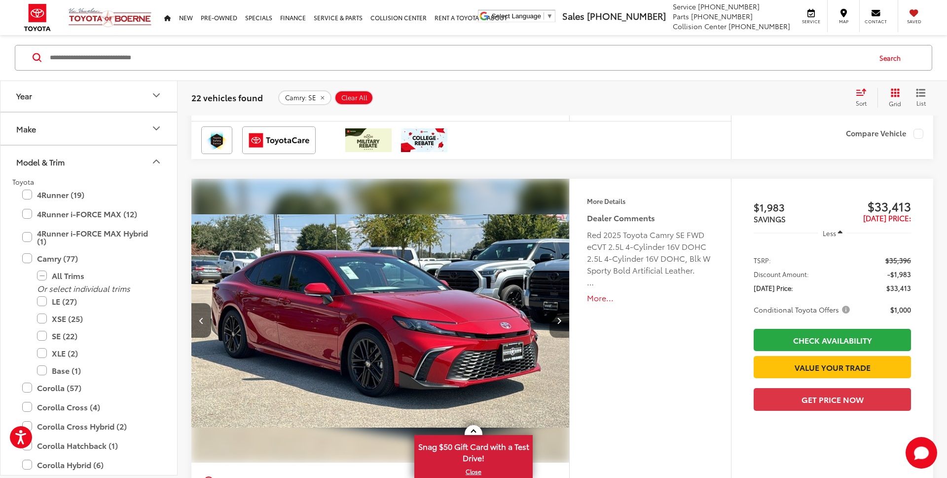
click at [556, 323] on button "Next image" at bounding box center [560, 320] width 20 height 35
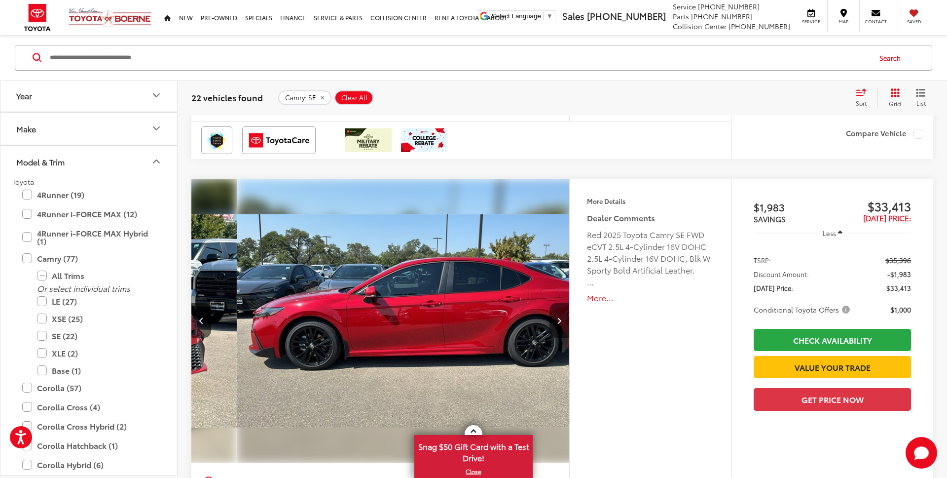
scroll to position [0, 1138]
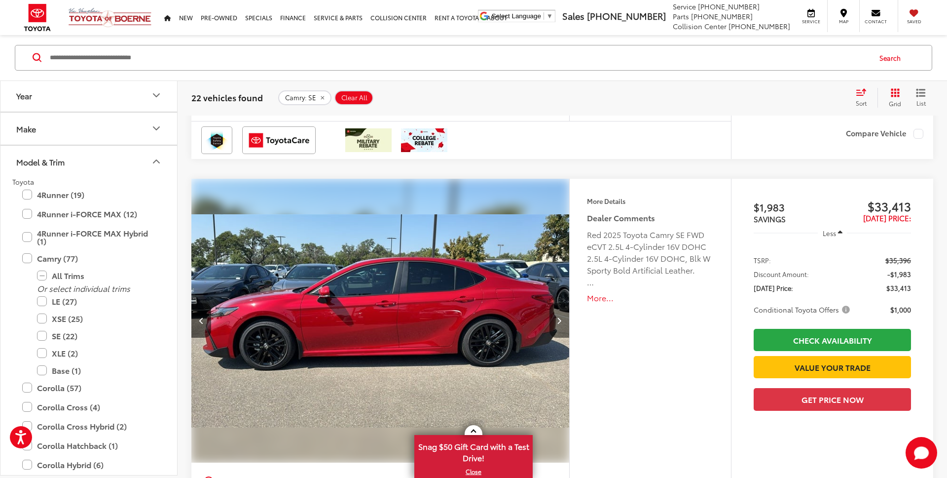
click at [556, 323] on button "Next image" at bounding box center [560, 320] width 20 height 35
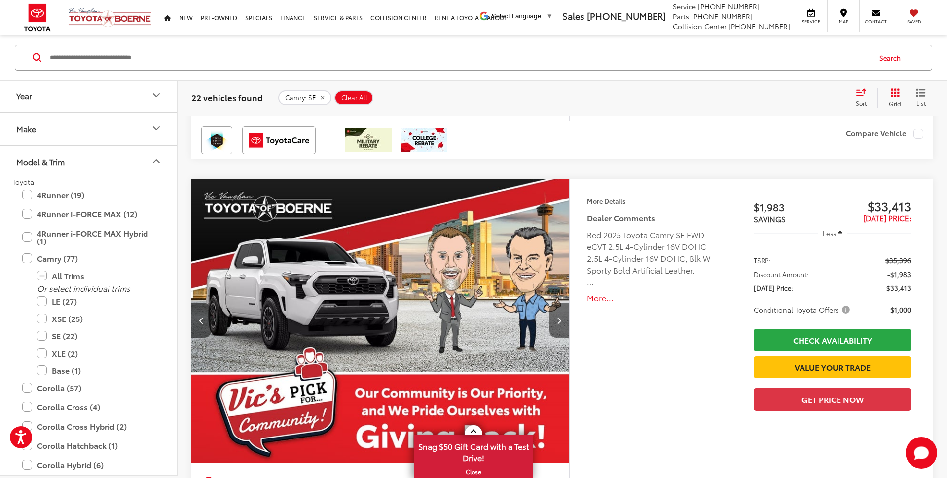
click at [560, 323] on icon "Next image" at bounding box center [559, 320] width 4 height 7
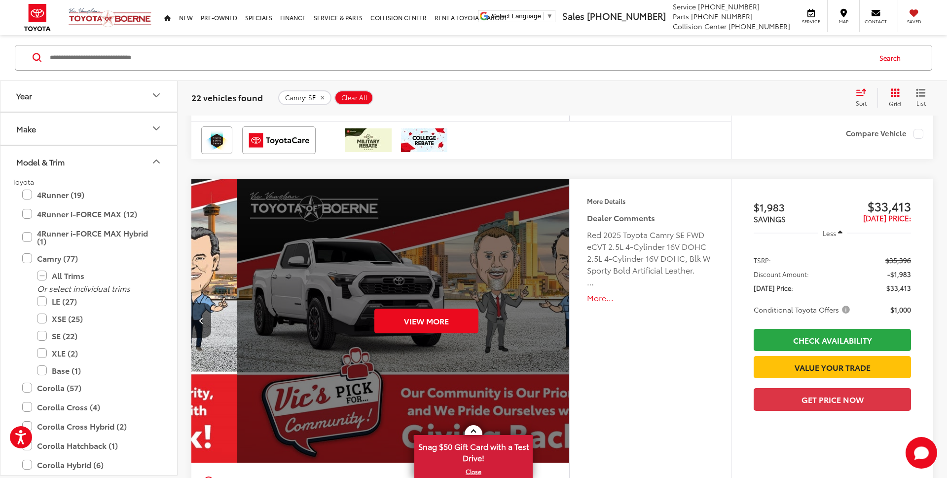
scroll to position [0, 1897]
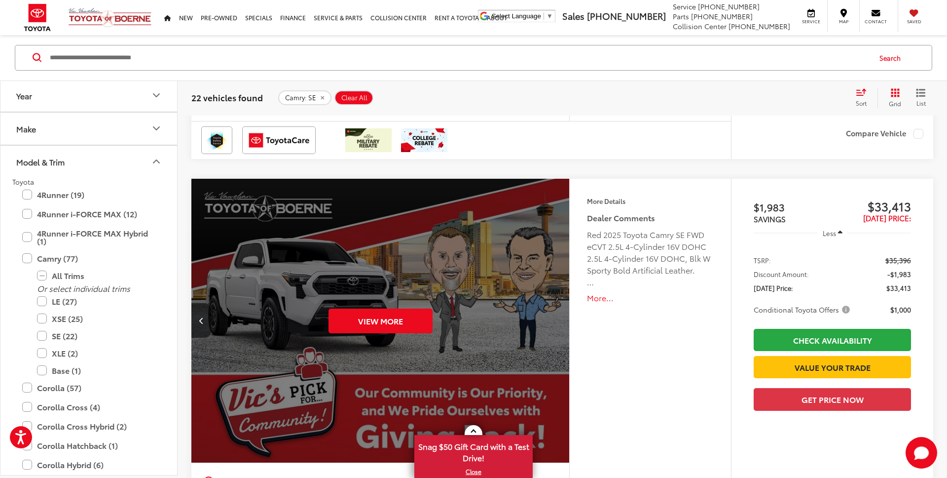
click at [560, 323] on div "View More" at bounding box center [380, 321] width 379 height 285
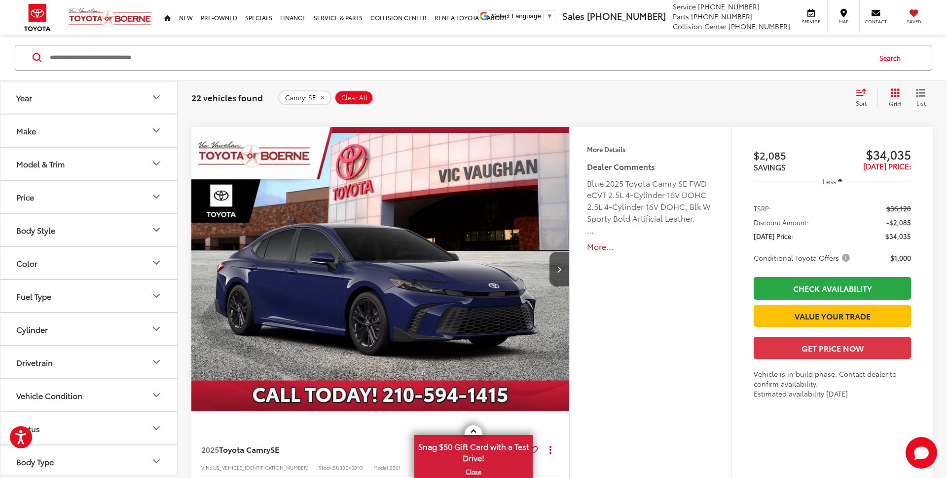
scroll to position [4908, 0]
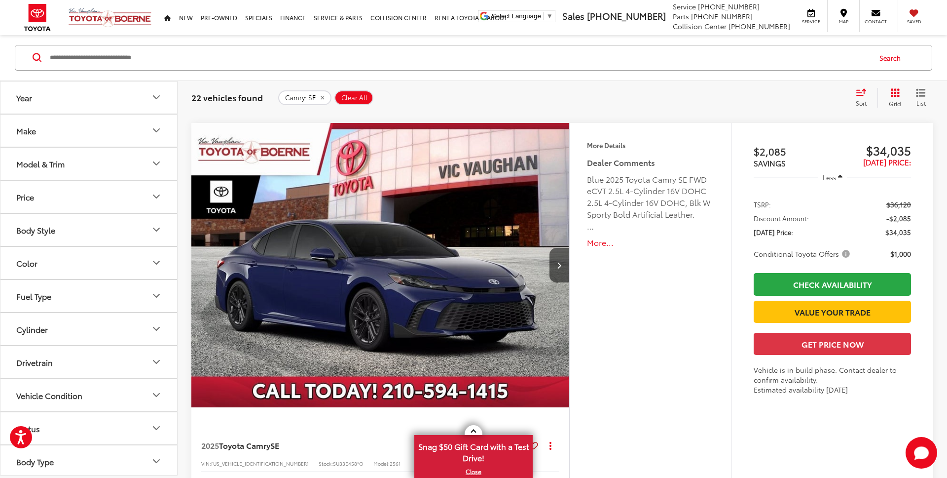
click at [147, 273] on button "Color" at bounding box center [89, 263] width 178 height 32
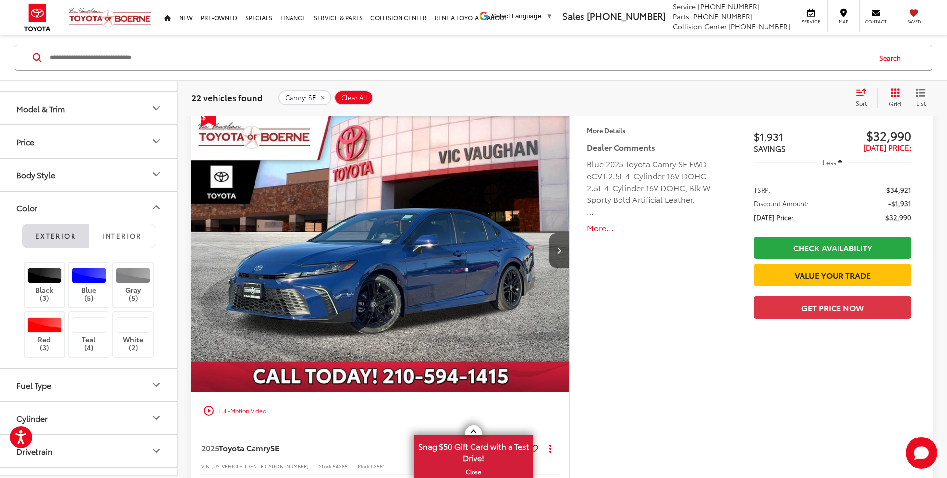
scroll to position [0, 0]
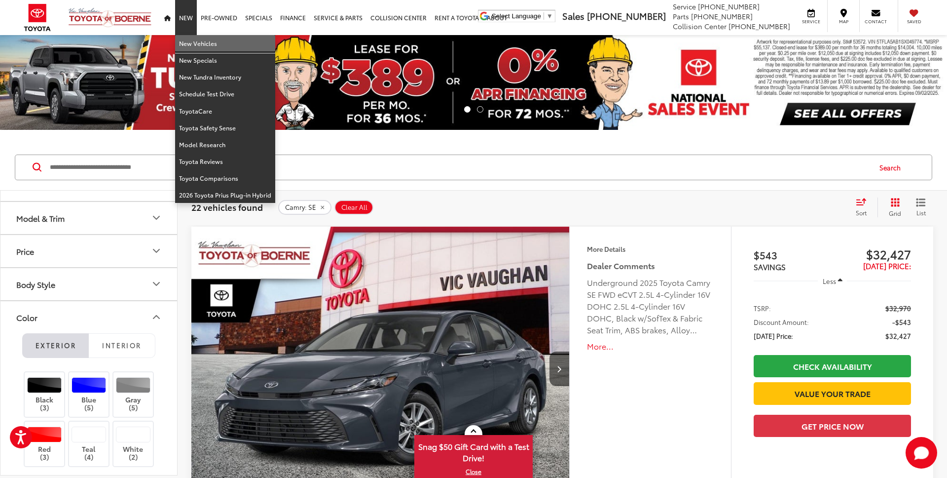
click at [187, 42] on link "New Vehicles" at bounding box center [225, 43] width 100 height 17
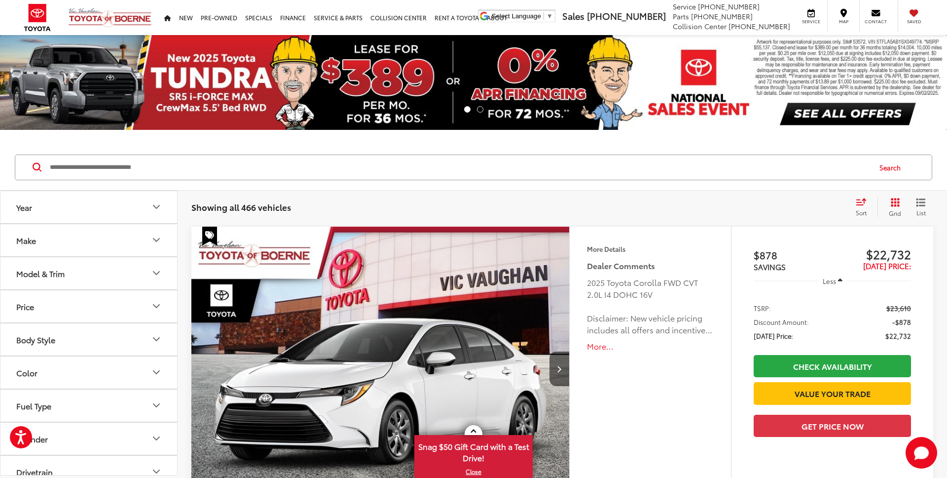
click at [349, 87] on img at bounding box center [473, 82] width 947 height 95
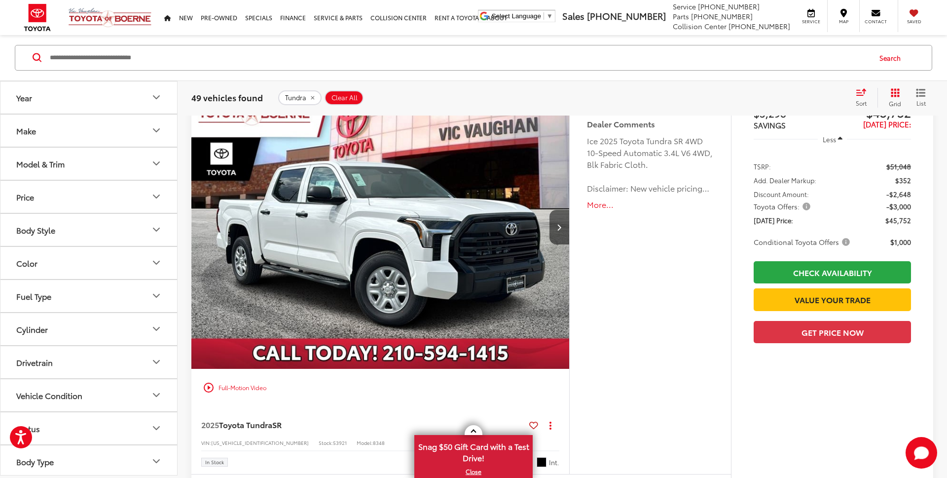
scroll to position [141, 0]
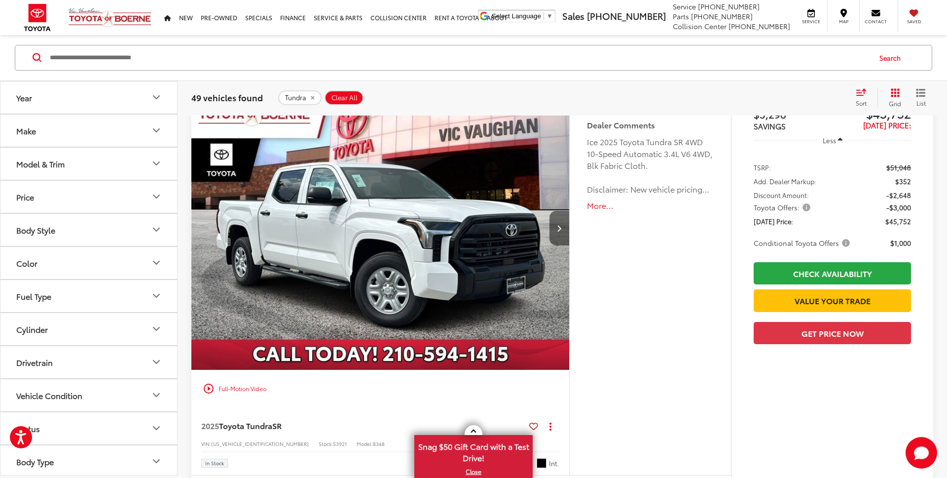
click at [557, 222] on button "Next image" at bounding box center [560, 228] width 20 height 35
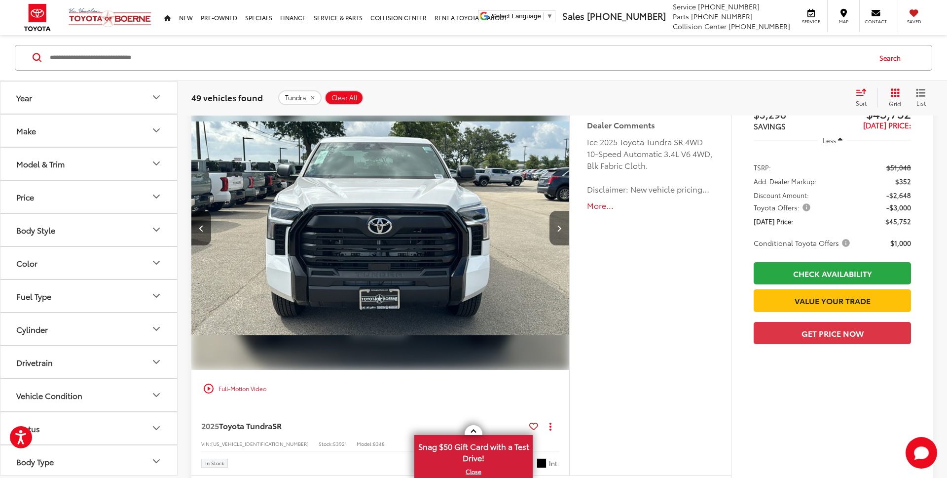
click at [560, 222] on button "Next image" at bounding box center [560, 228] width 20 height 35
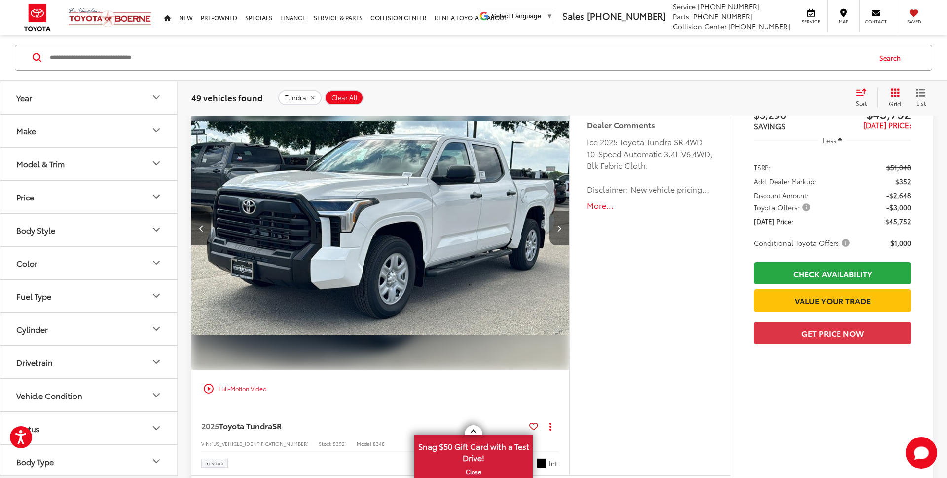
click at [560, 222] on button "Next image" at bounding box center [560, 228] width 20 height 35
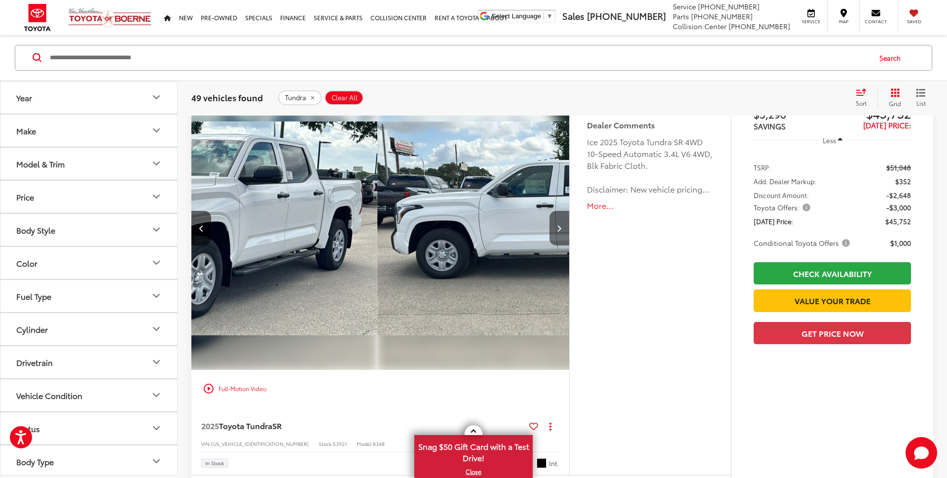
scroll to position [0, 1138]
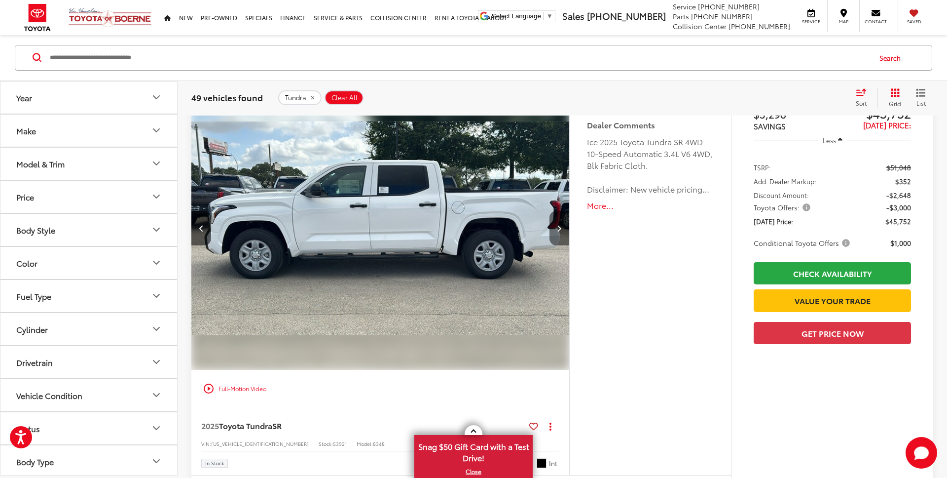
click at [560, 222] on button "Next image" at bounding box center [560, 228] width 20 height 35
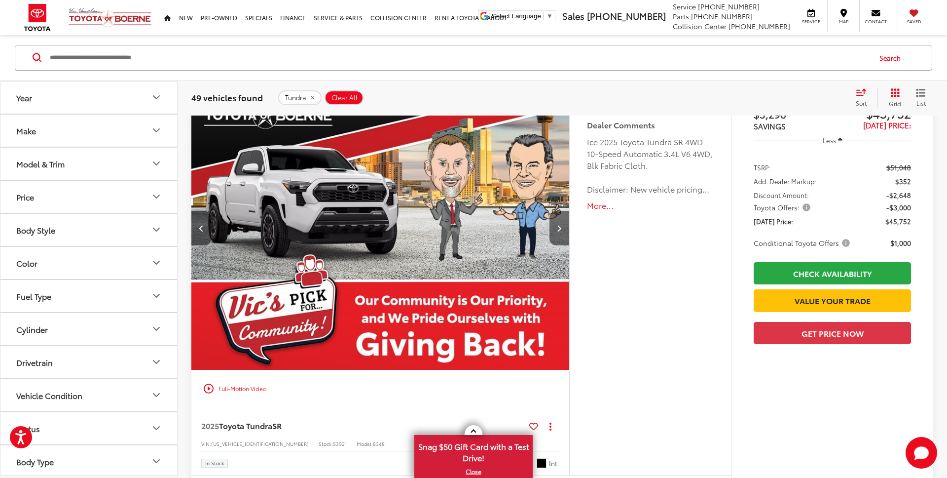
click at [561, 224] on button "Next image" at bounding box center [560, 228] width 20 height 35
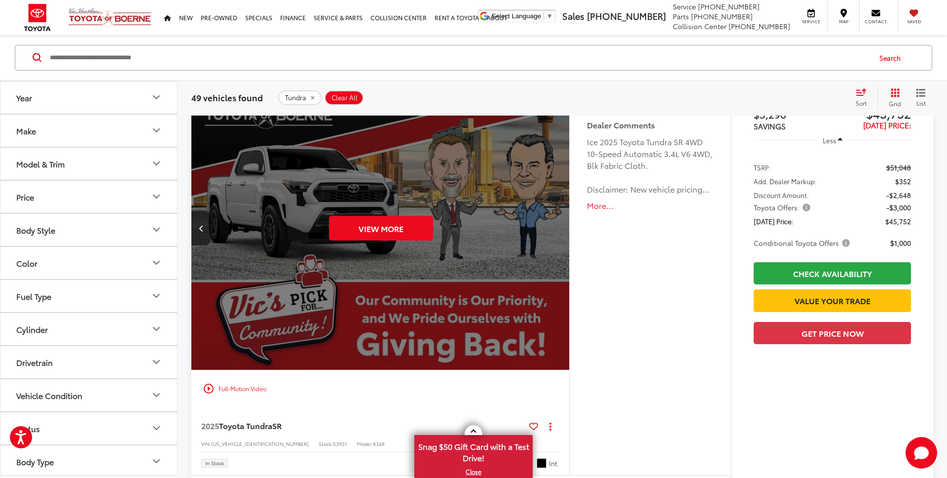
scroll to position [0, 1897]
click at [198, 227] on button "Previous image" at bounding box center [201, 228] width 20 height 35
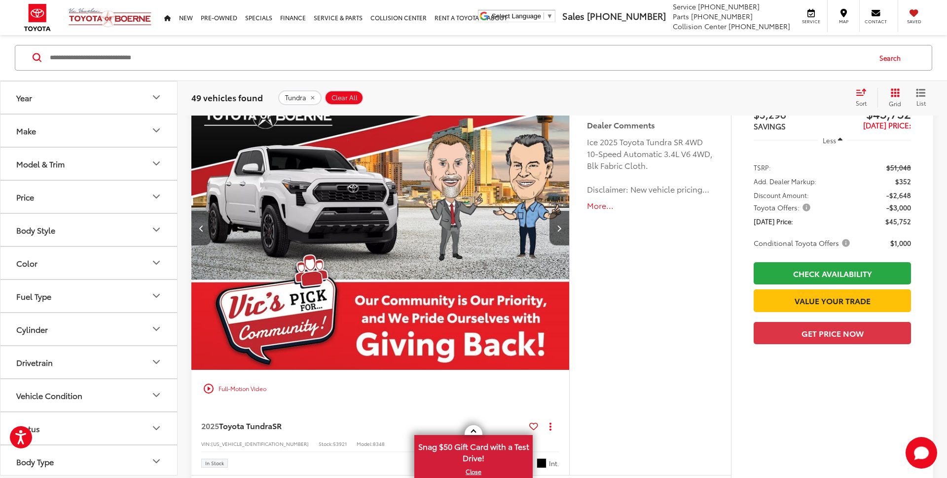
click at [198, 227] on button "Previous image" at bounding box center [201, 228] width 20 height 35
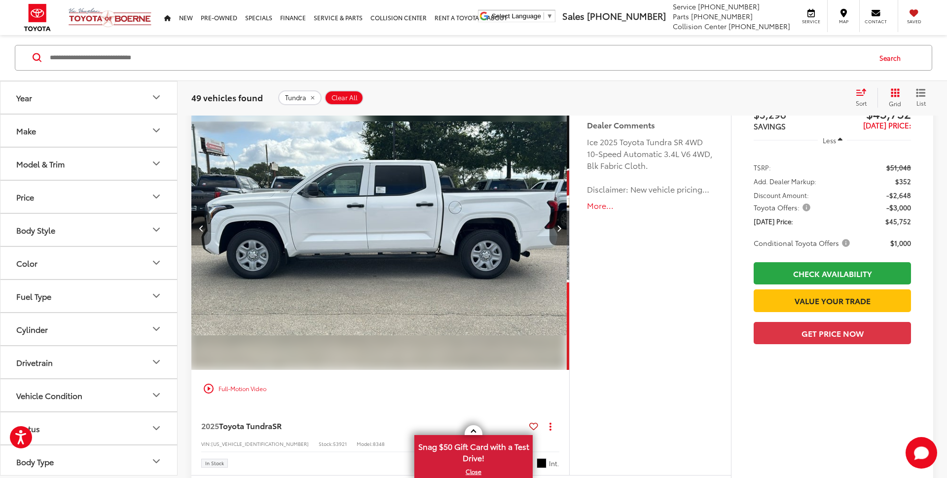
scroll to position [0, 1138]
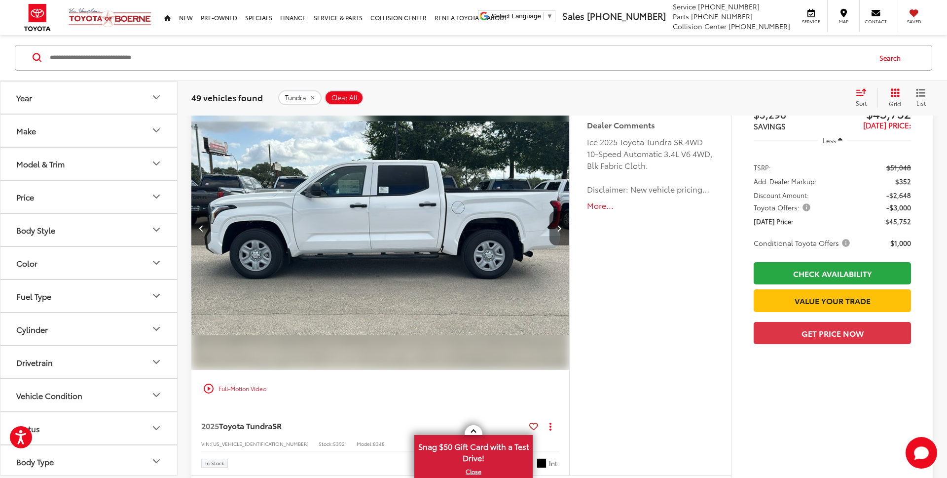
click at [198, 227] on button "Previous image" at bounding box center [201, 228] width 20 height 35
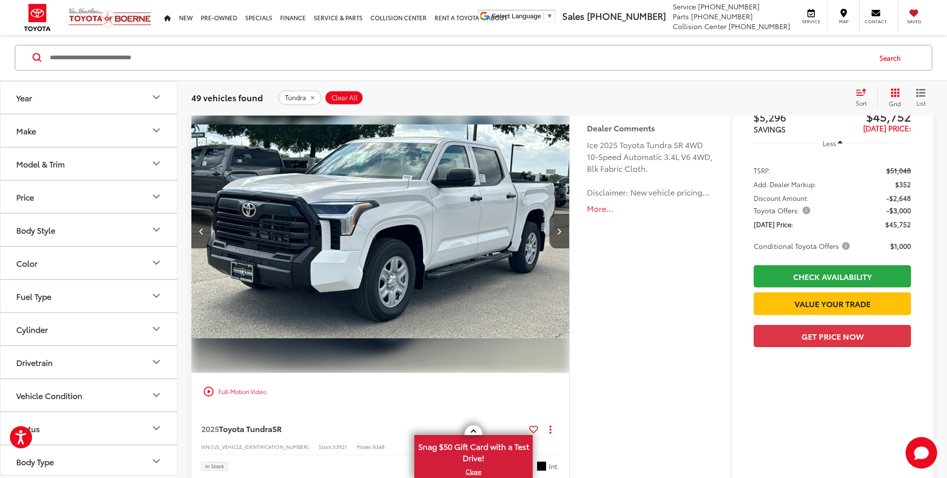
scroll to position [121, 0]
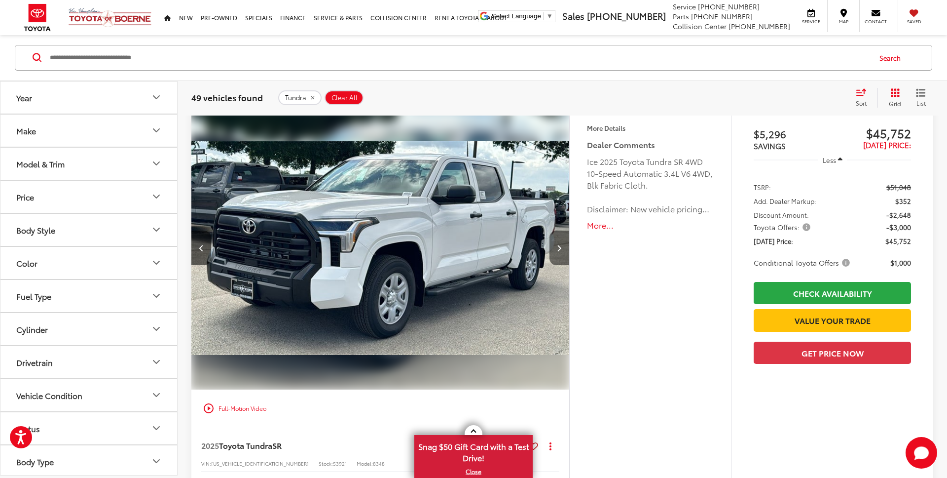
click at [562, 242] on button "Next image" at bounding box center [560, 247] width 20 height 35
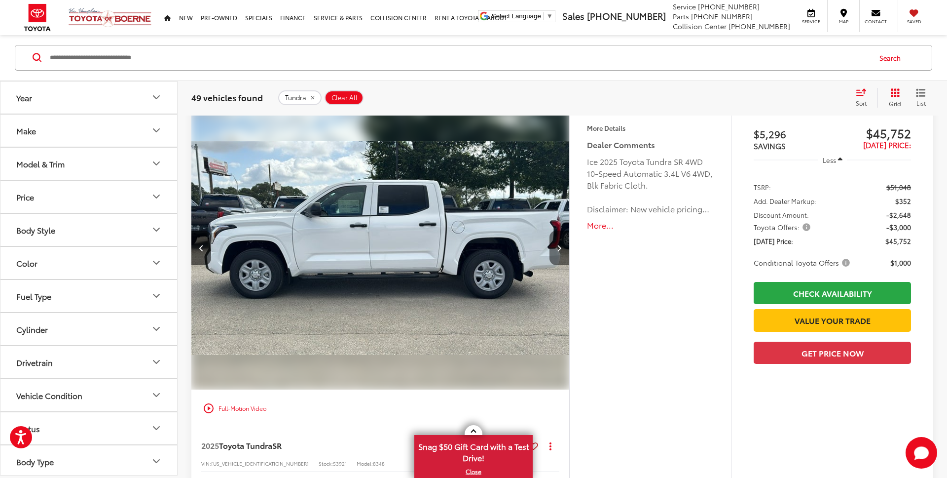
click at [562, 242] on button "Next image" at bounding box center [560, 247] width 20 height 35
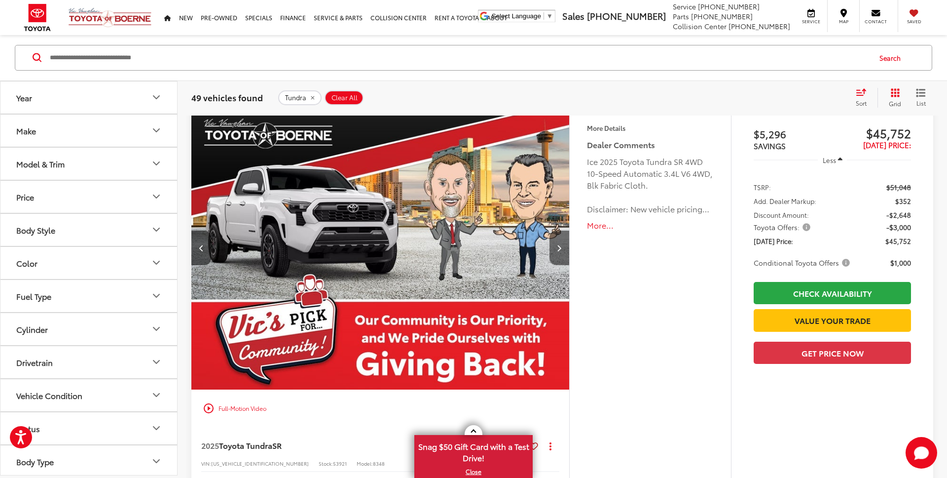
click at [562, 242] on button "Next image" at bounding box center [560, 247] width 20 height 35
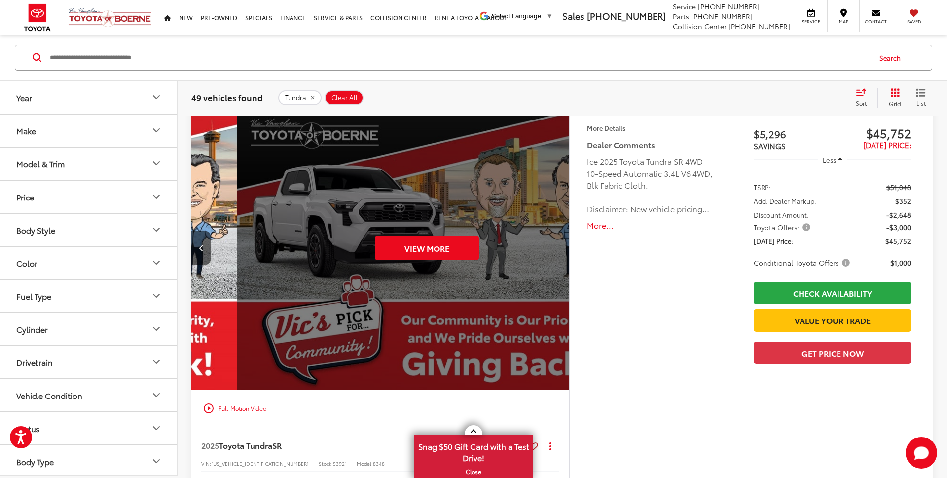
scroll to position [0, 1897]
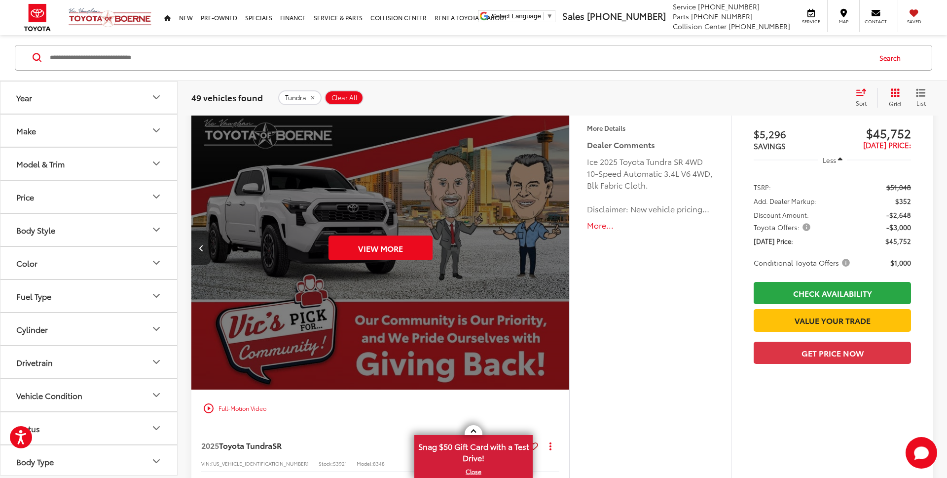
click at [562, 242] on div "View More" at bounding box center [380, 248] width 379 height 285
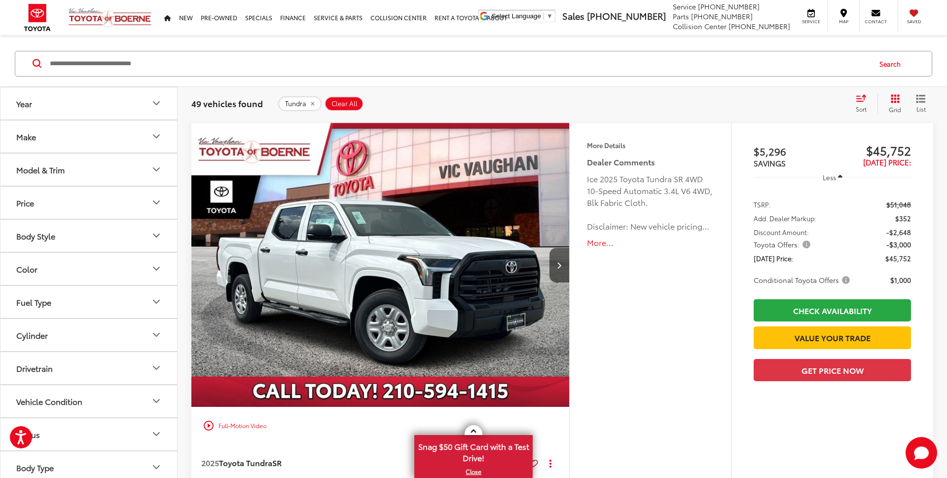
scroll to position [112, 0]
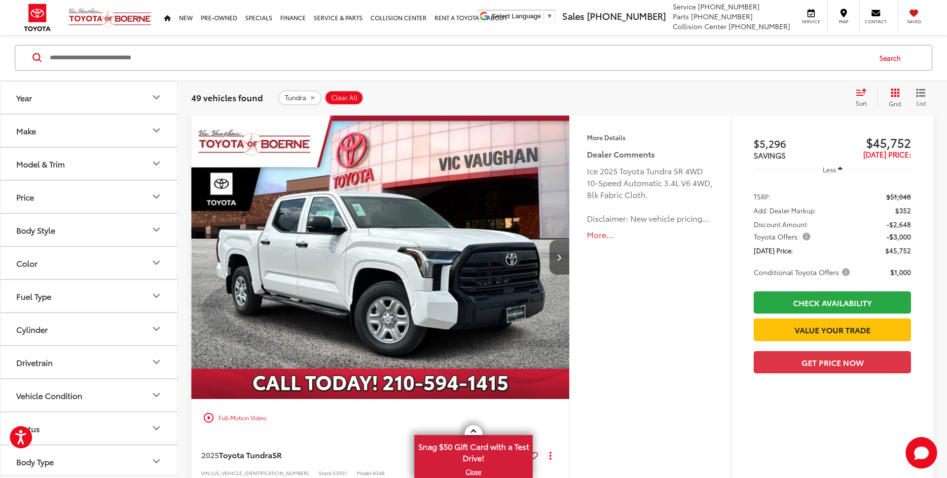
click at [561, 255] on icon "Next image" at bounding box center [559, 257] width 4 height 7
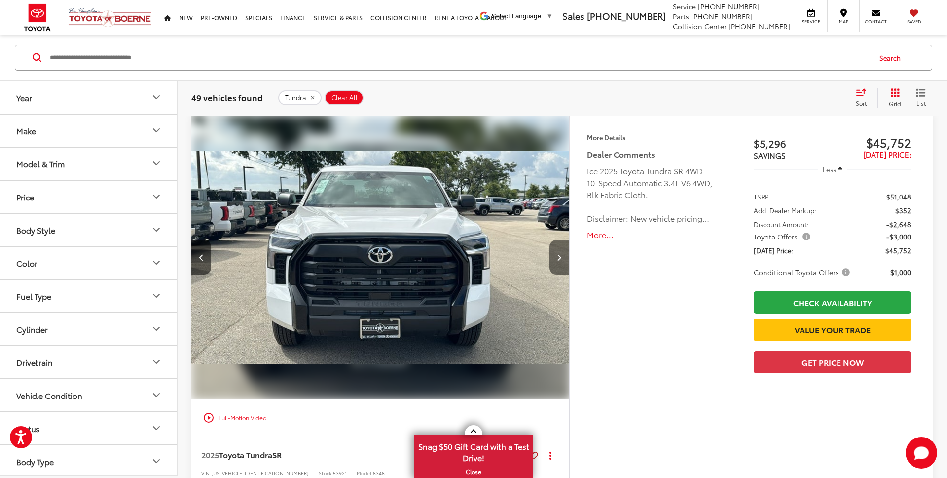
scroll to position [0, 379]
click at [561, 255] on icon "Next image" at bounding box center [559, 257] width 4 height 7
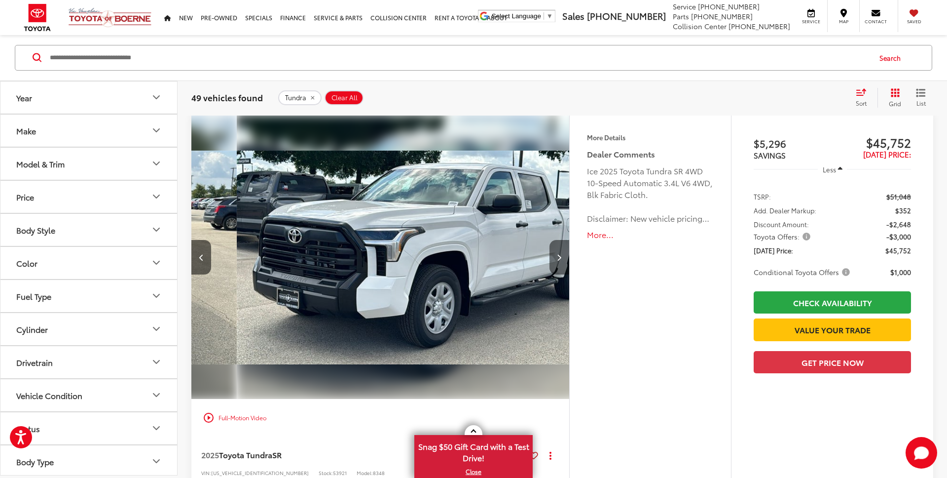
scroll to position [0, 759]
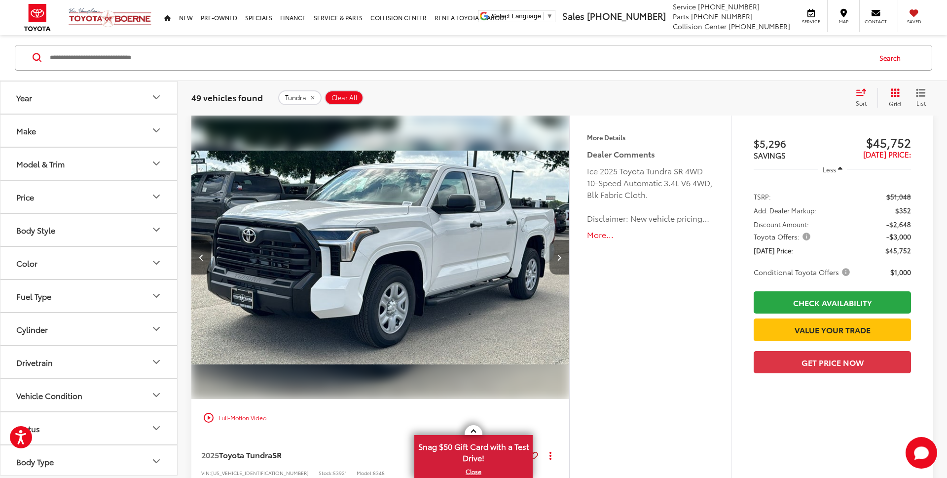
click at [561, 258] on icon "Next image" at bounding box center [559, 257] width 4 height 7
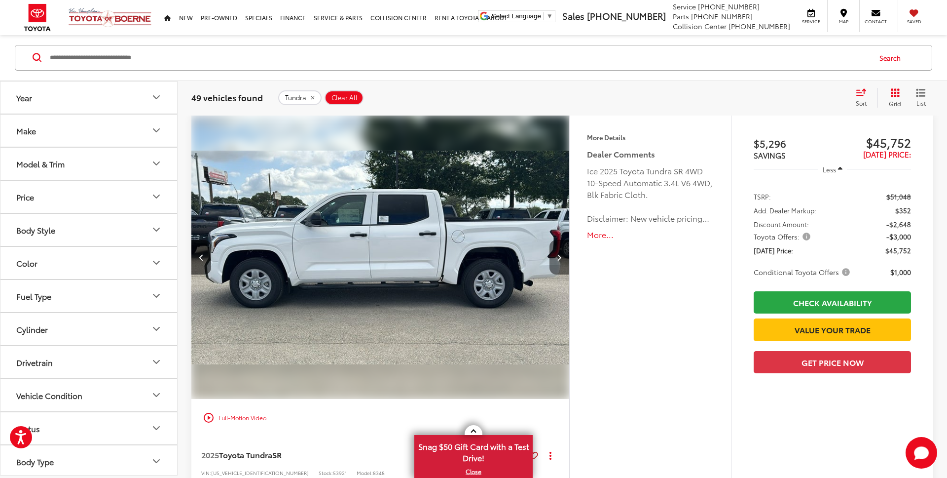
click at [561, 258] on icon "Next image" at bounding box center [559, 257] width 4 height 7
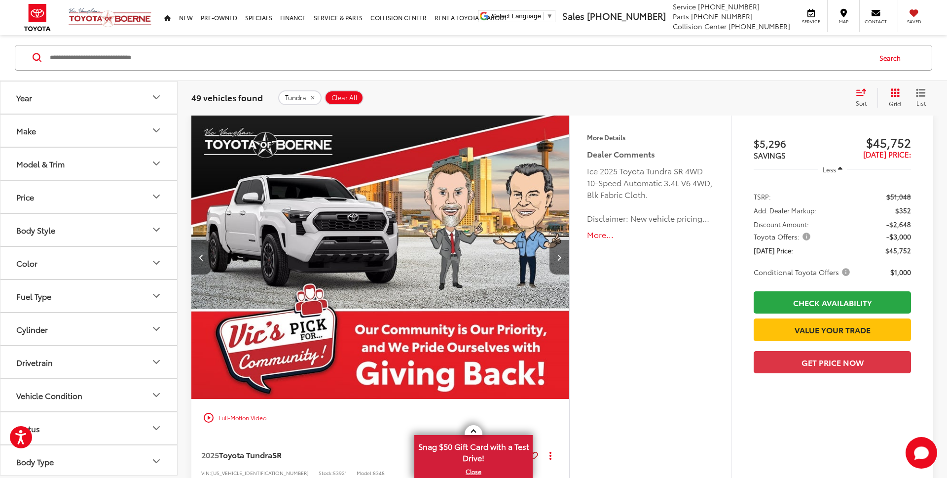
click at [562, 258] on button "Next image" at bounding box center [560, 257] width 20 height 35
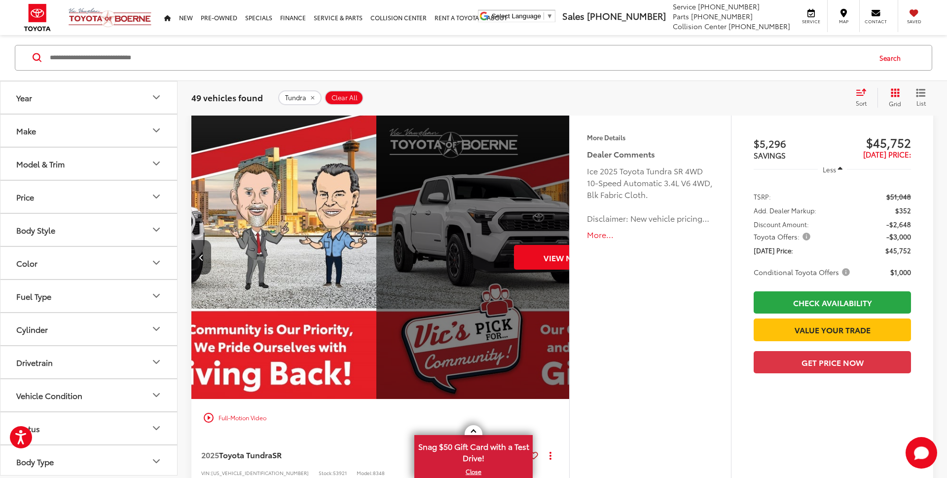
scroll to position [0, 1897]
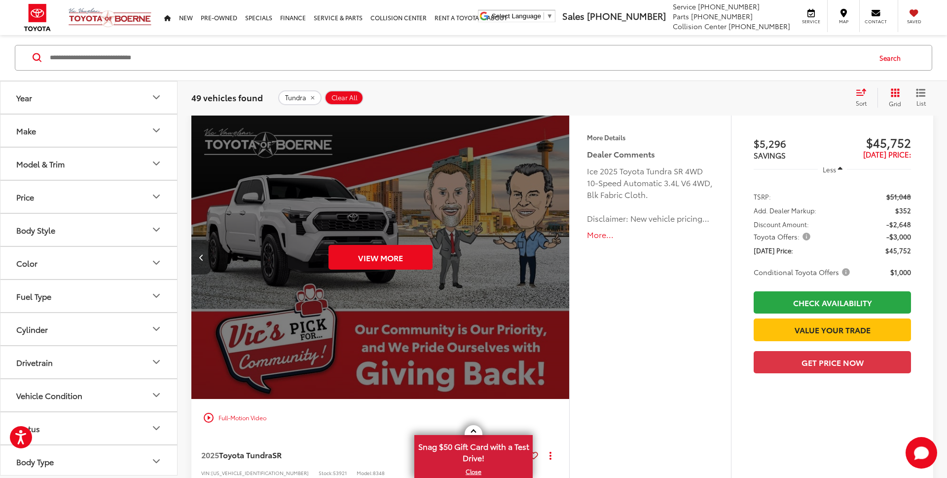
click at [204, 260] on button "Previous image" at bounding box center [201, 257] width 20 height 35
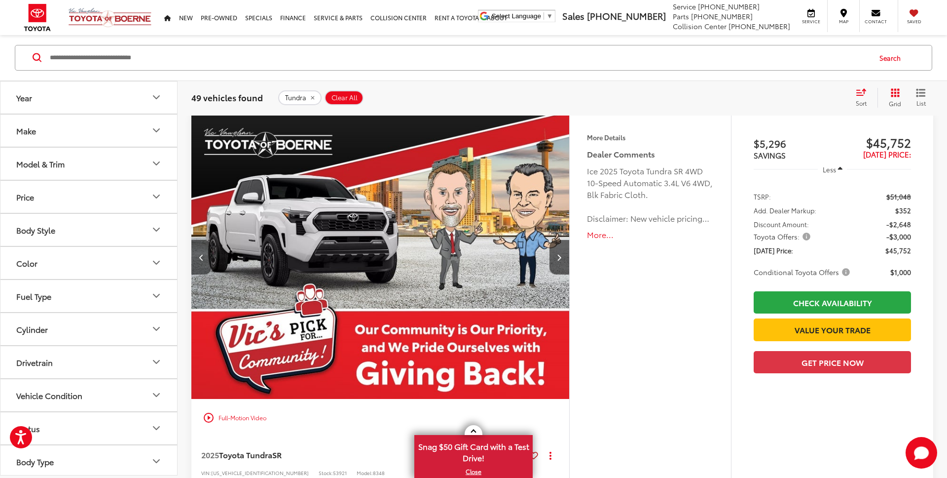
click at [204, 260] on button "Previous image" at bounding box center [201, 257] width 20 height 35
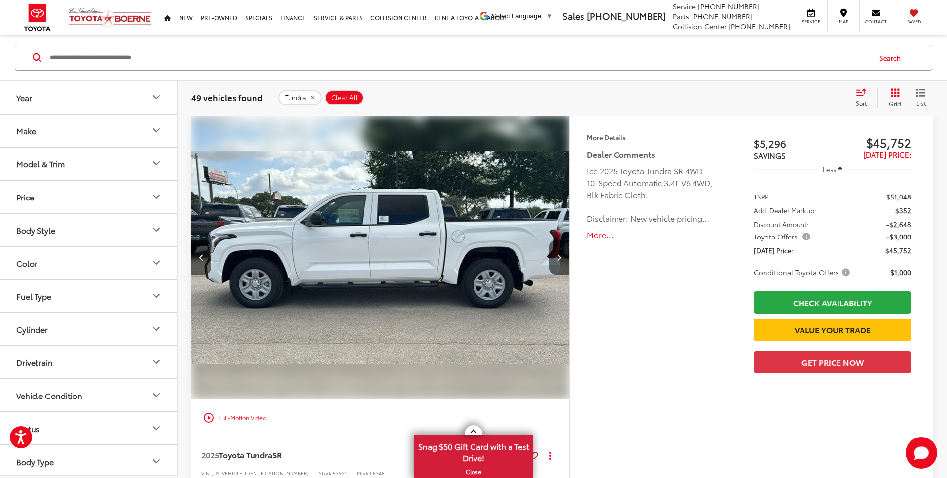
click at [204, 260] on button "Previous image" at bounding box center [201, 257] width 20 height 35
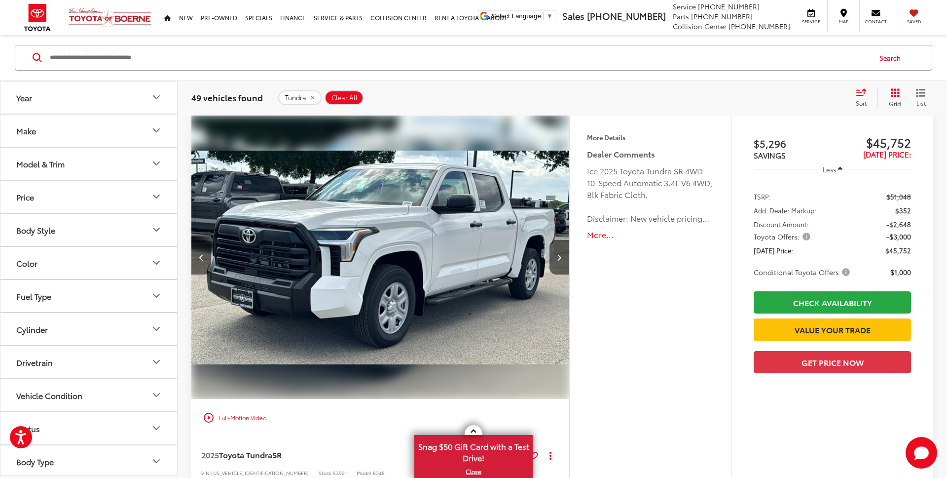
click at [204, 260] on button "Previous image" at bounding box center [201, 257] width 20 height 35
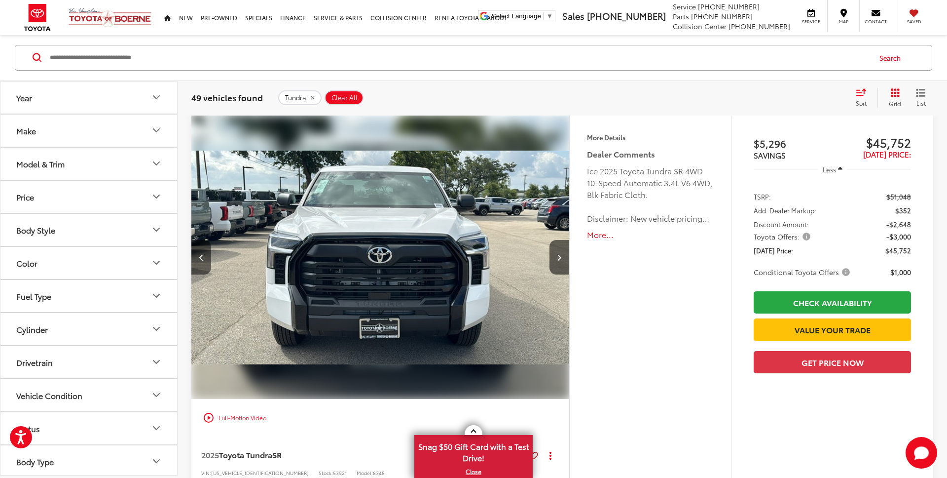
click at [204, 260] on button "Previous image" at bounding box center [201, 257] width 20 height 35
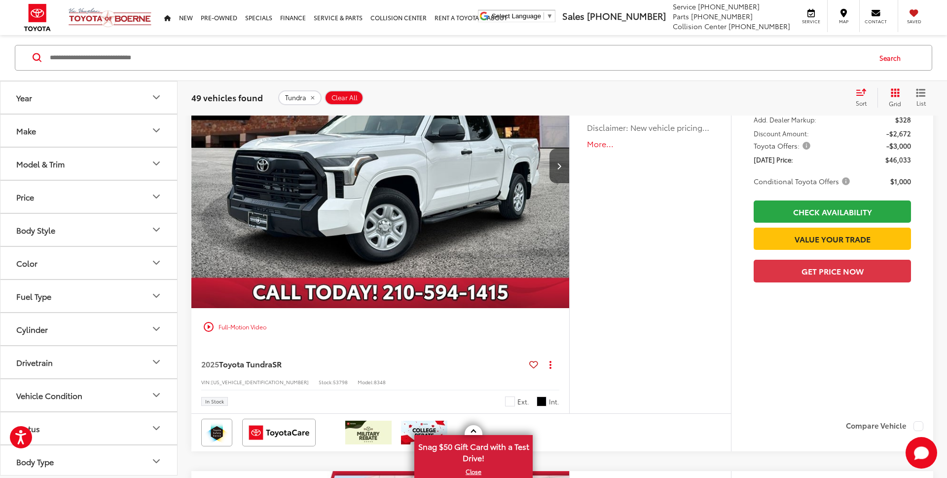
scroll to position [0, 0]
